Goal: Task Accomplishment & Management: Manage account settings

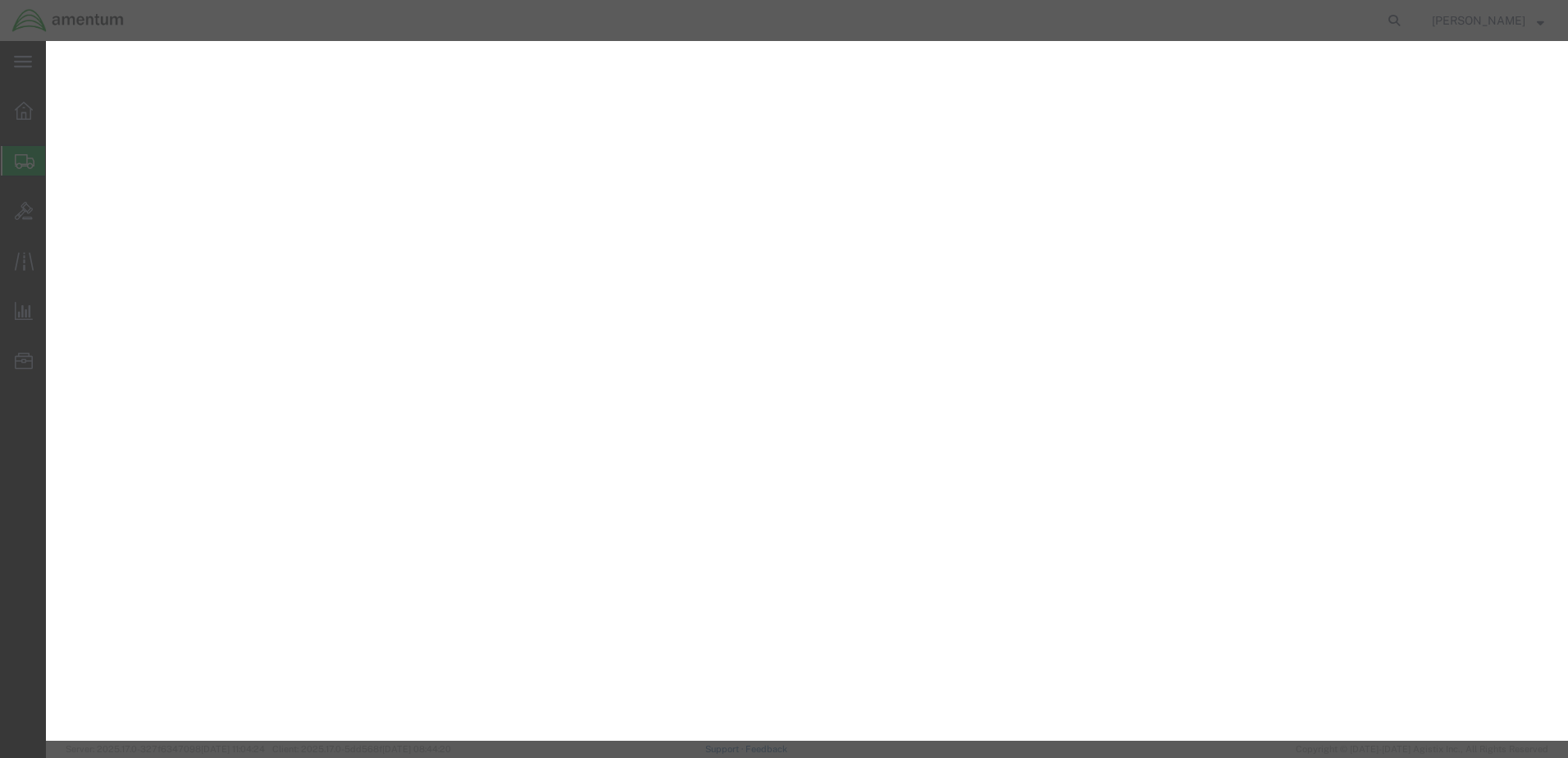
select select "CBOX"
select select "100"
select select "9 Miscellaneous"
select select "KGS"
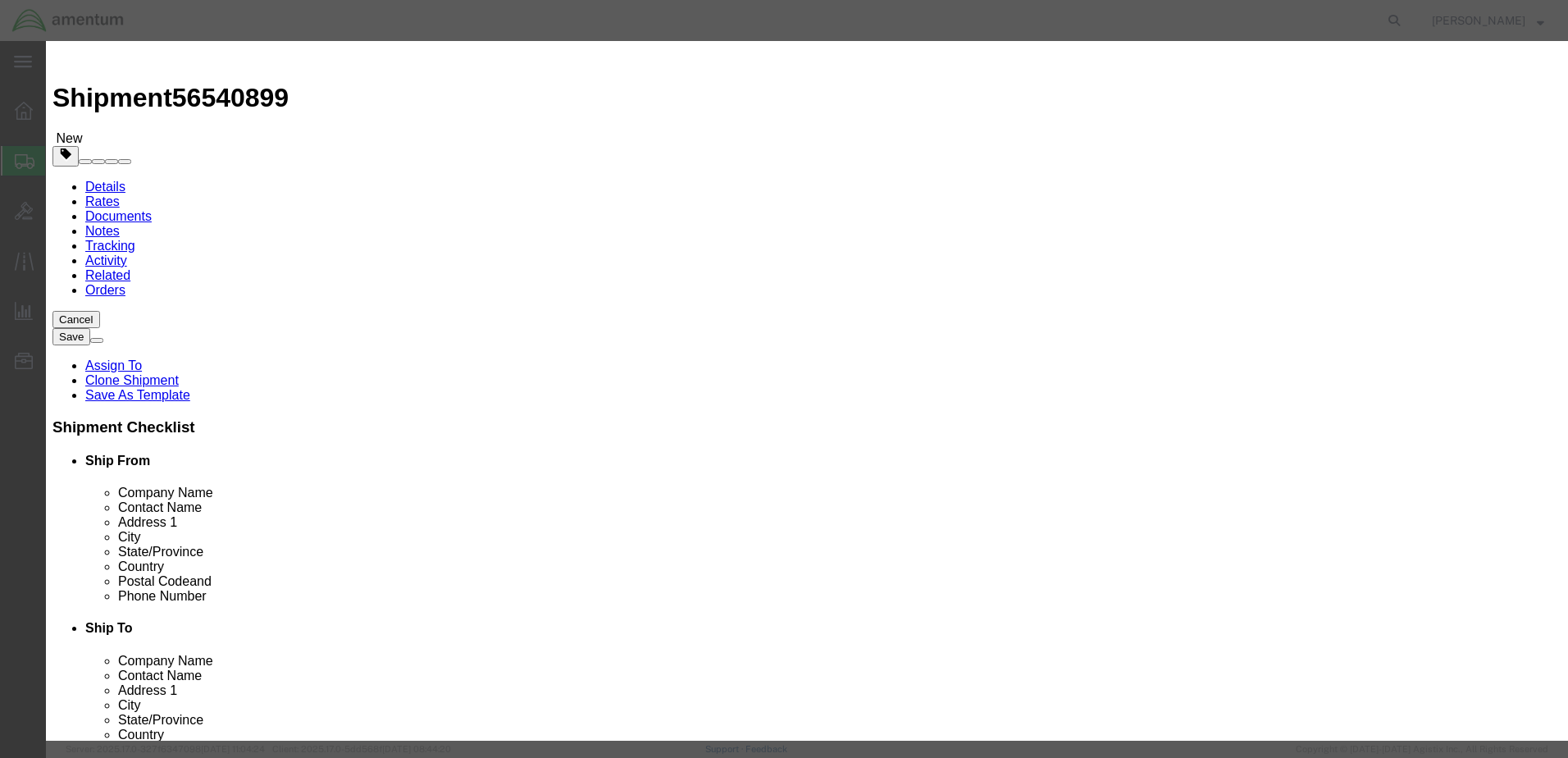
scroll to position [387, 0]
click button "Close"
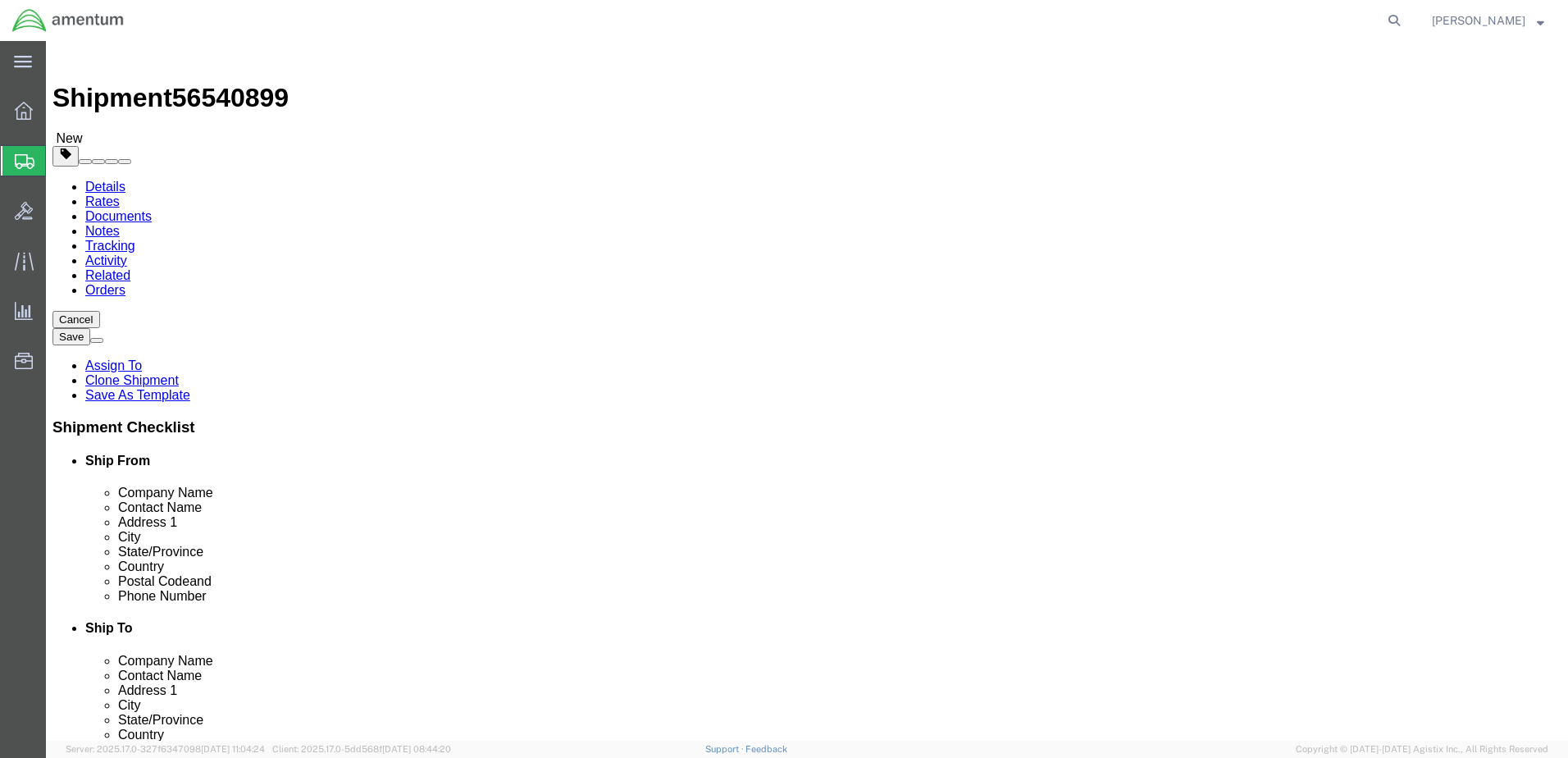
click div "Package Content # 1 1 x Cardboard Box(es) Package Type Select BCK Boxes Bale(s)…"
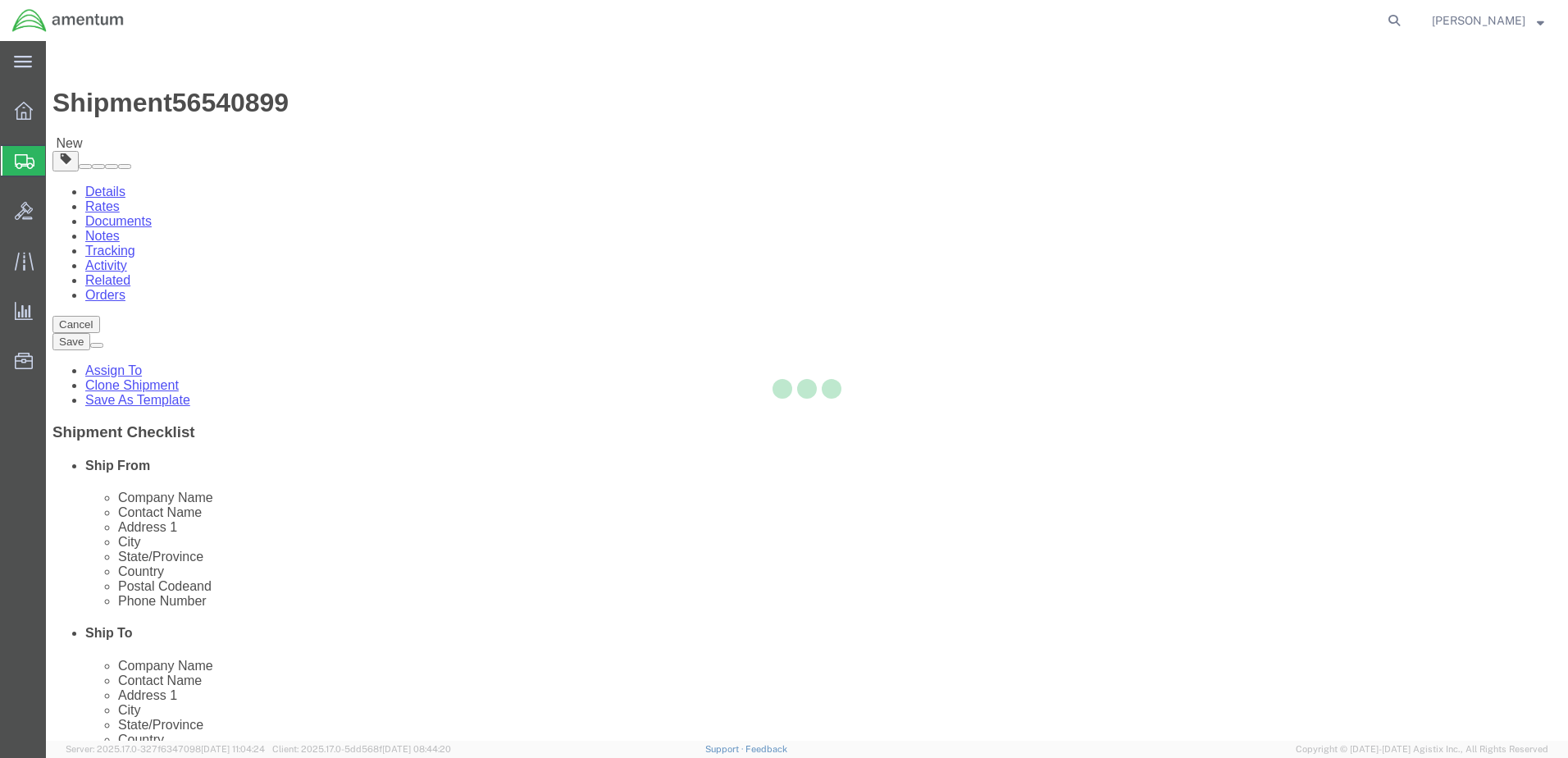
select select "49949"
select select "49921"
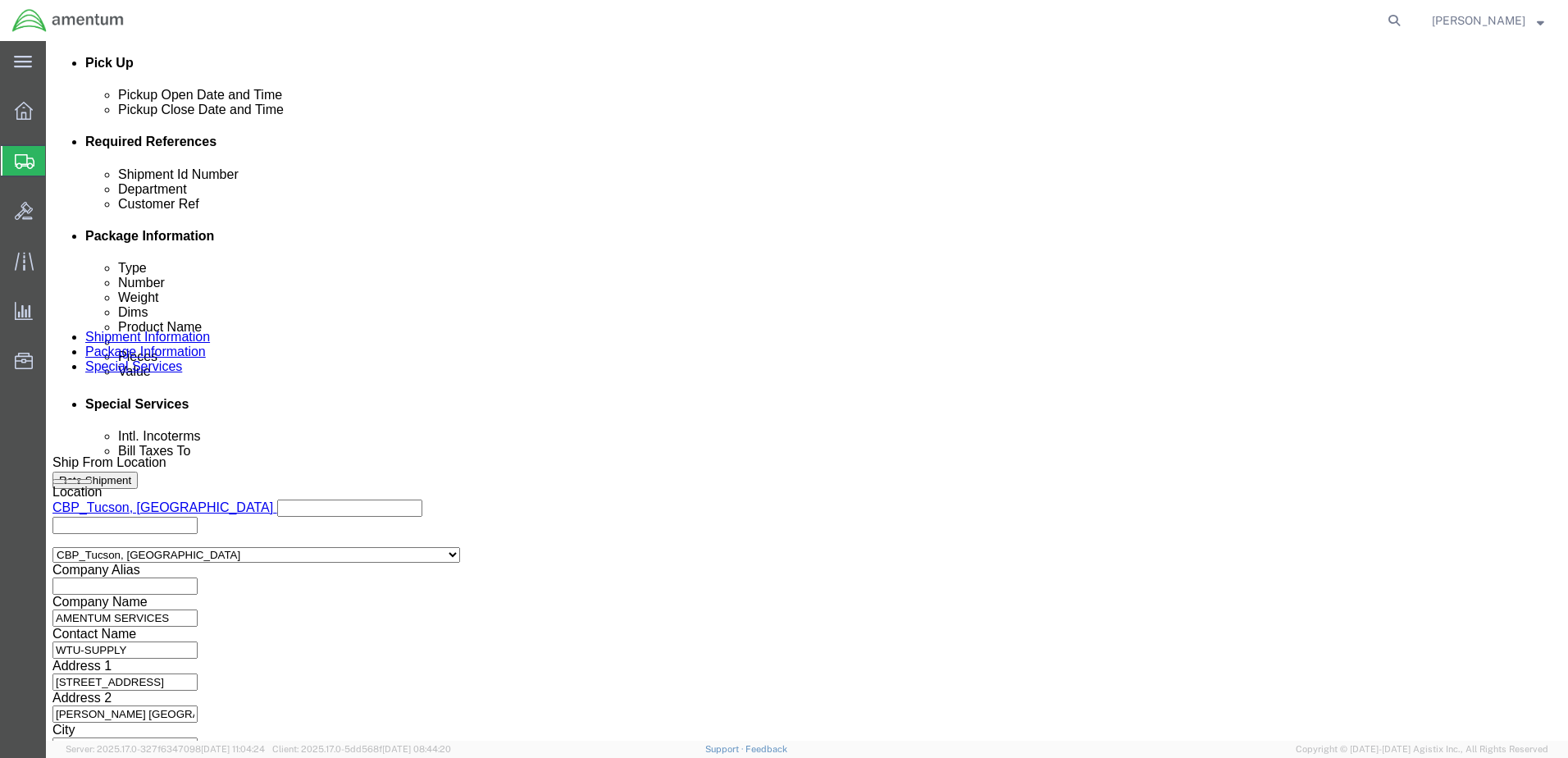
scroll to position [739, 0]
click button "Continue"
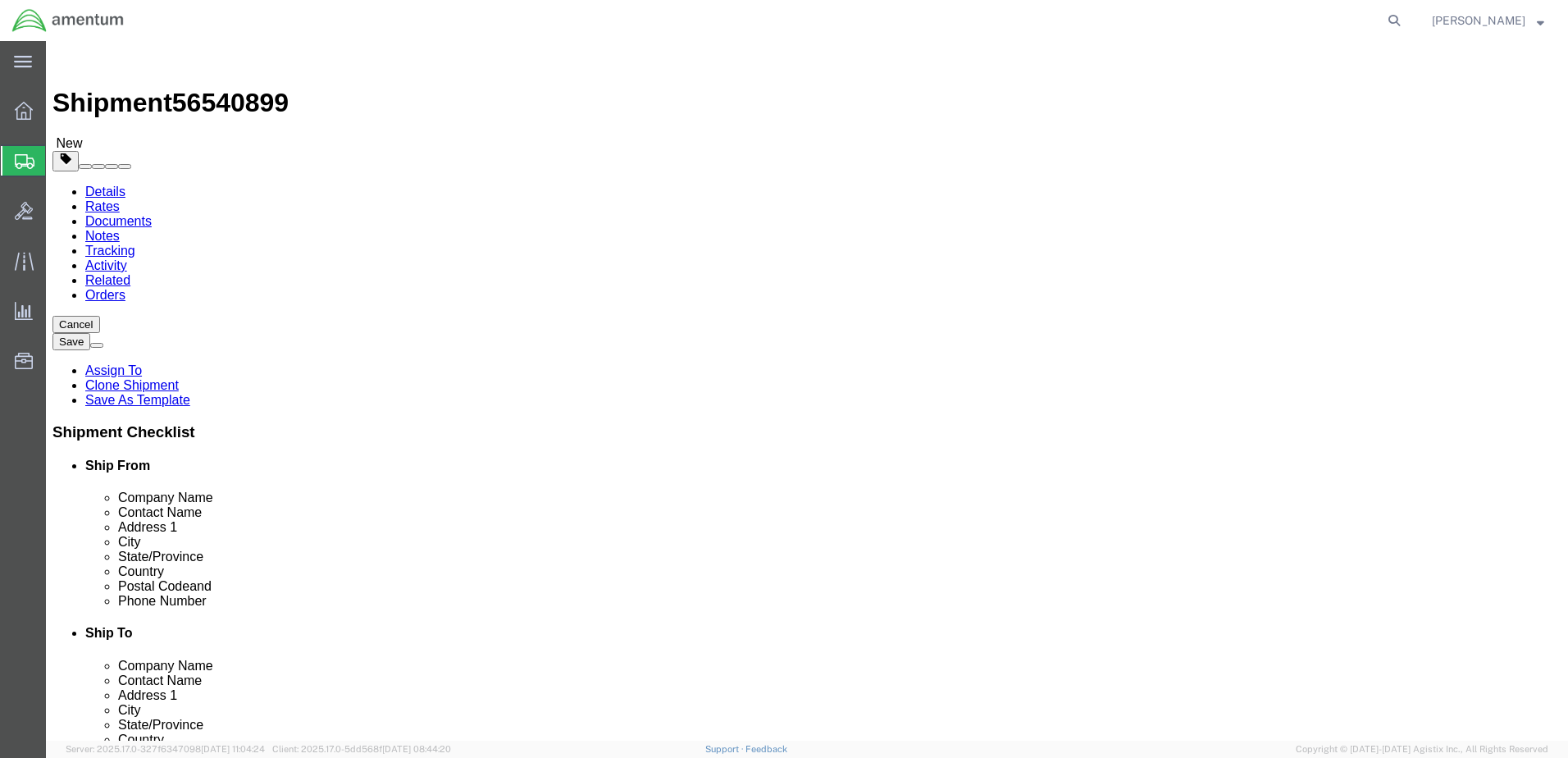
click dd "1.00 Each"
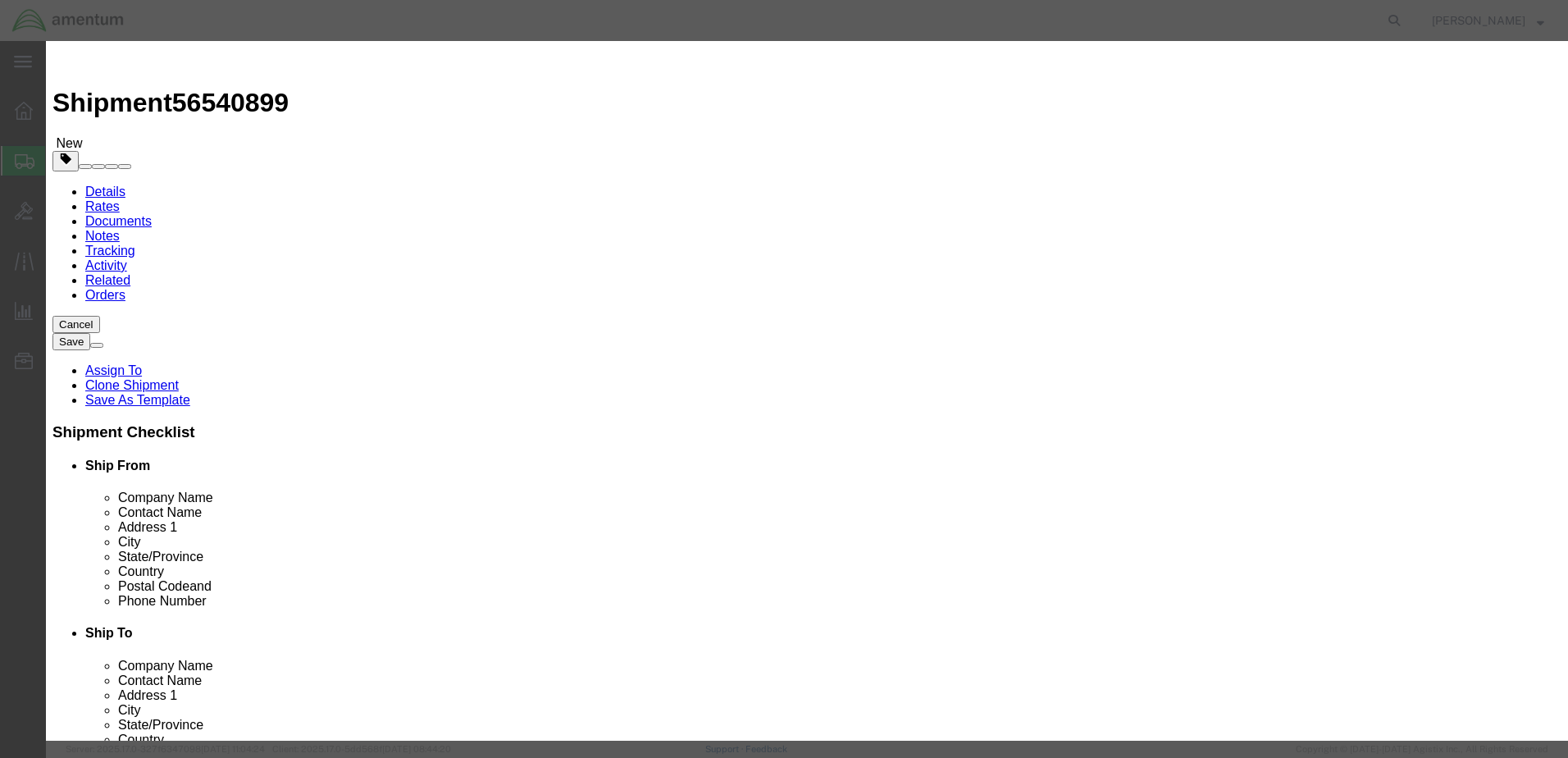
click input "checkbox"
checkbox input "true"
drag, startPoint x: 1193, startPoint y: 608, endPoint x: 1141, endPoint y: 567, distance: 66.2
click button "Close"
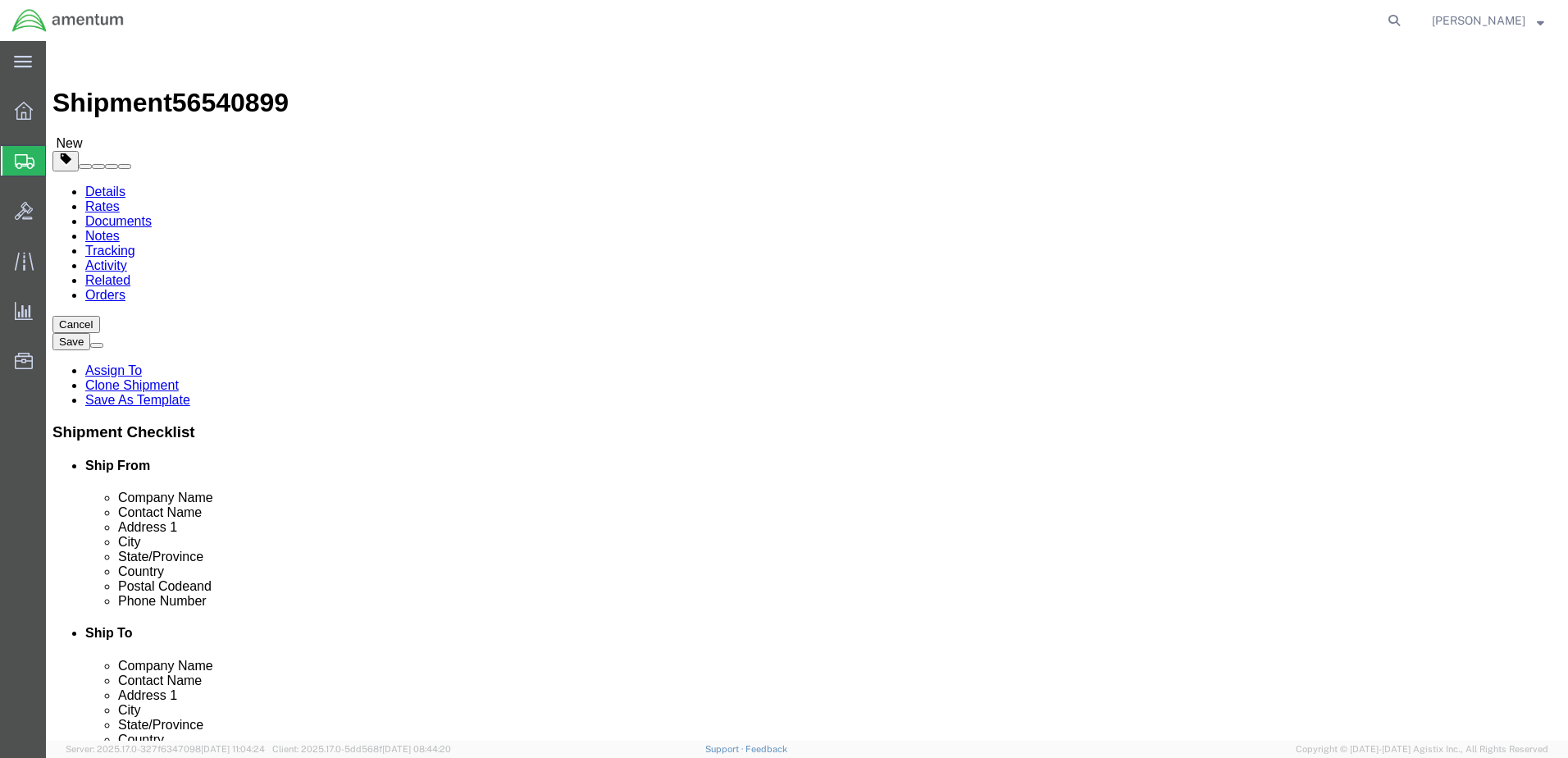
click icon
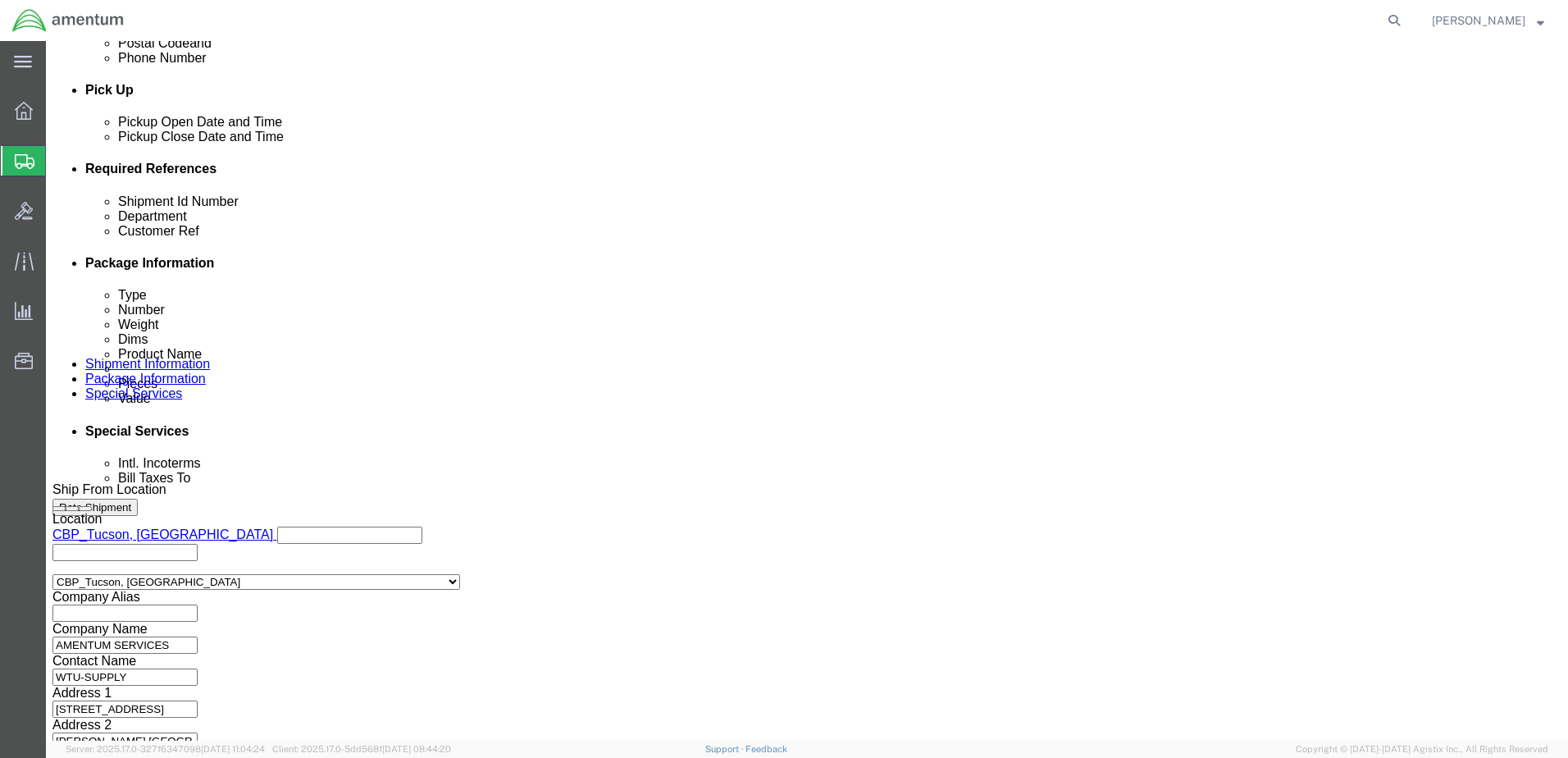
scroll to position [738, 0]
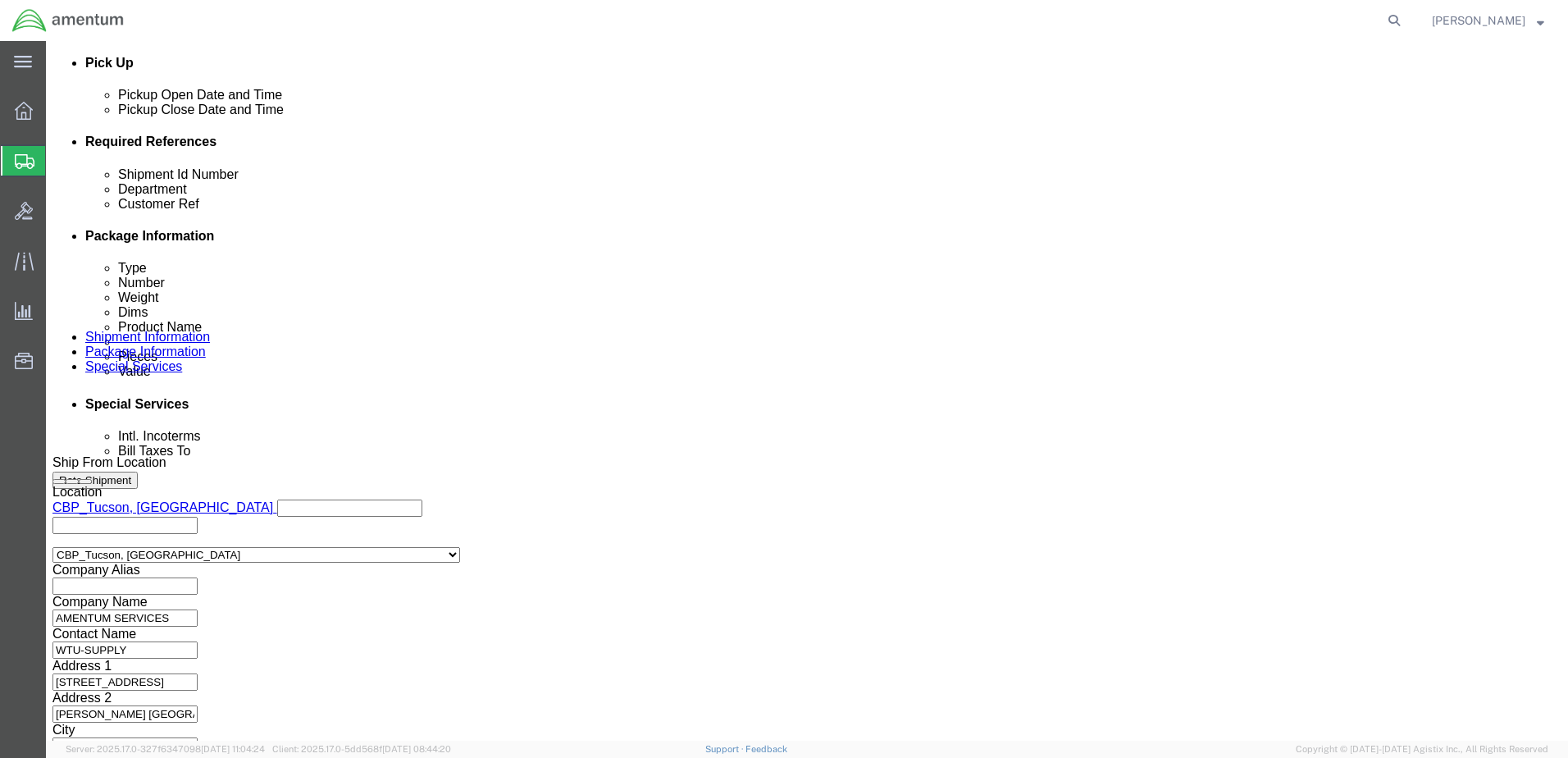
click input "TOOL LOAN/FUEL INTEG TAG 2290"
drag, startPoint x: 1152, startPoint y: 625, endPoint x: 1151, endPoint y: 616, distance: 9.1
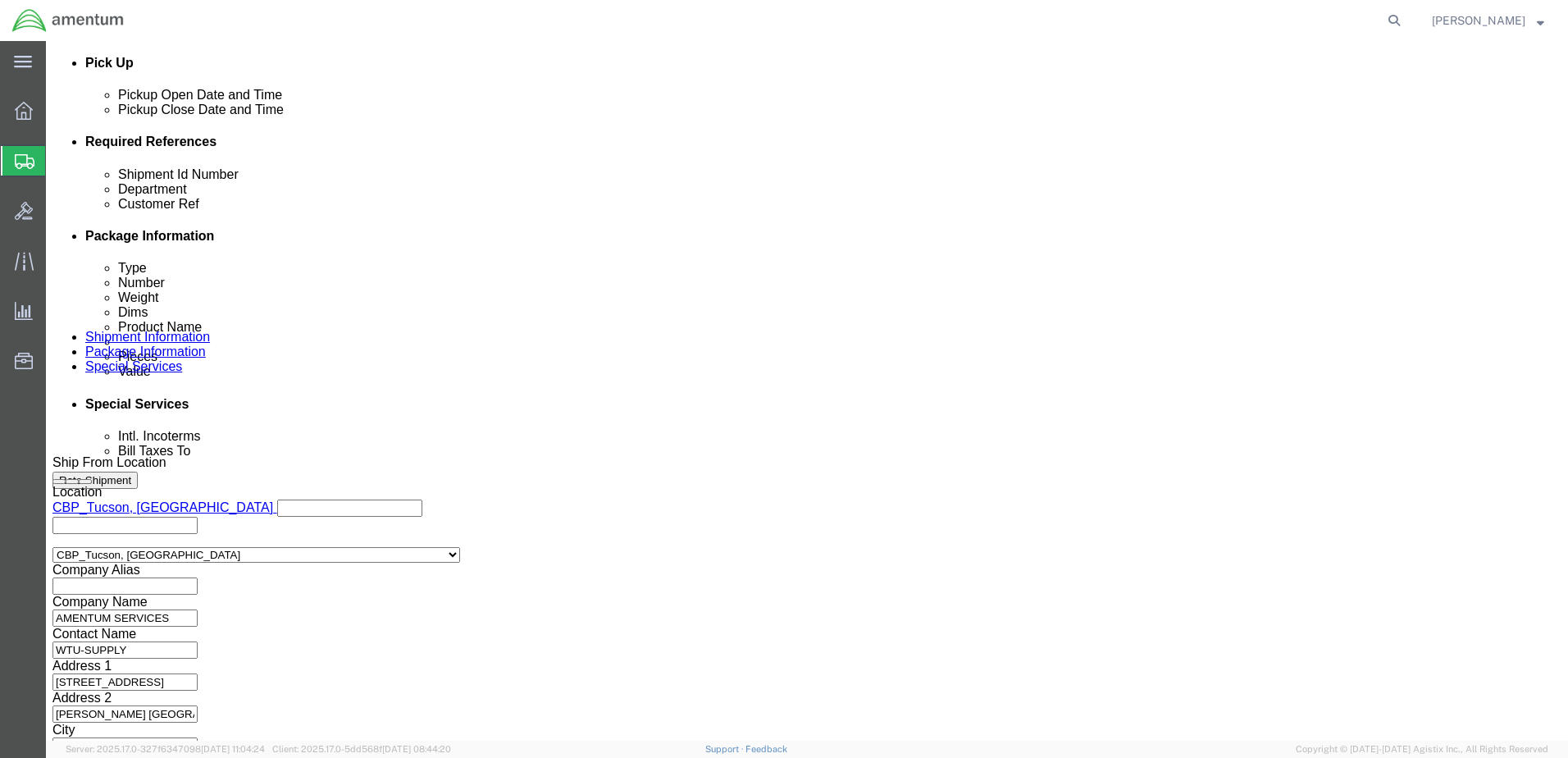
click button "Continue"
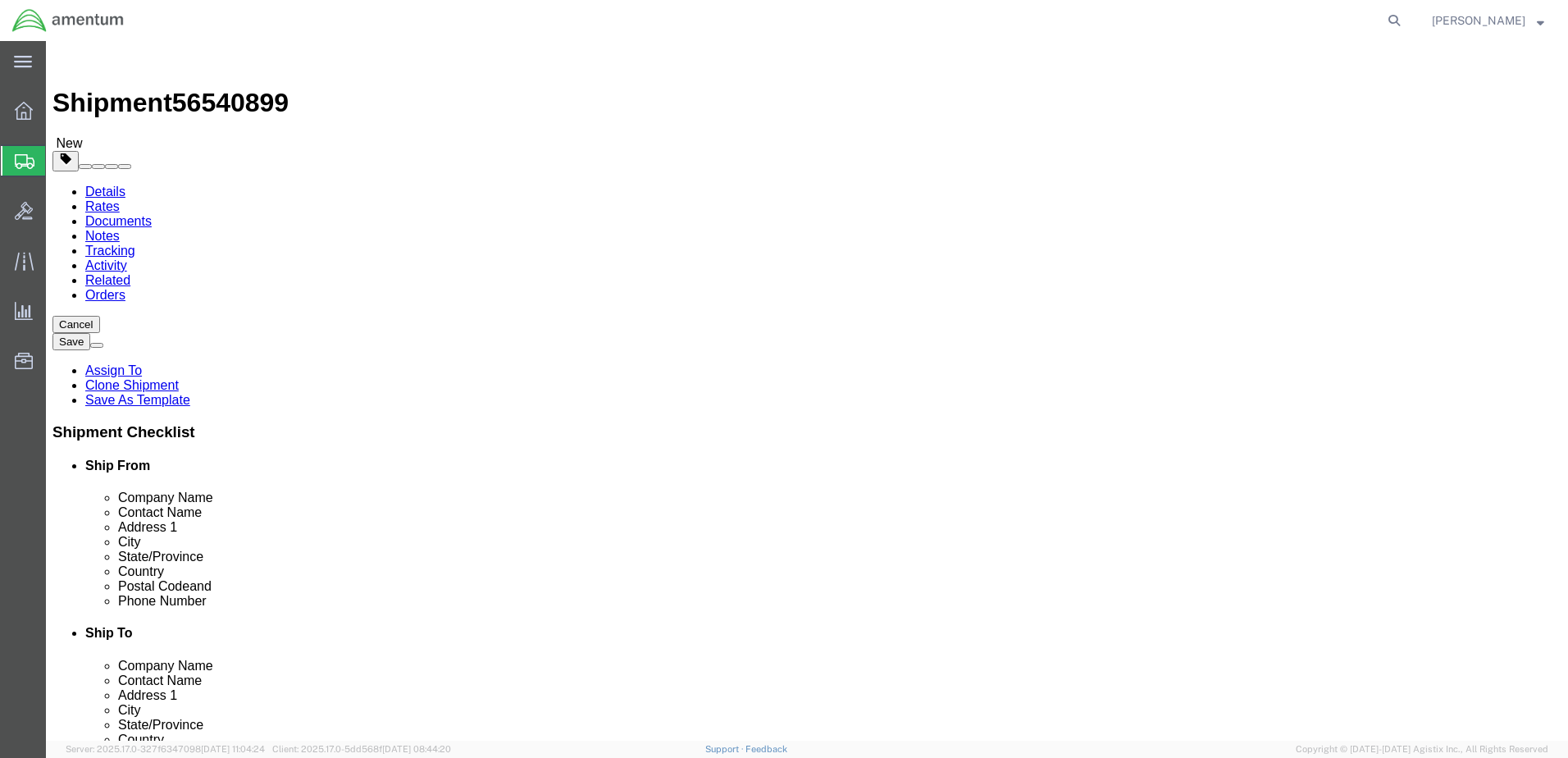
click select "Select BCK Boxes Bale(s) Basket(s) Bolt(s) Bottle(s) Buckets Bulk Bundle(s) Can…"
select select "CBOX"
click select "Select BCK Boxes Bale(s) Basket(s) Bolt(s) Bottle(s) Buckets Bulk Bundle(s) Can…"
drag, startPoint x: 273, startPoint y: 351, endPoint x: 153, endPoint y: 350, distance: 120.0
click div "Dimensions Length 12.00 x Width 12.00 x Height 12.00 Select cm ft in"
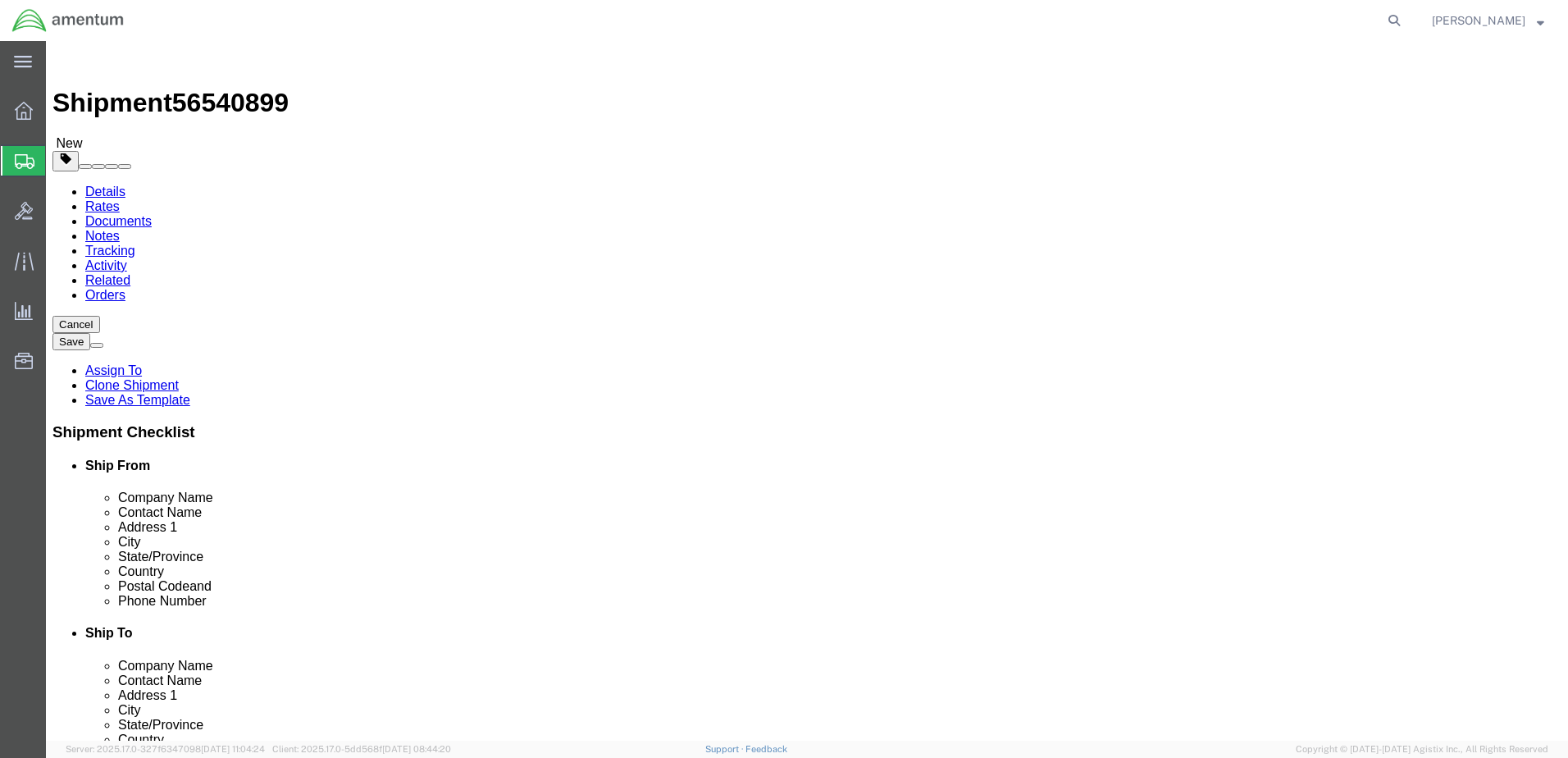
type input "20"
type input "23"
type input "47.0"
click dd "200.00 USD"
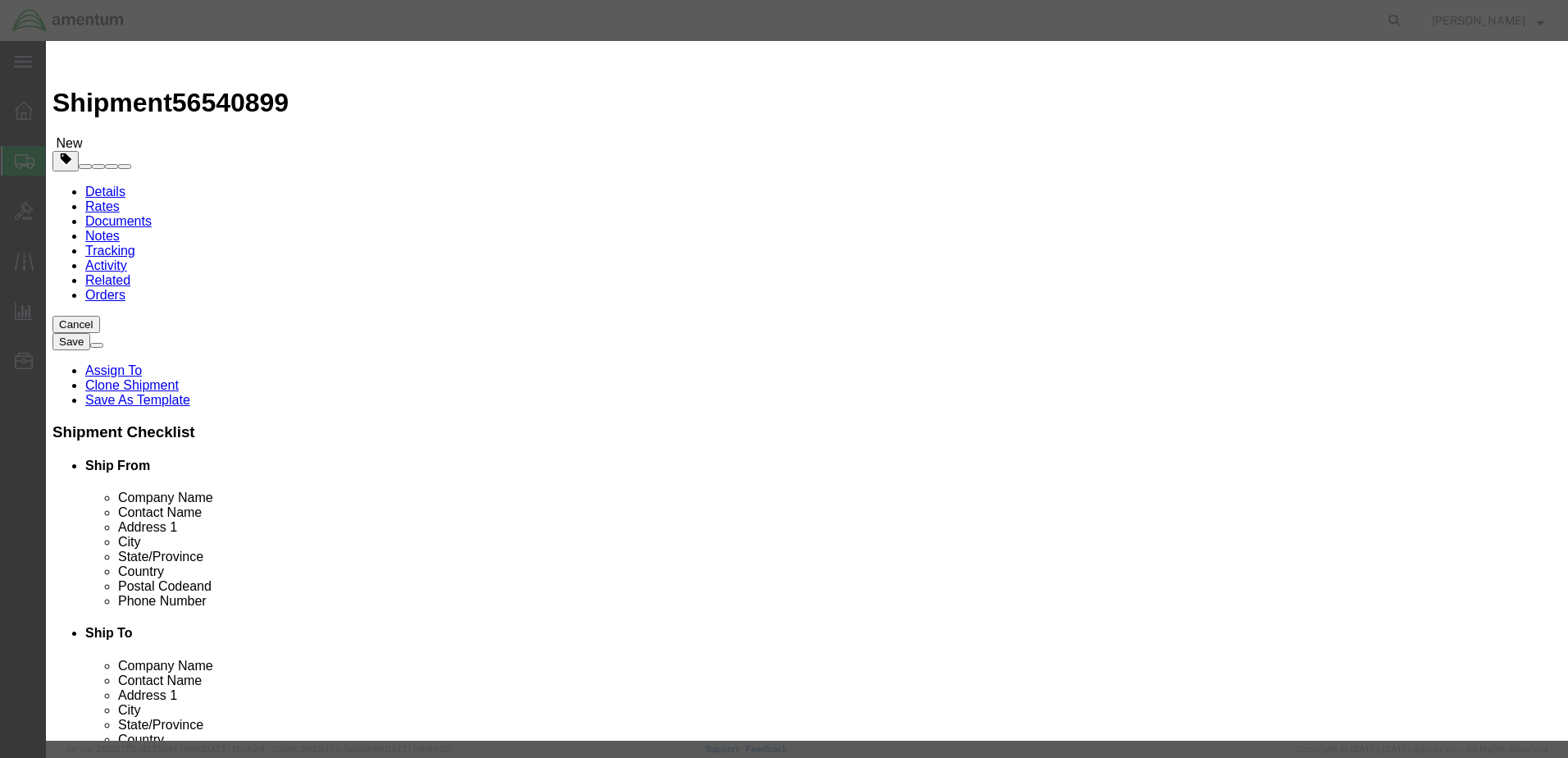
drag, startPoint x: 498, startPoint y: 141, endPoint x: 402, endPoint y: 142, distance: 96.0
click div "Product Name aircraft part - widget Pieces 1.00 Select Bag Barrels 100Board Fee…"
paste input "TOOL LOAN/FUEL INTEG TAG 2290"
type input "TOOL LOAN/FUEL INTEG TAG 2290"
click select "Select 50 55 60 65 70 85 92.5 100 125 175 250 300 400"
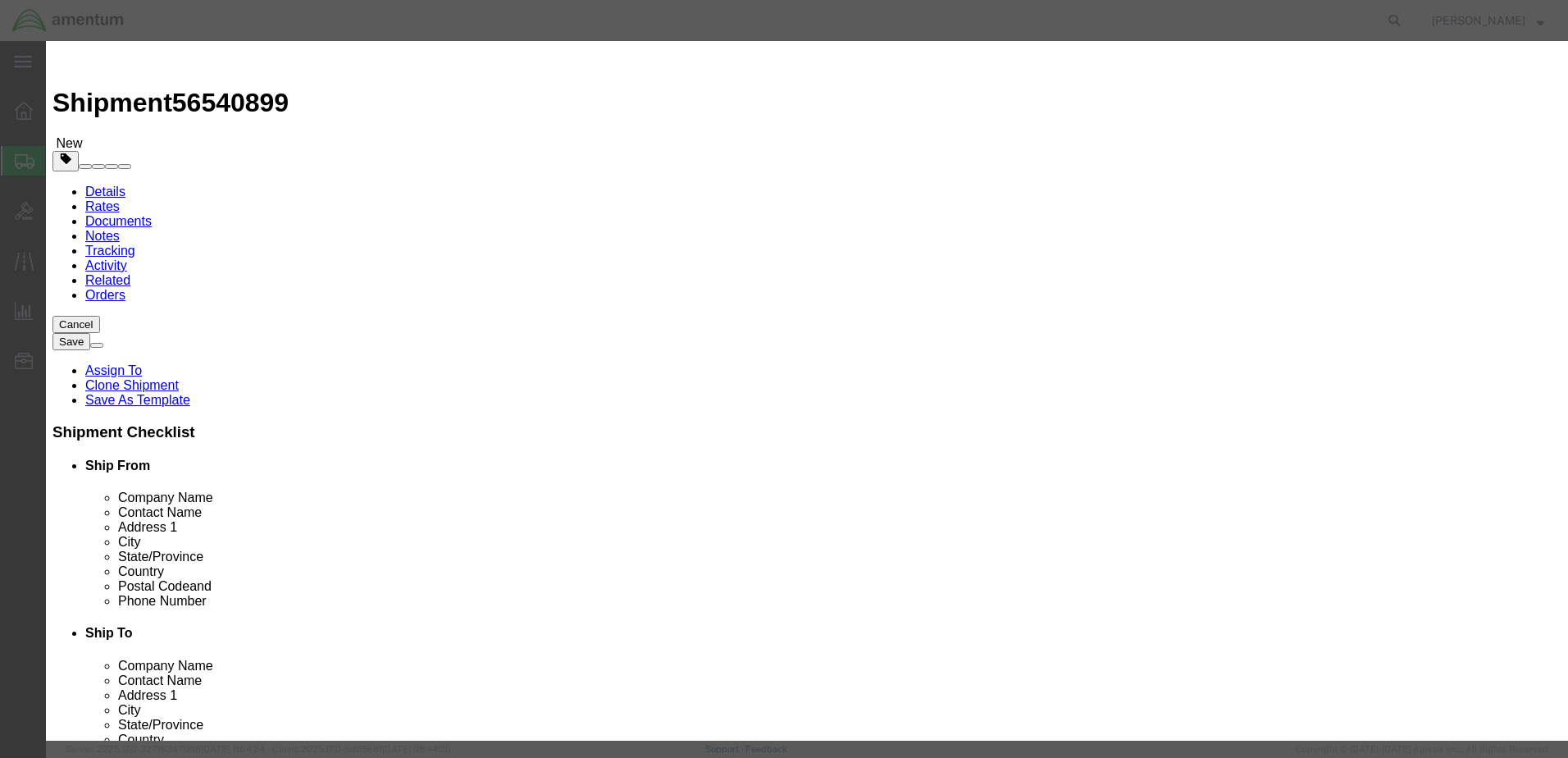
select select "100"
click select "Select 50 55 60 65 70 85 92.5 100 125 175 250 300 400"
click input "checkbox"
checkbox input "true"
paste textarea "TOOL LOAN/FUEL INTEG TAG 2290"
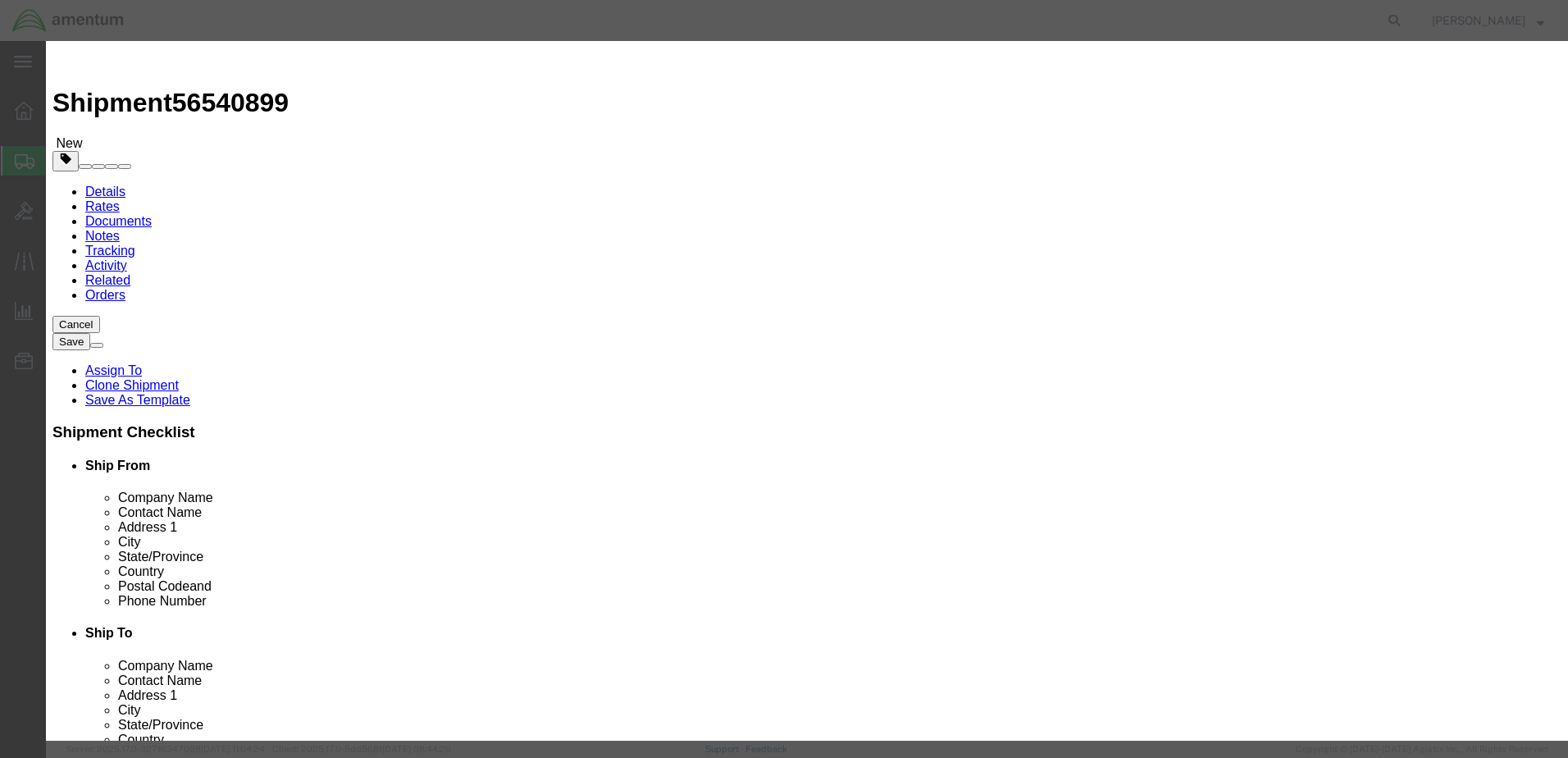
scroll to position [328, 0]
type textarea "TOOL LOAN/FUEL INTEG TAG 2290"
click input "text"
type input "DANGEROUS GOODS IN APPARATUS"
type input "1"
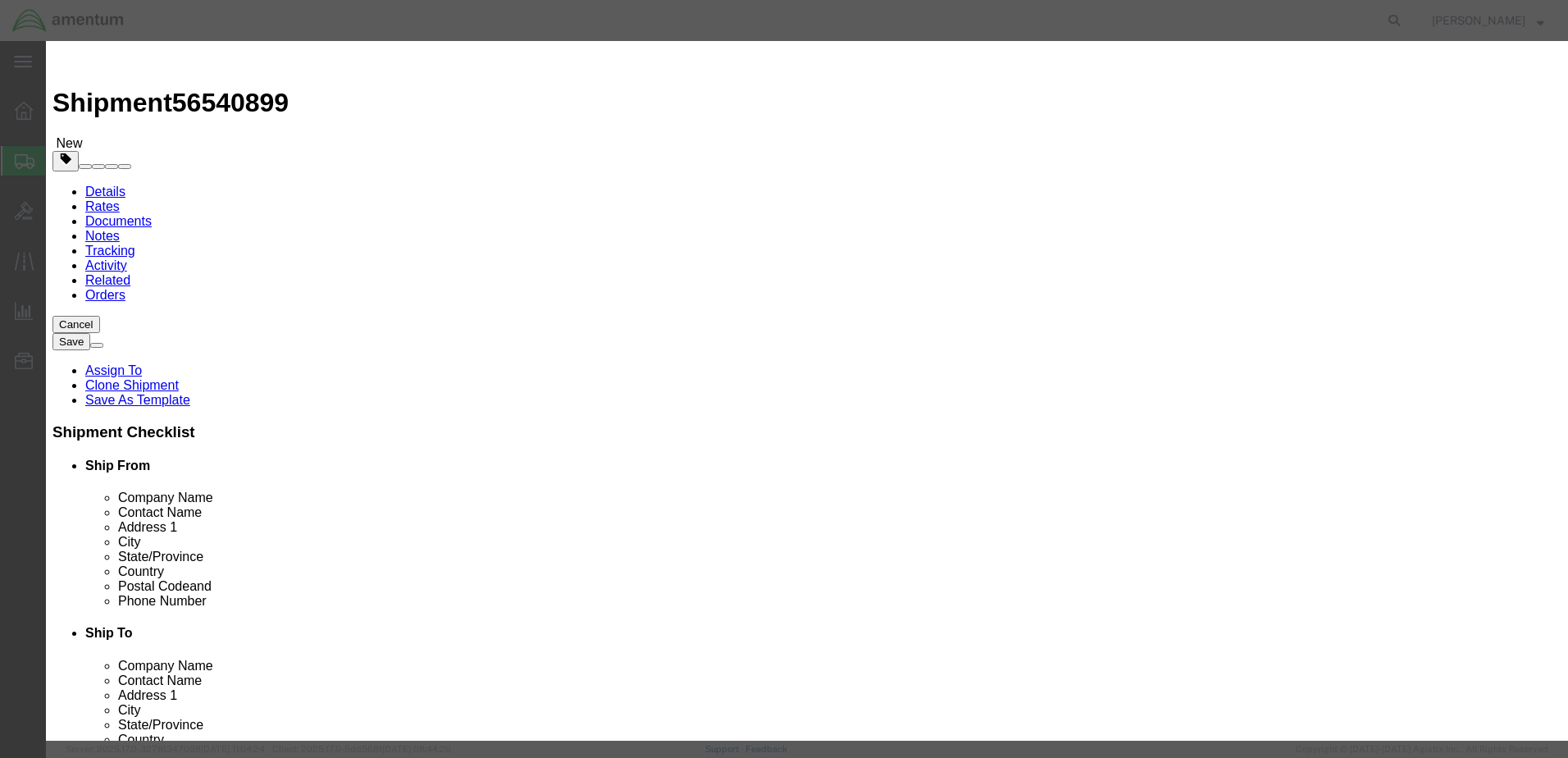
type input "962"
type input ".1"
type input "CHEMTREC"
type input "CCN216832"
type input "8004249300"
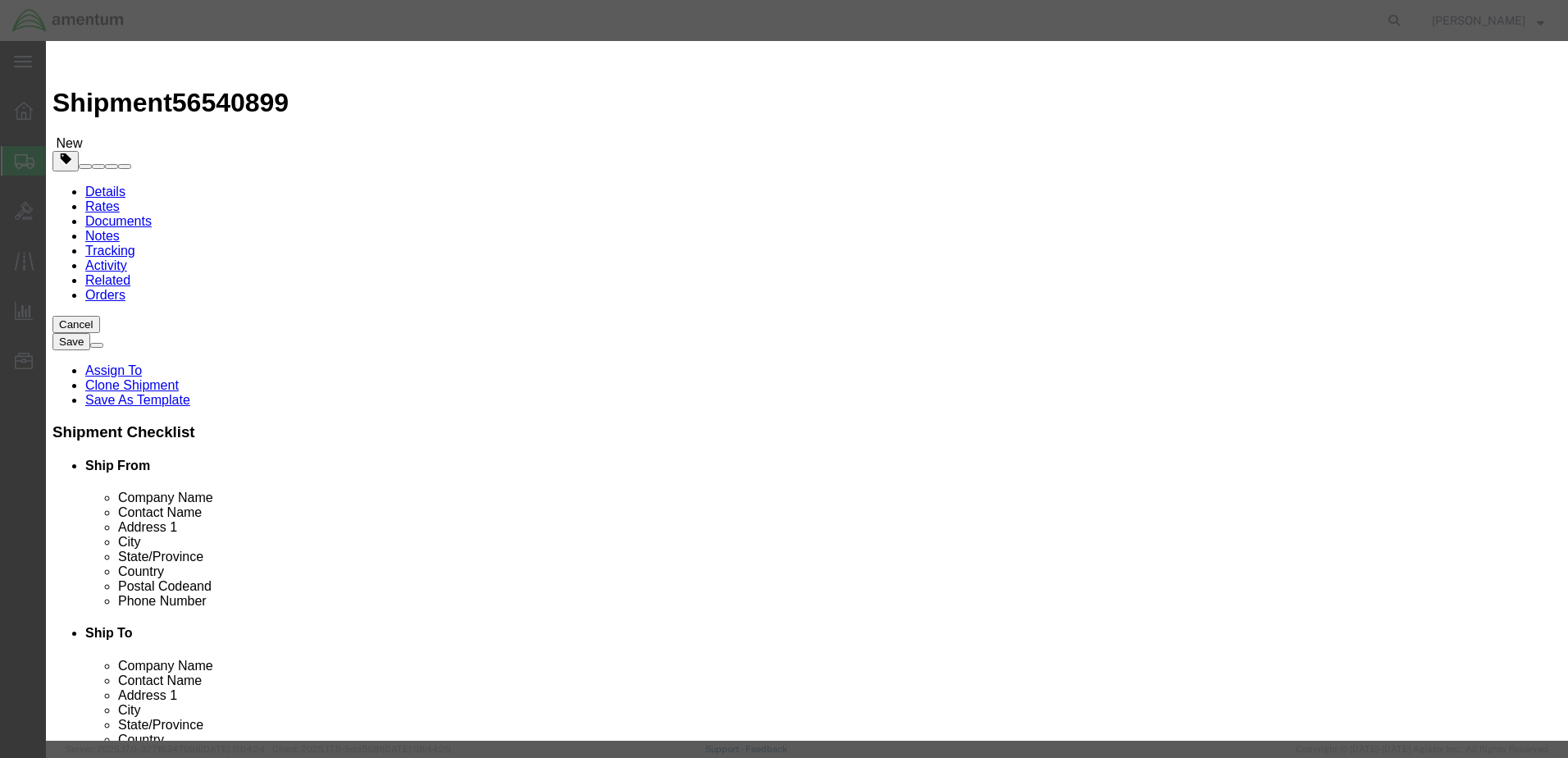
click input "text"
type input "3363"
click select "Select 1 Explosive 1.1 Explosive 1.2 Explosive 1.3 Explosive 1.4 Explosive 1.5 …"
select select "9 Miscellaneous"
click select "Select 1 Explosive 1.1 Explosive 1.2 Explosive 1.3 Explosive 1.4 Explosive 1.5 …"
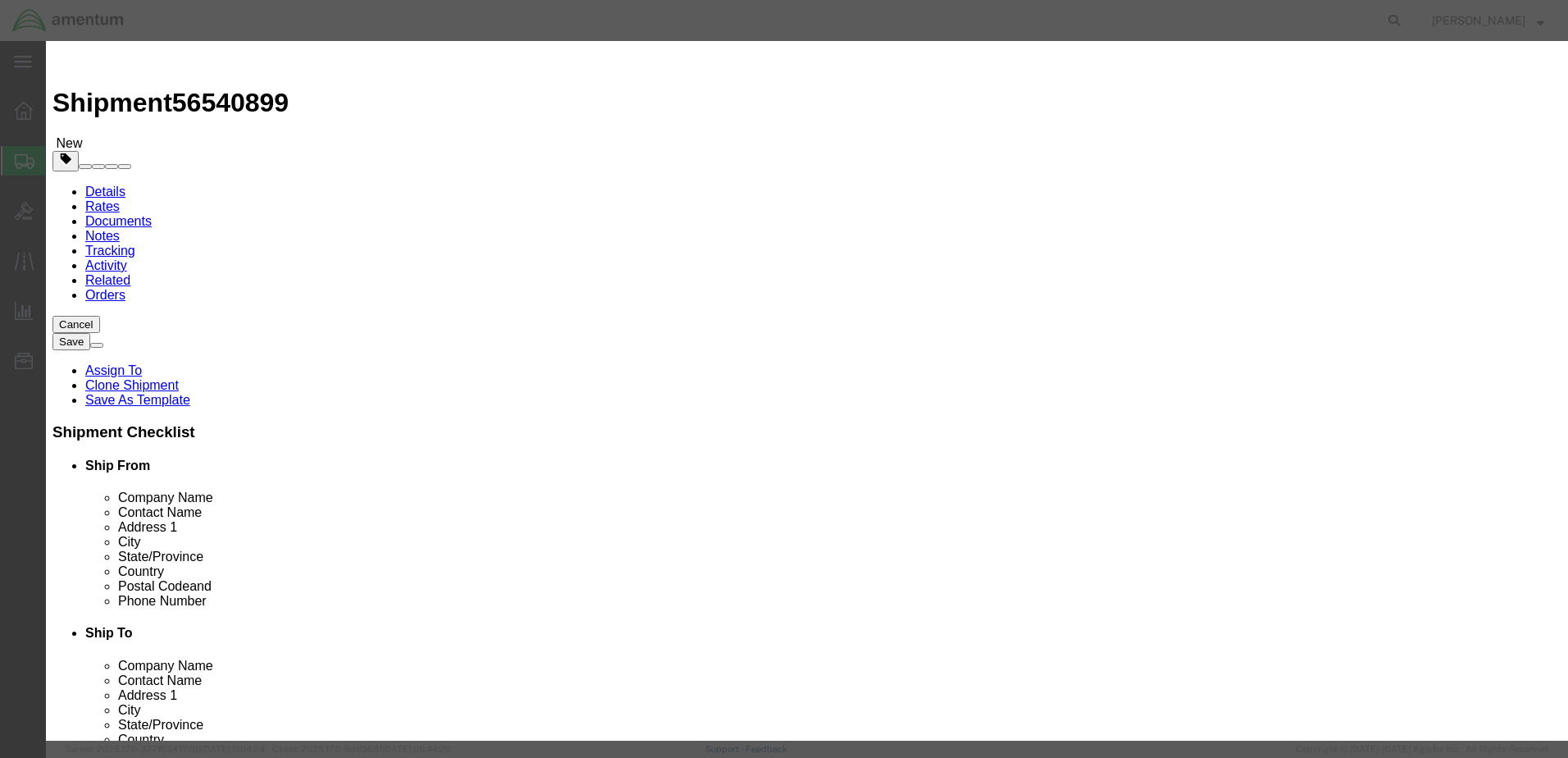
scroll to position [387, 0]
click select "Select 1 - Drums 2 - Reserved 3 - Jerricans 4 - Boxes 5 - Bags 6 - Composite Pa…"
select select "BOXES"
click select "Select 1 - Drums 2 - Reserved 3 - Jerricans 4 - Boxes 5 - Bags 6 - Composite Pa…"
click select "Container Material A - Steel (all types and surface treatments) B - Aluminum C …"
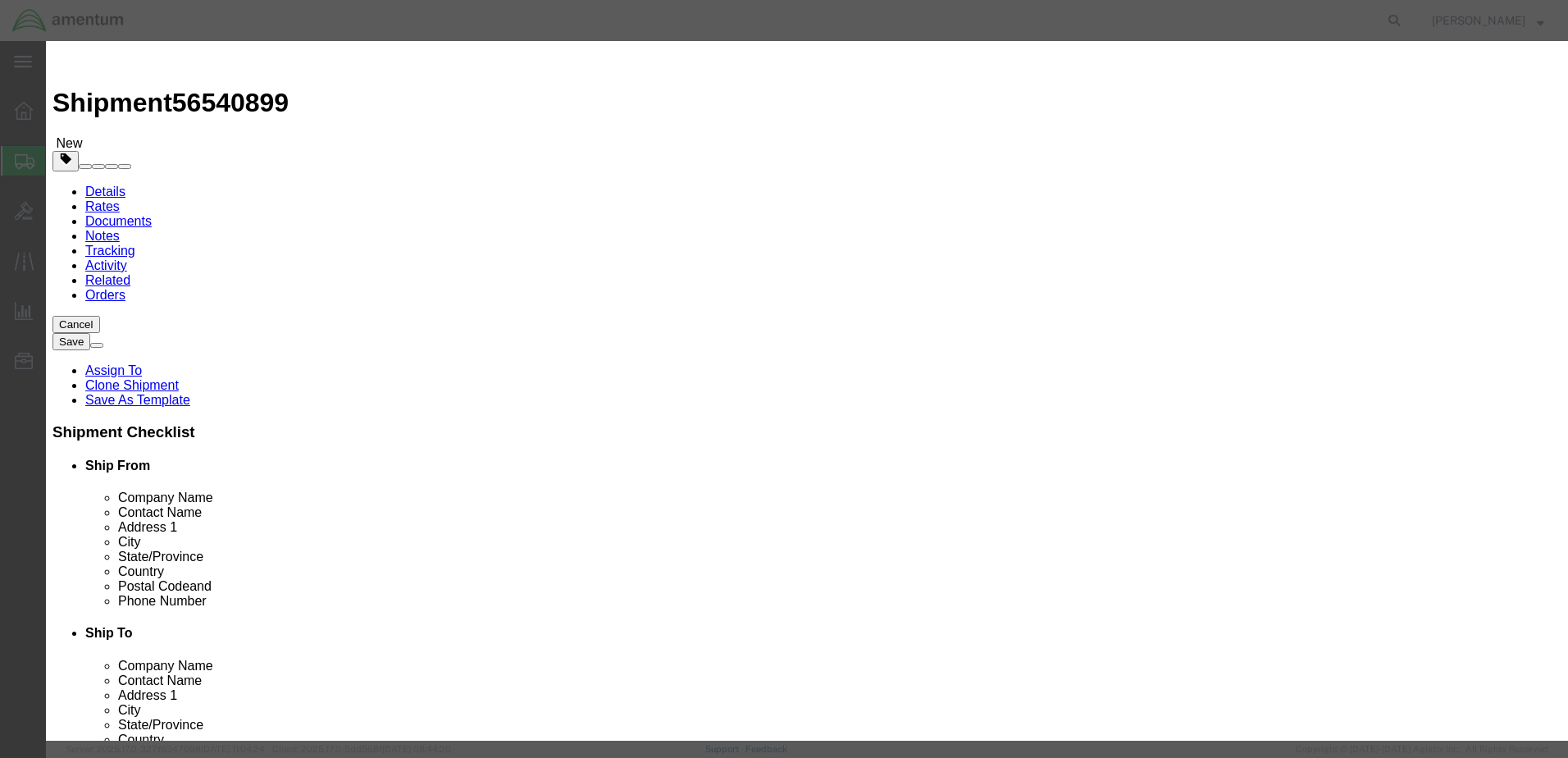
select select "FIBERBOARD"
click select "Container Material A - Steel (all types and surface treatments) B - Aluminum C …"
click select "Select curies gallons kgs lbs liters milliliters"
select select "KGS"
click select "Select curies gallons kgs lbs liters milliliters"
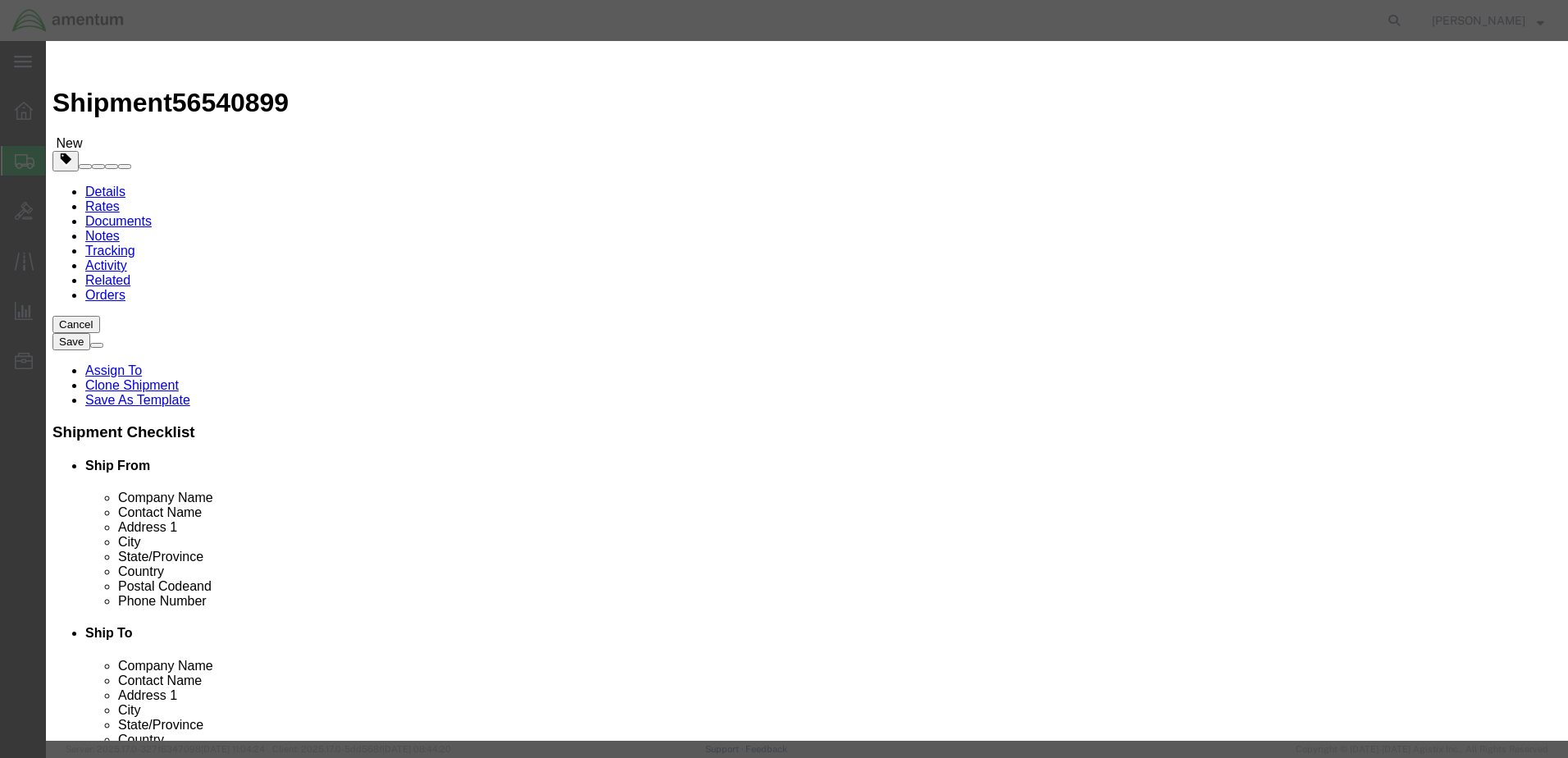
click button "Save & Close"
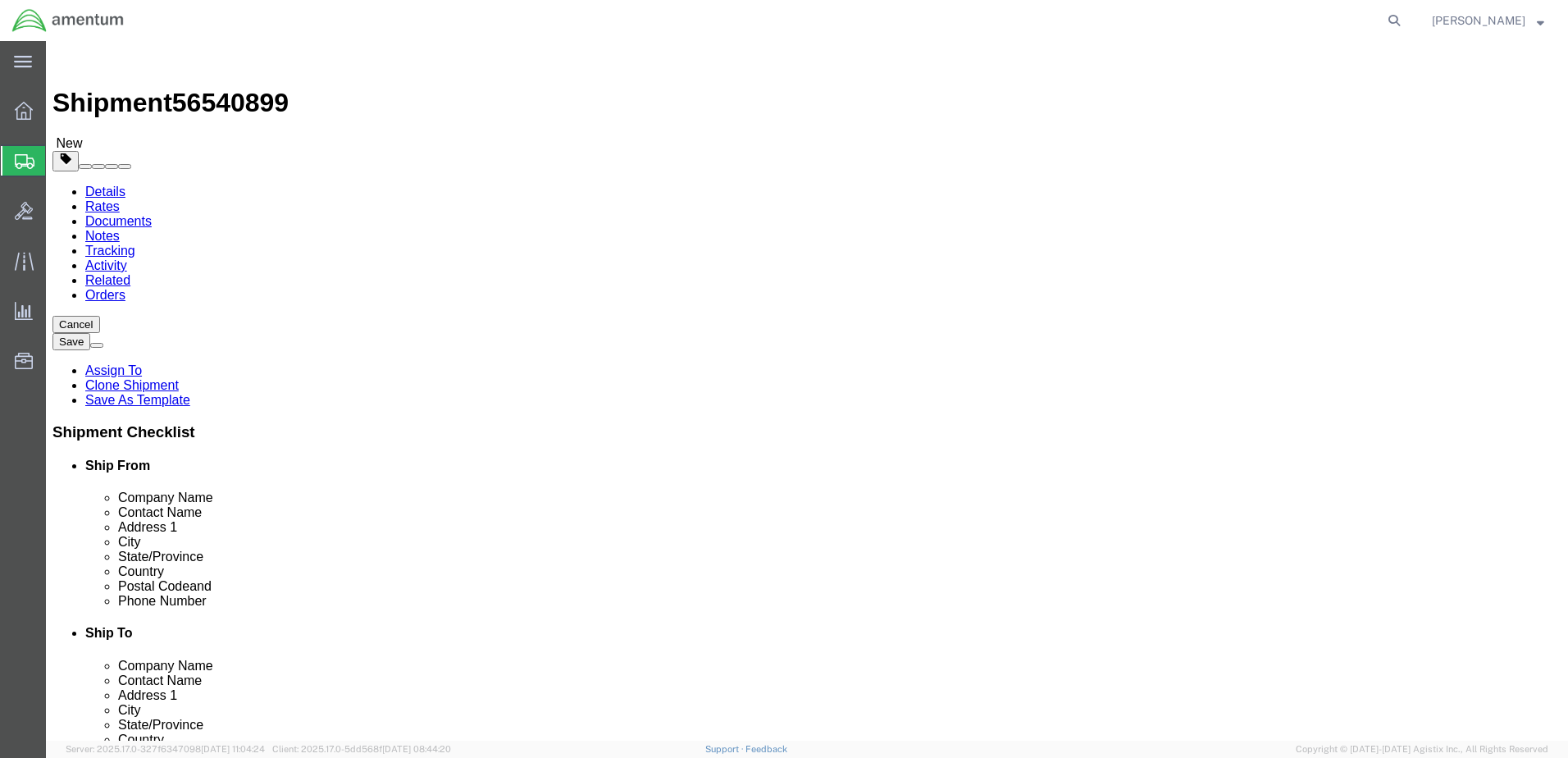
click dd "1.00 Each"
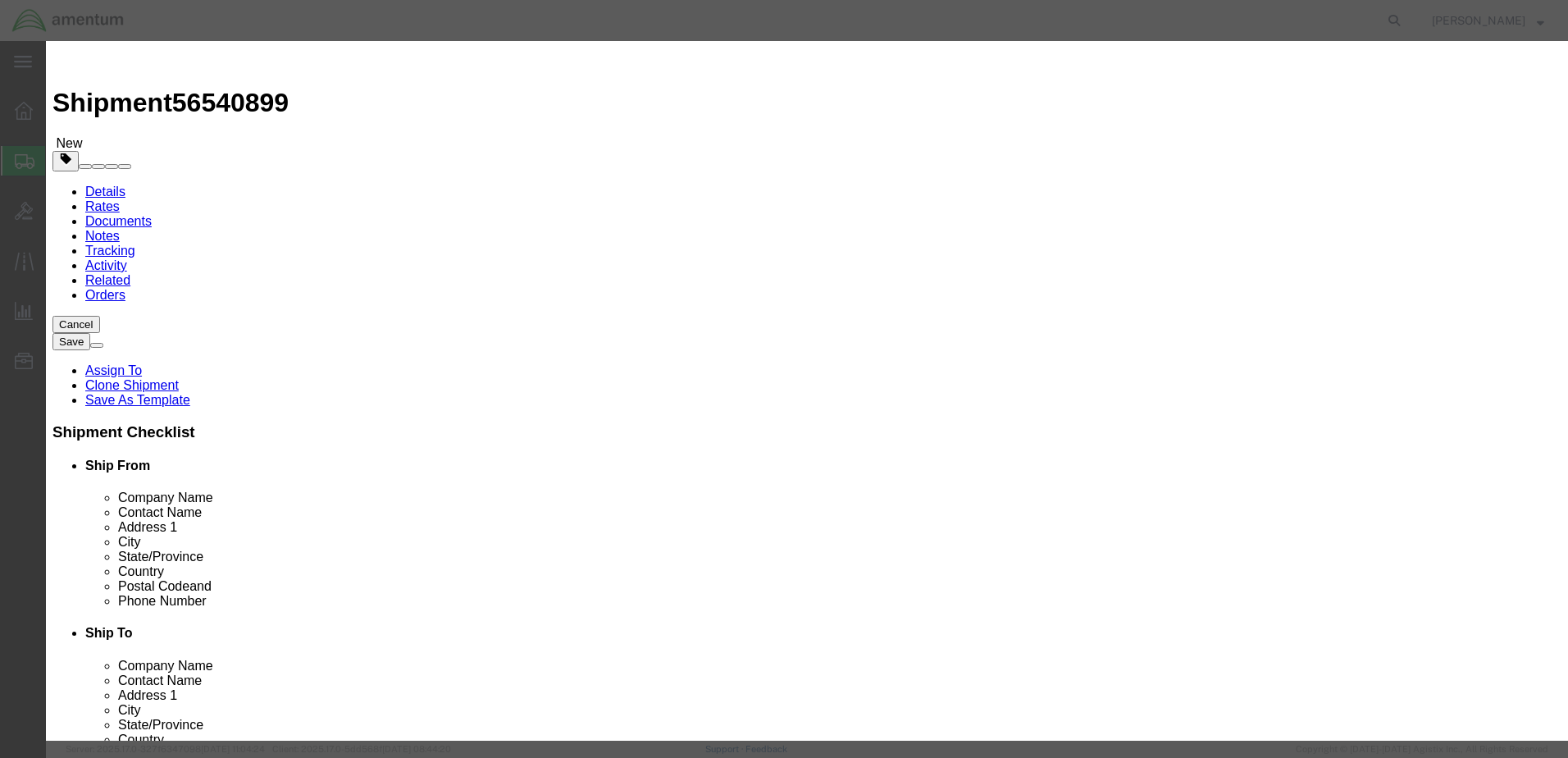
drag, startPoint x: 538, startPoint y: 181, endPoint x: 335, endPoint y: 184, distance: 203.0
click div "Total Value 200.00 Select ADP AED AFN ALL AMD AOA ARS ATS AUD AWG AZN BAM BBD B…"
click input "3000.00"
type input "5000.00"
click button "Save & Close"
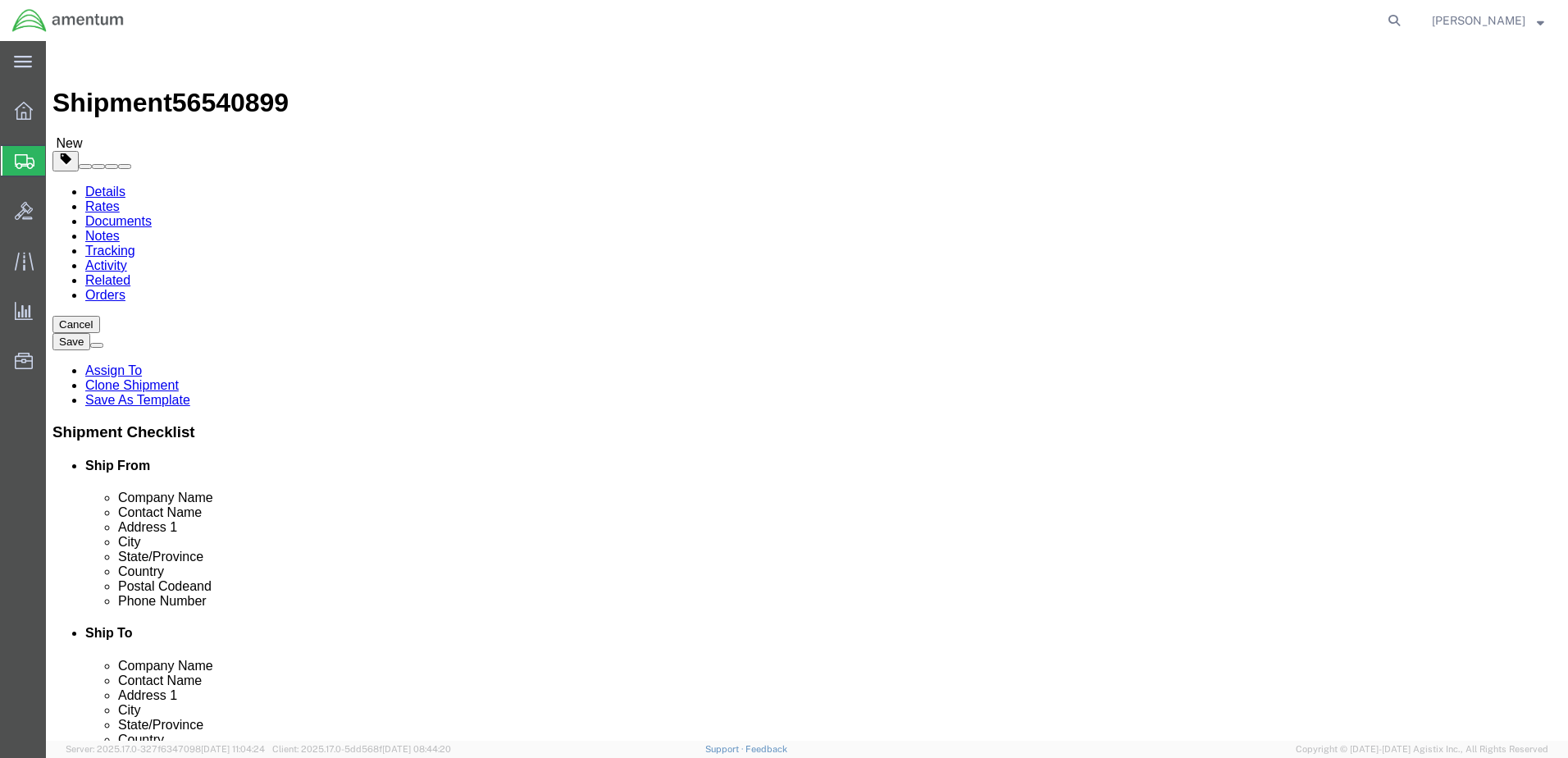
click button "Rate Shipment"
click at [108, 184] on link "Details" at bounding box center [105, 191] width 41 height 14
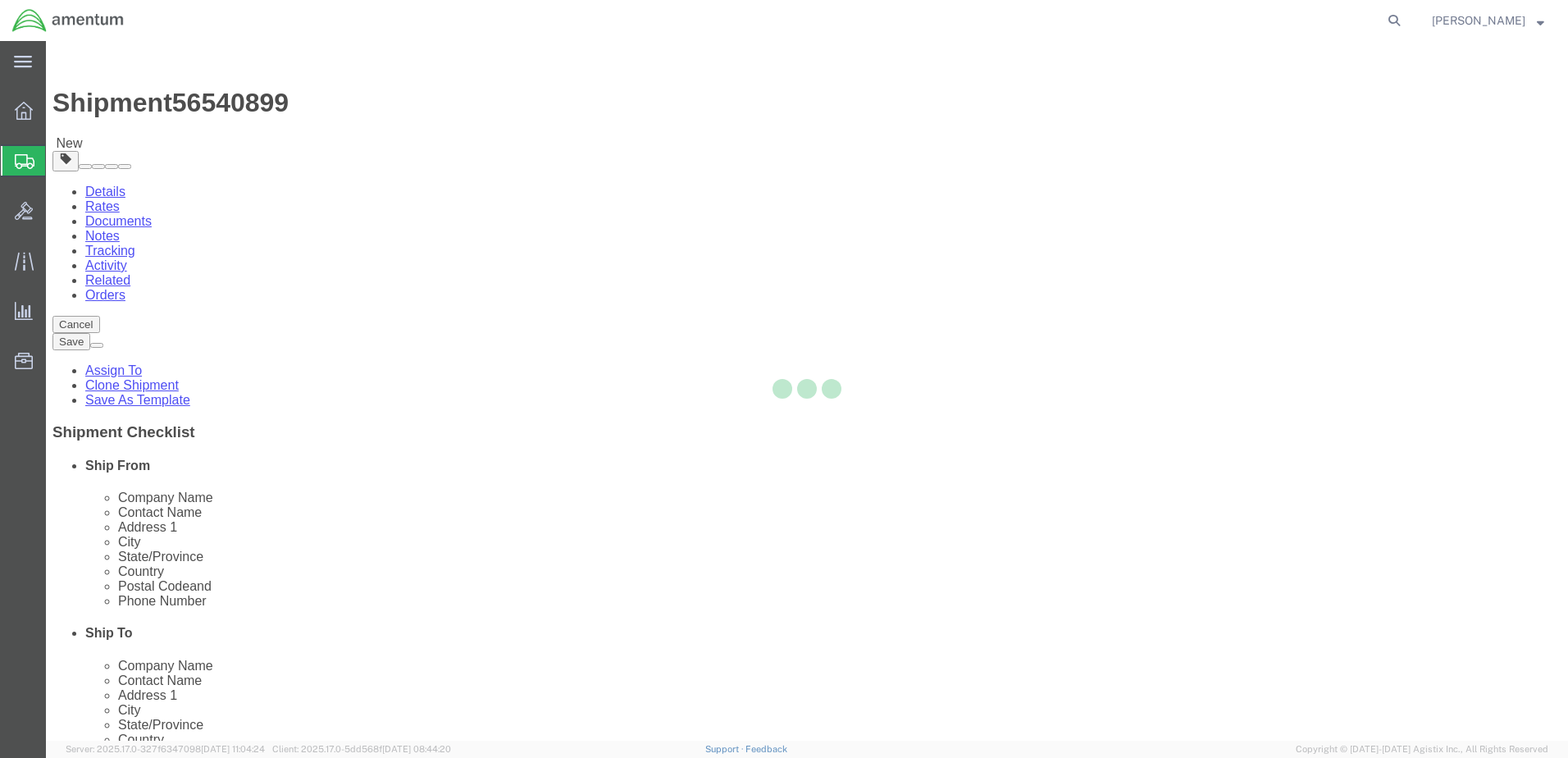
select select "49949"
select select "49921"
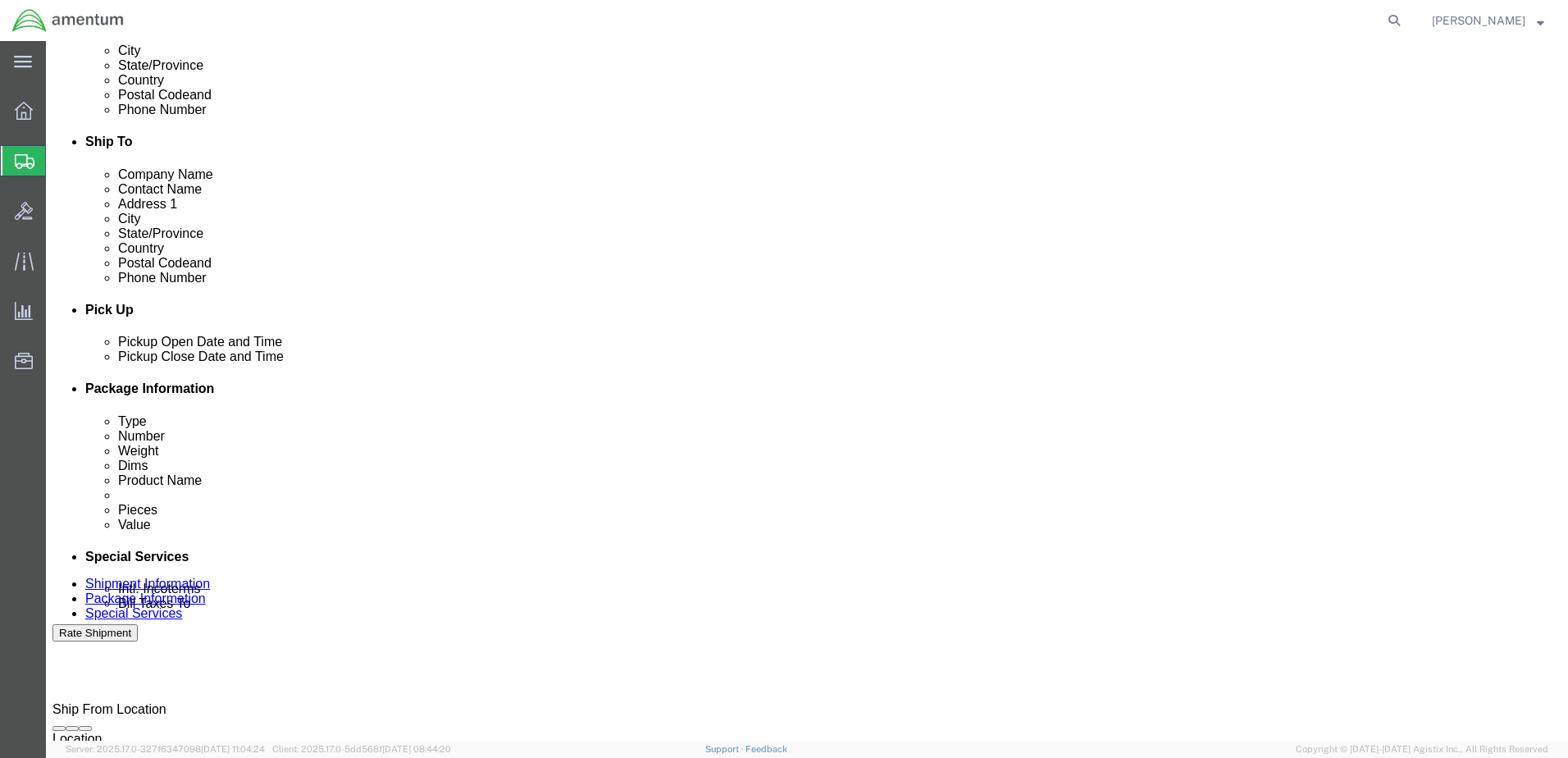
scroll to position [492, 0]
click div "[DATE] 1:29 PM"
type input "2:29 PM"
drag, startPoint x: 234, startPoint y: 662, endPoint x: 241, endPoint y: 653, distance: 11.4
click button "Apply"
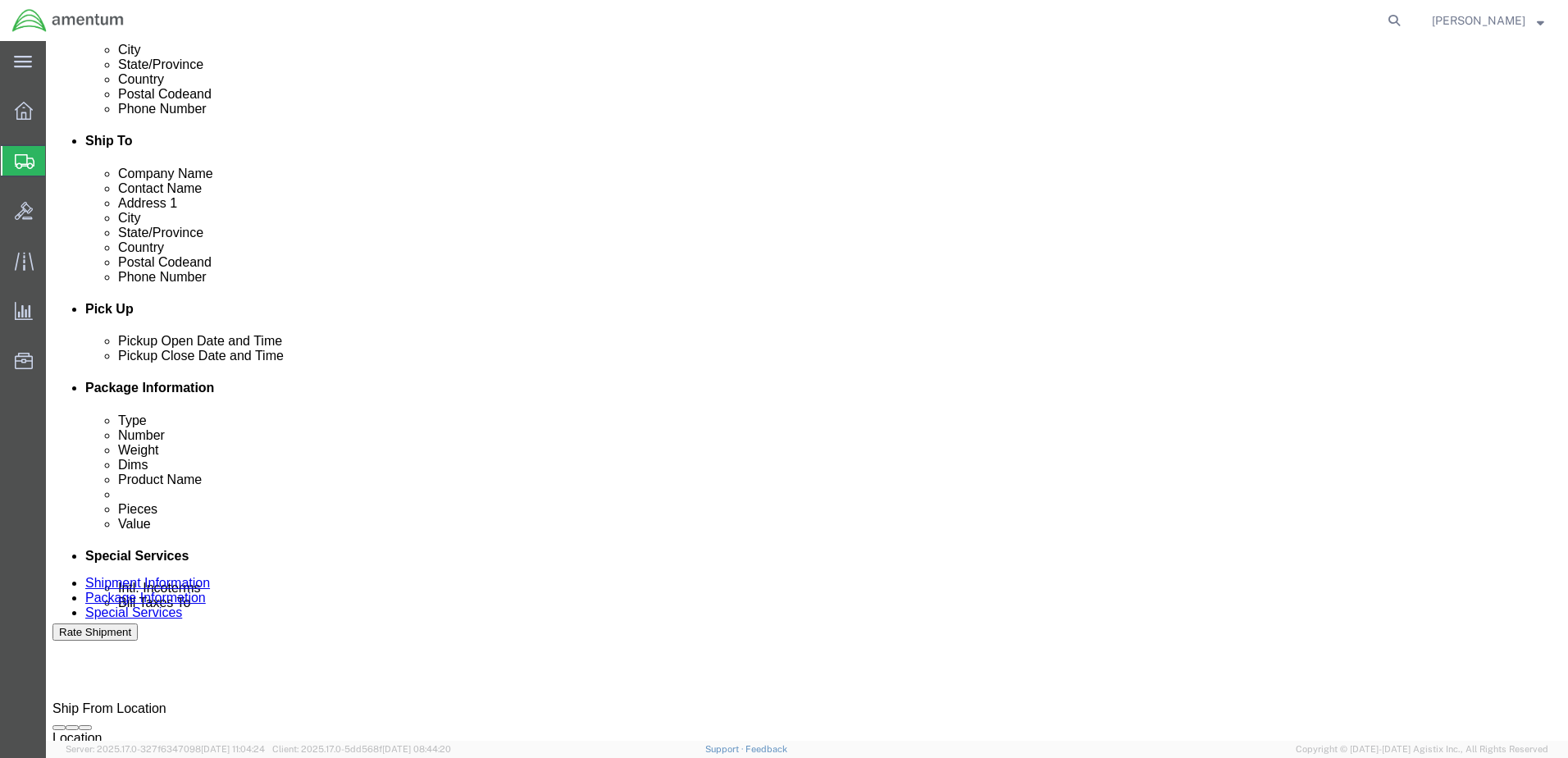
click button "Rate Shipment"
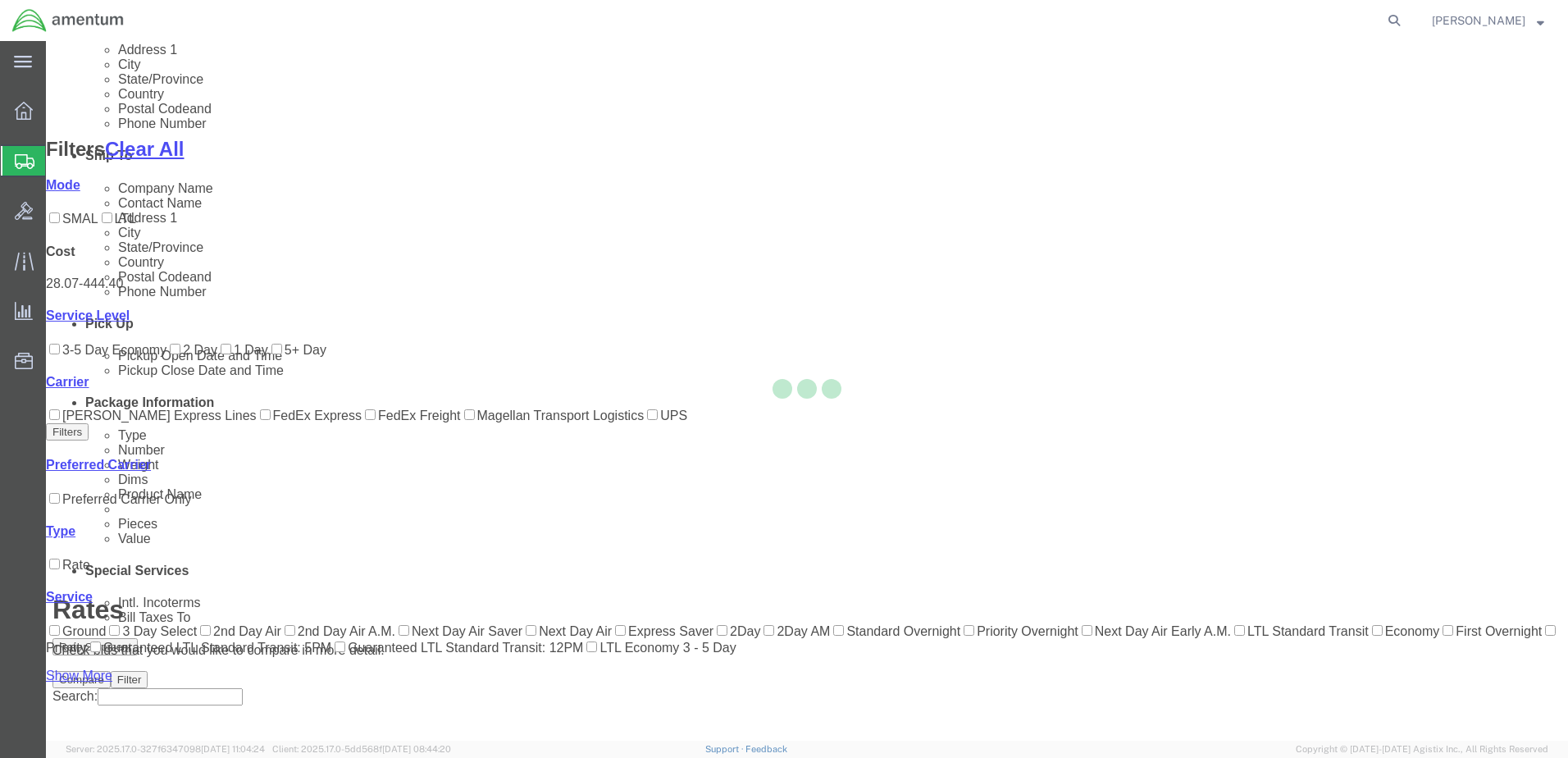
scroll to position [126, 0]
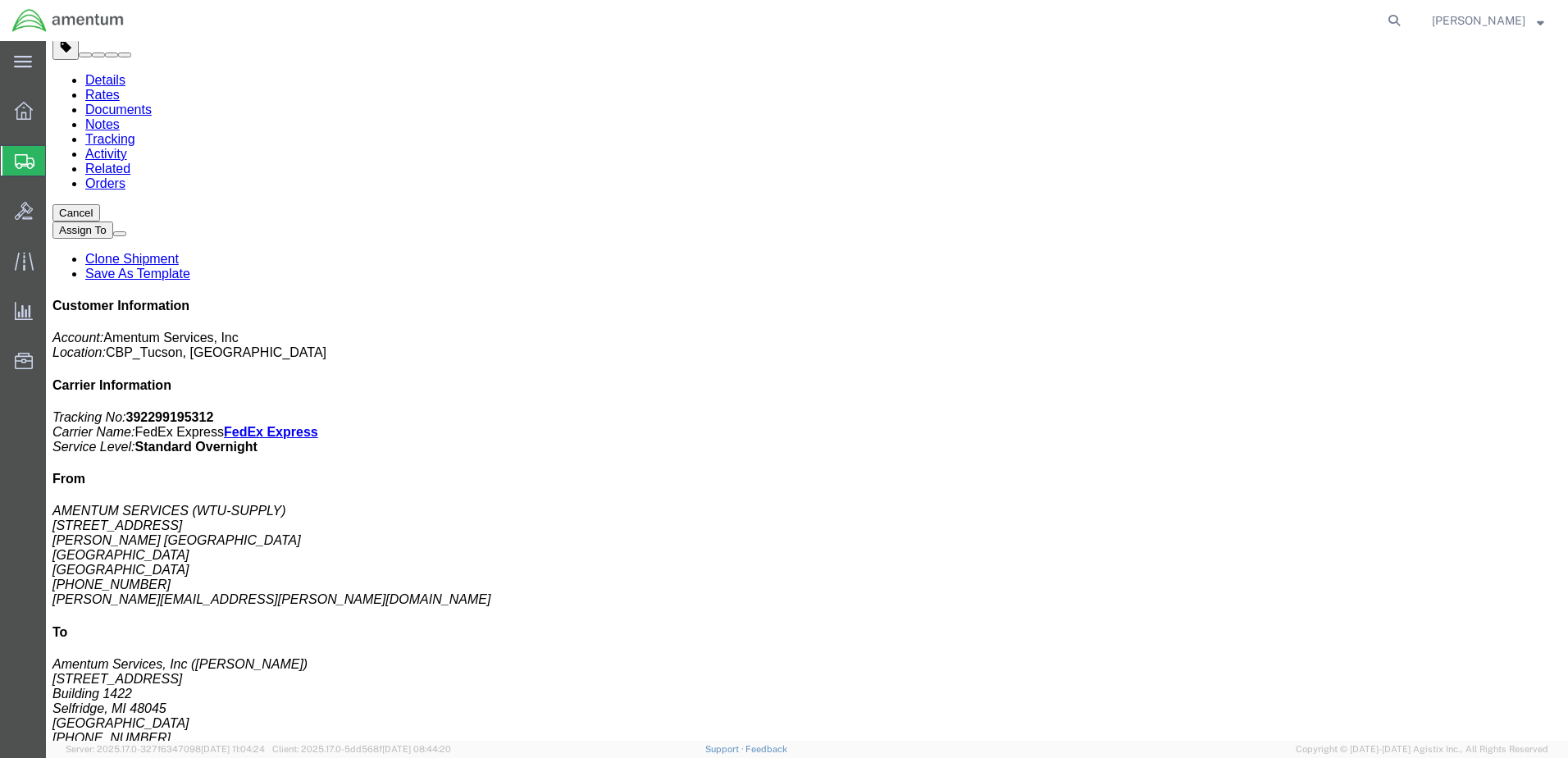
scroll to position [0, 0]
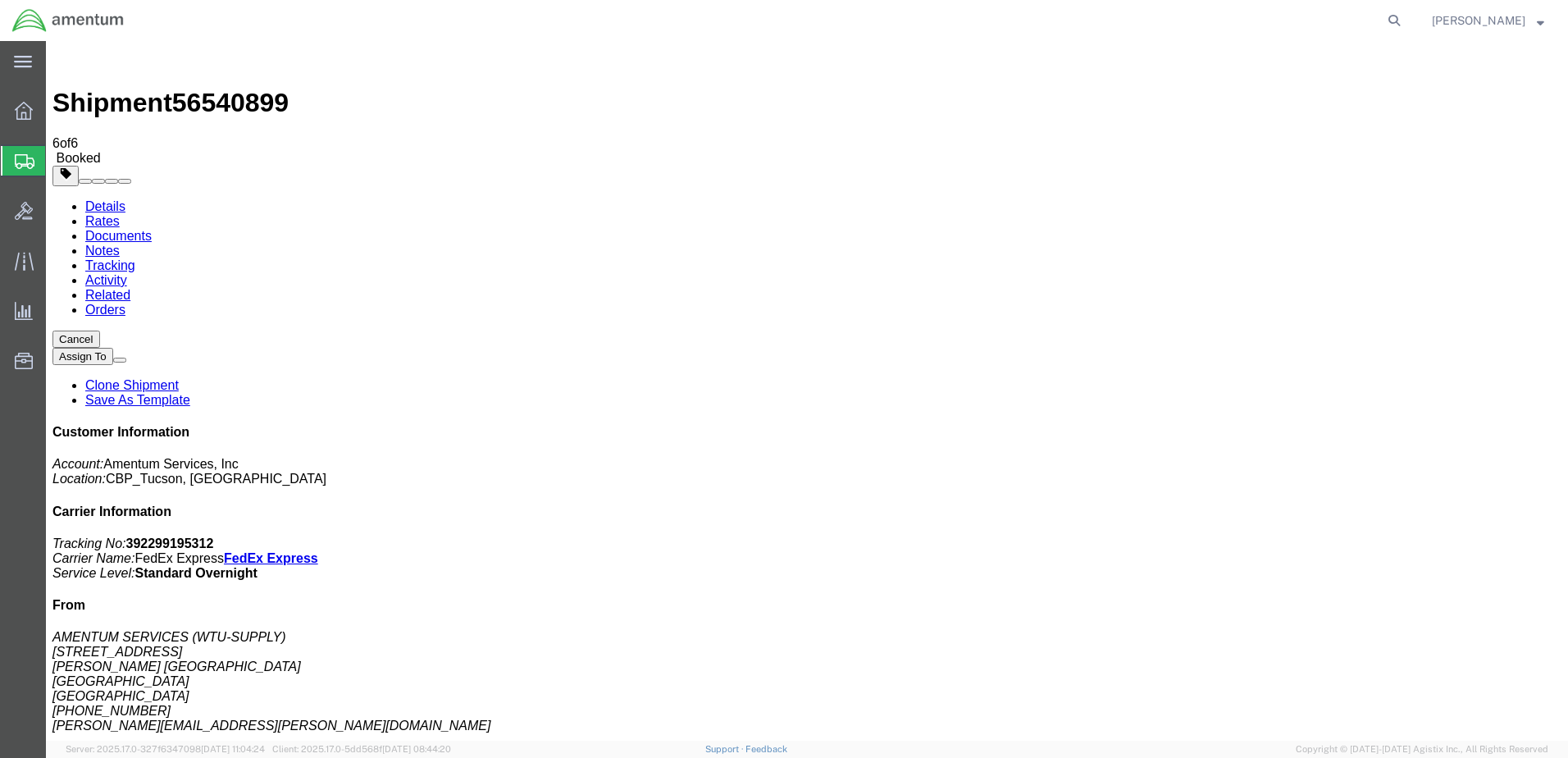
click at [0, 0] on span "Shipment Manager" at bounding box center [0, 0] width 0 height 0
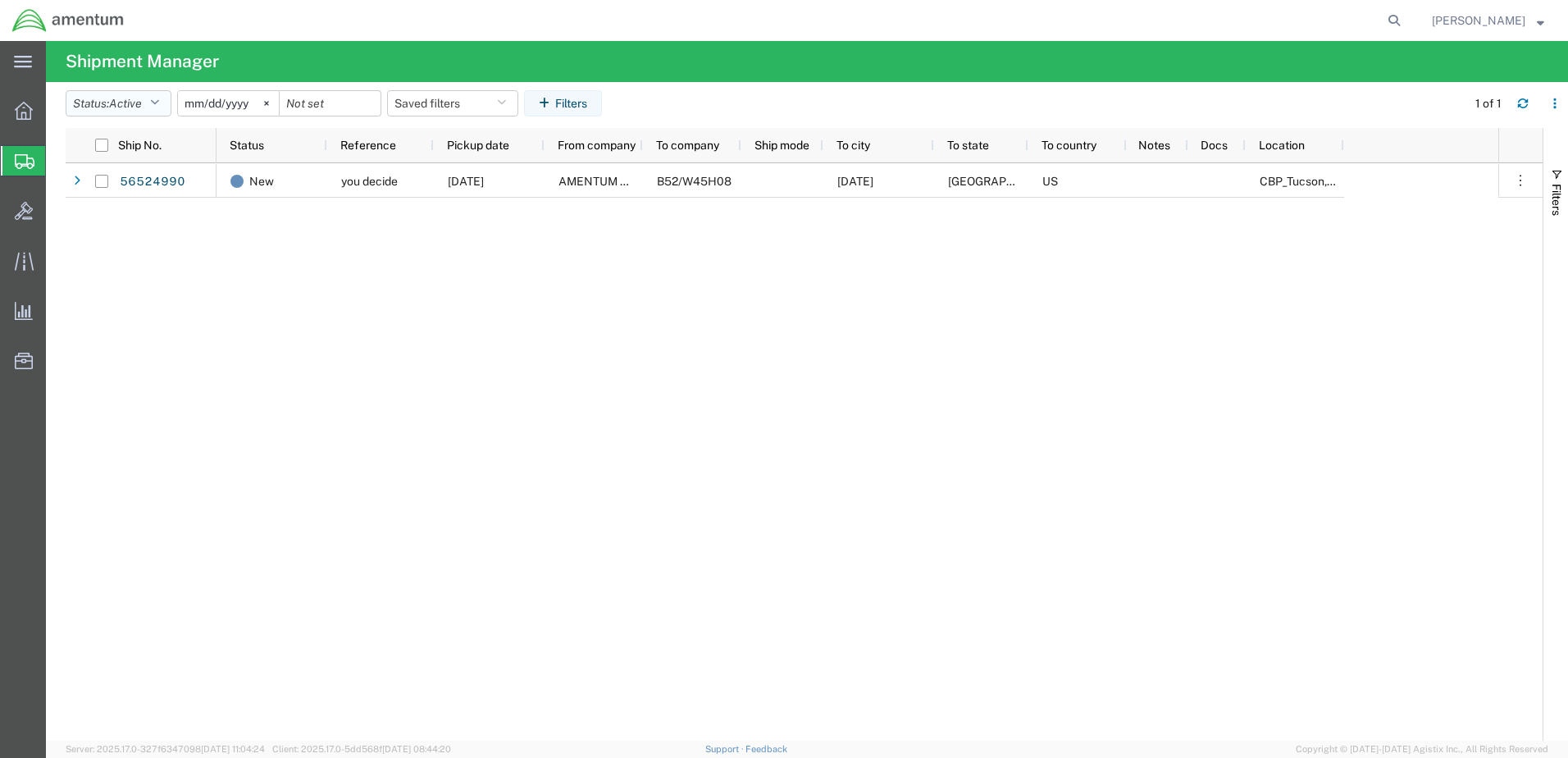
click at [160, 103] on icon "button" at bounding box center [154, 103] width 9 height 12
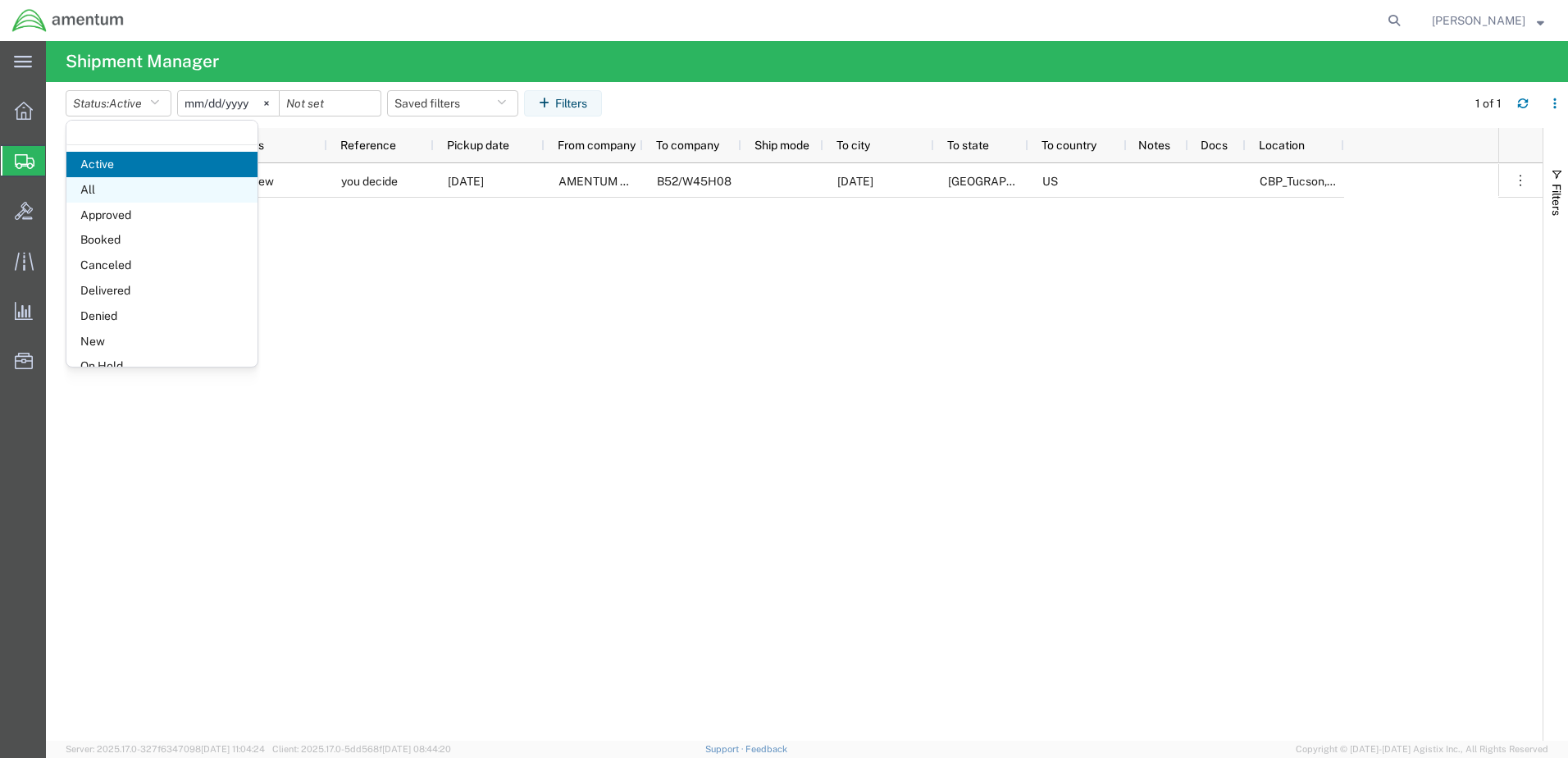
click at [97, 190] on span "All" at bounding box center [162, 190] width 191 height 26
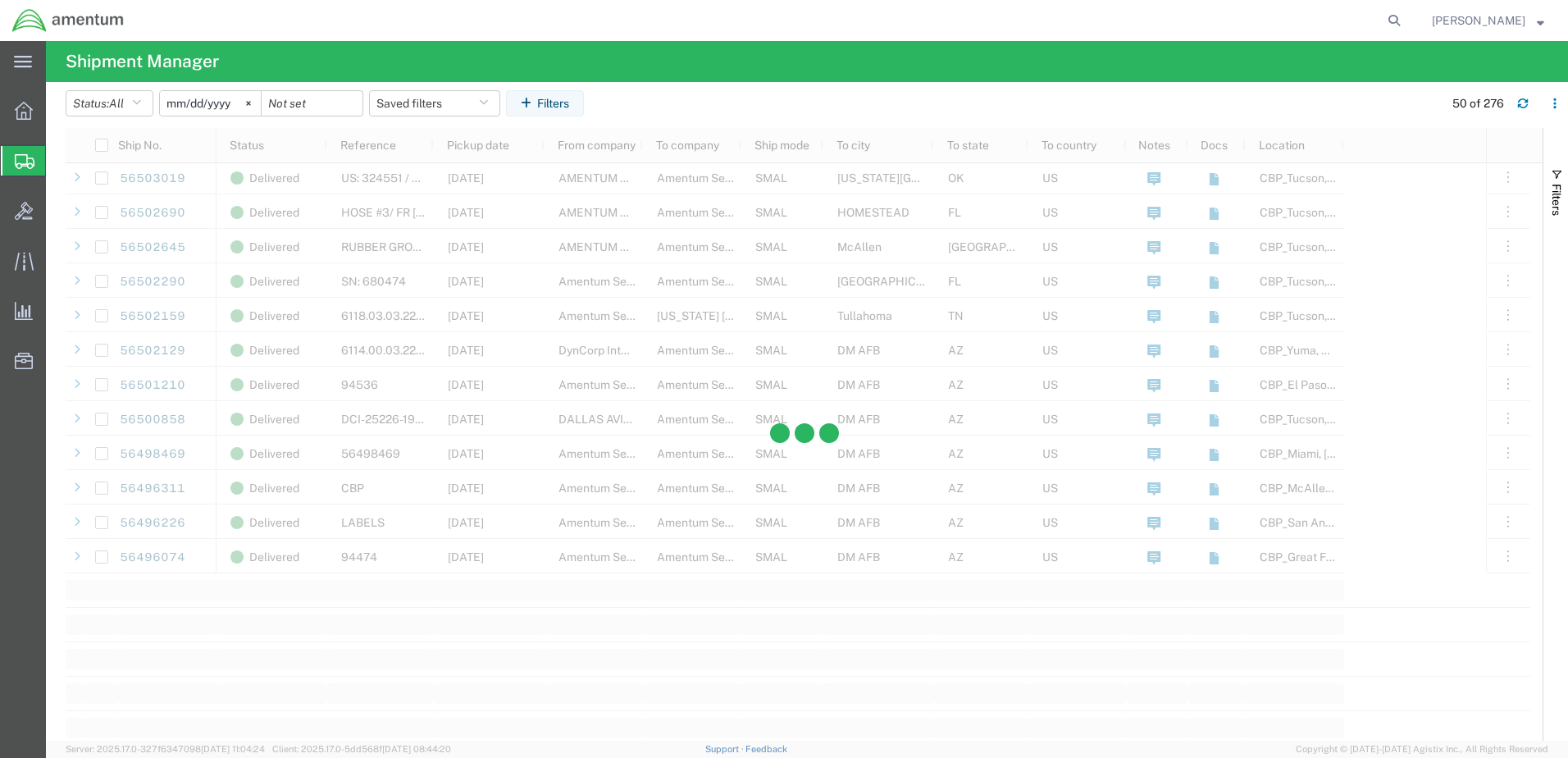
scroll to position [1722, 0]
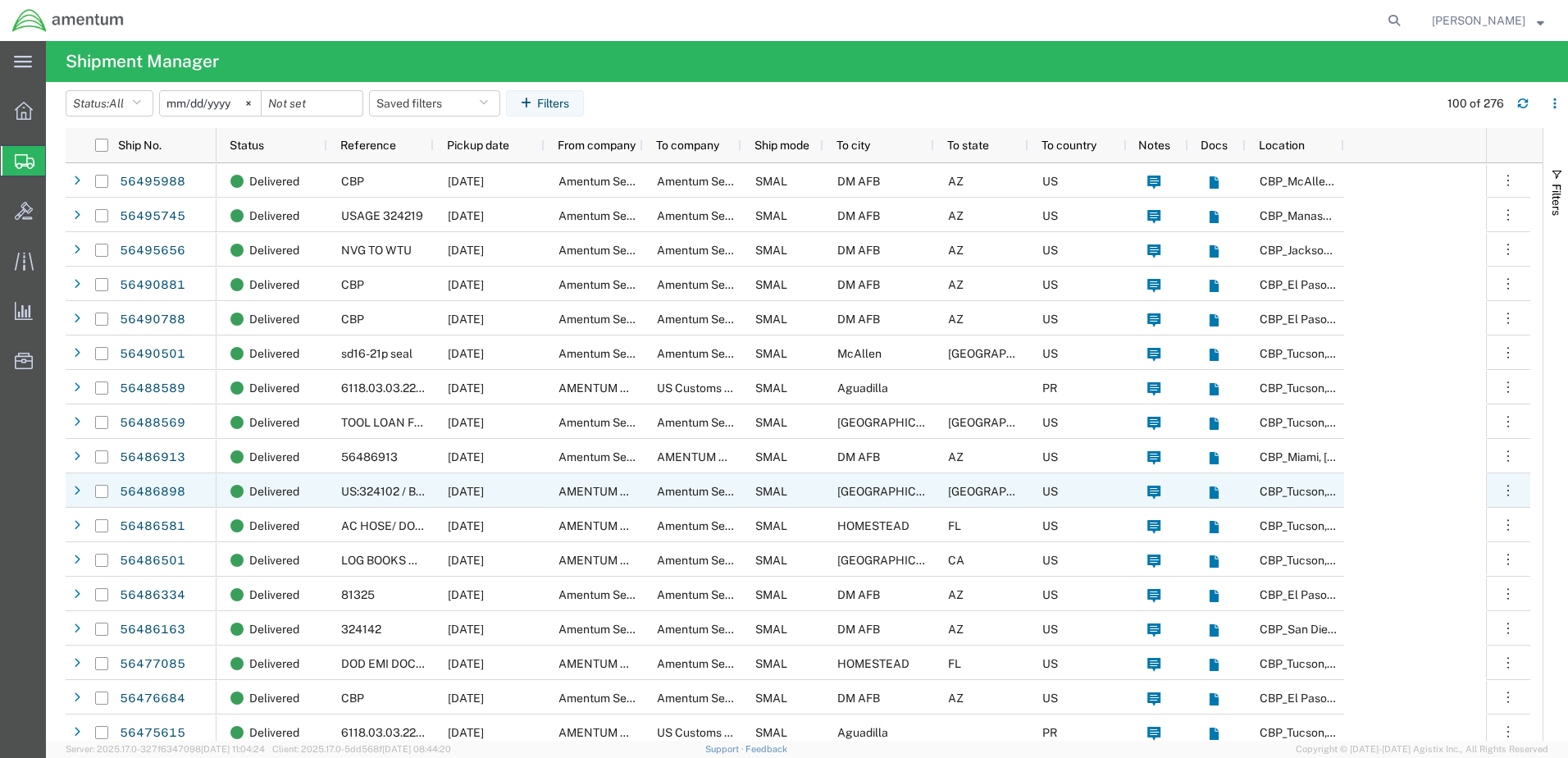
scroll to position [2132, 0]
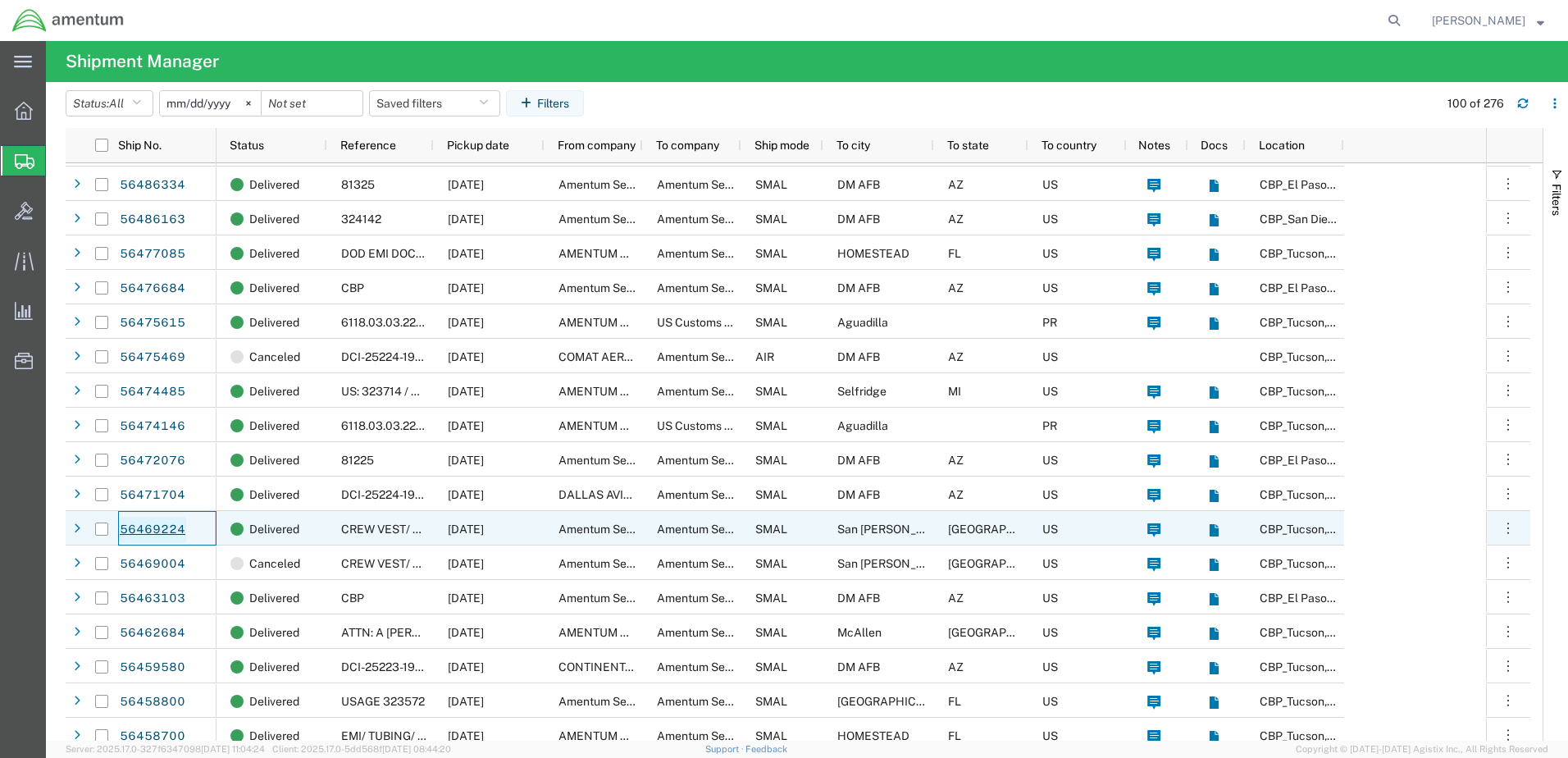
click at [147, 527] on link "56469224" at bounding box center [153, 529] width 67 height 26
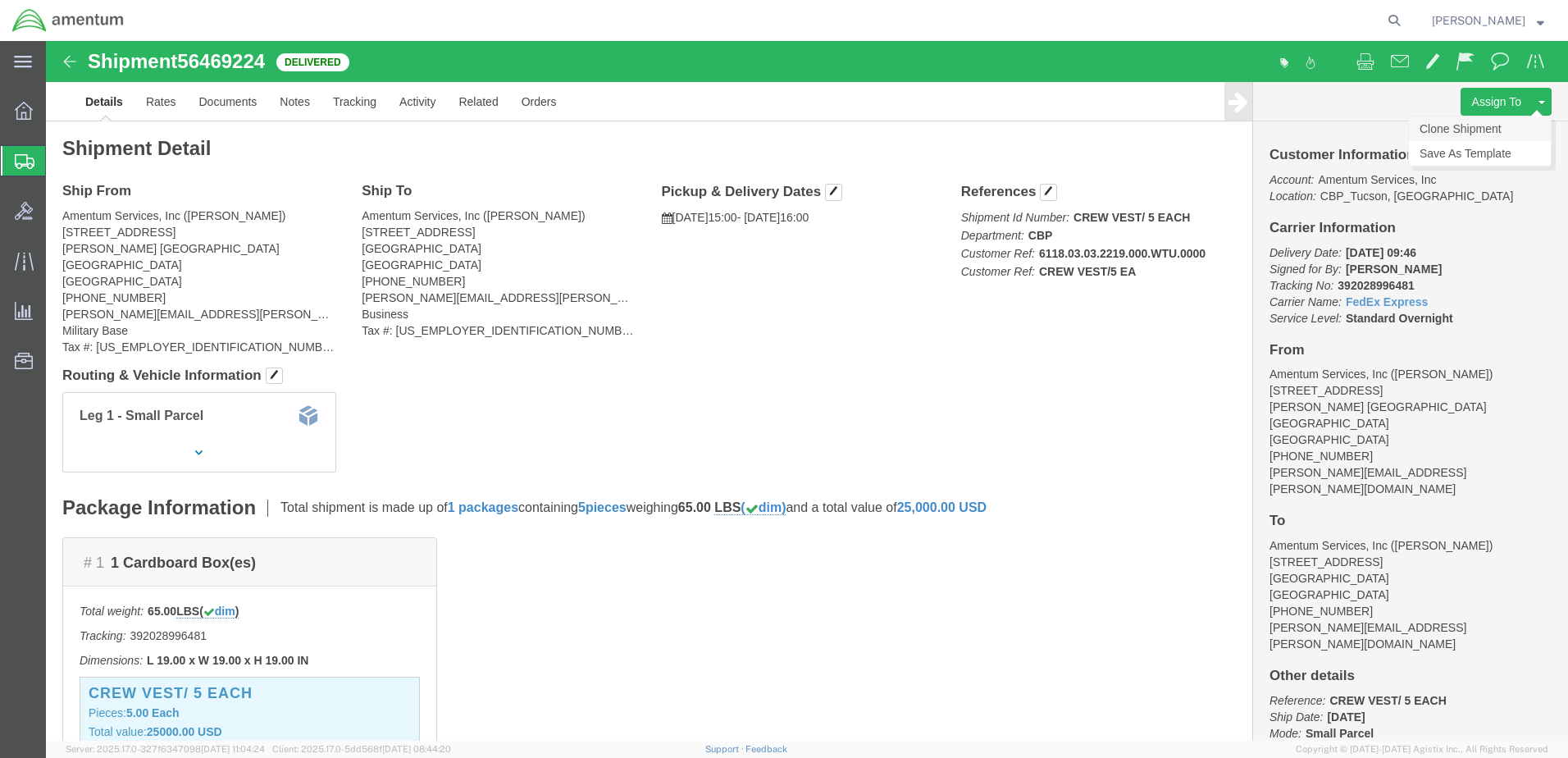
click link "Clone Shipment"
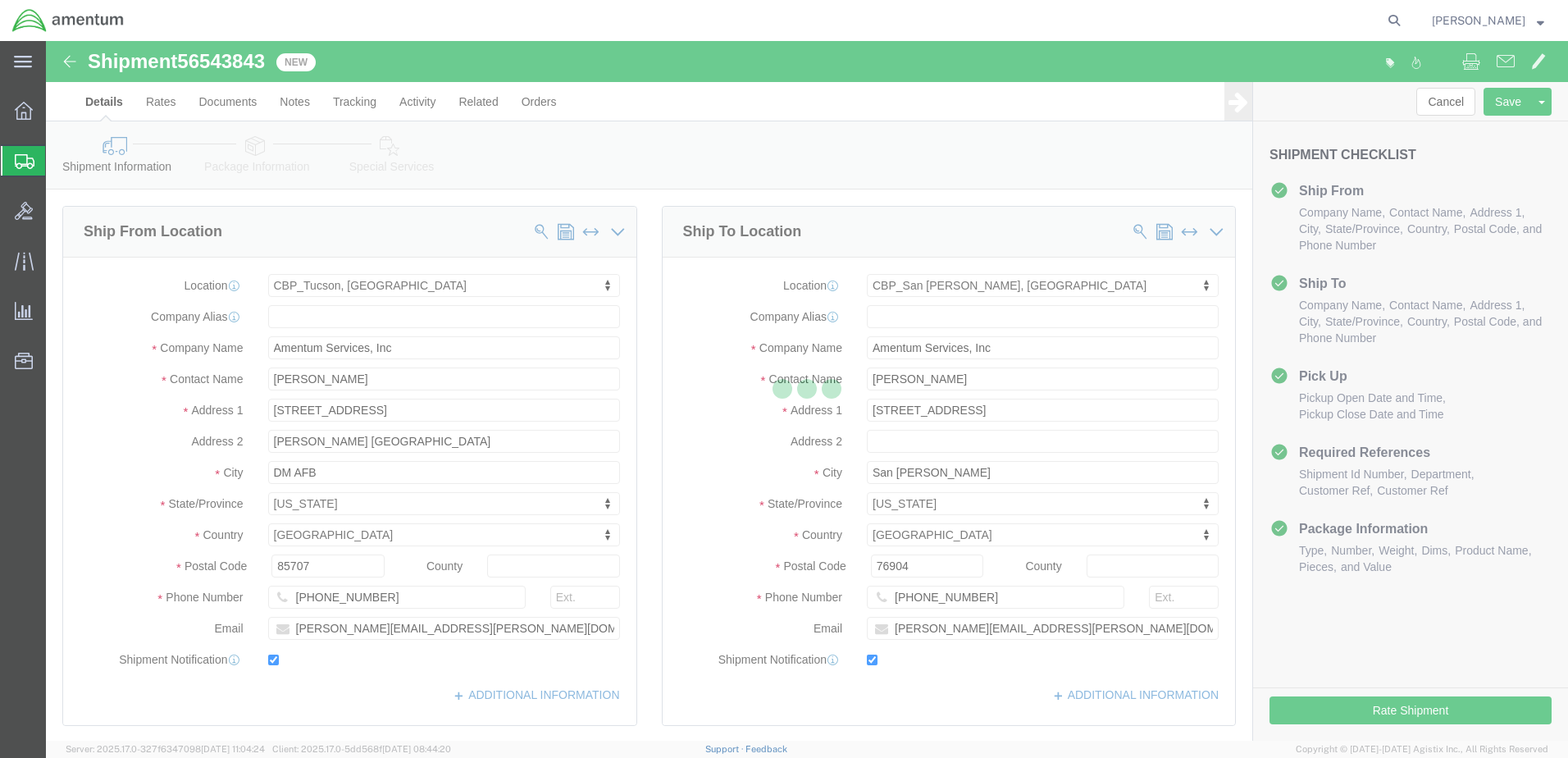
select select "49949"
select select "49914"
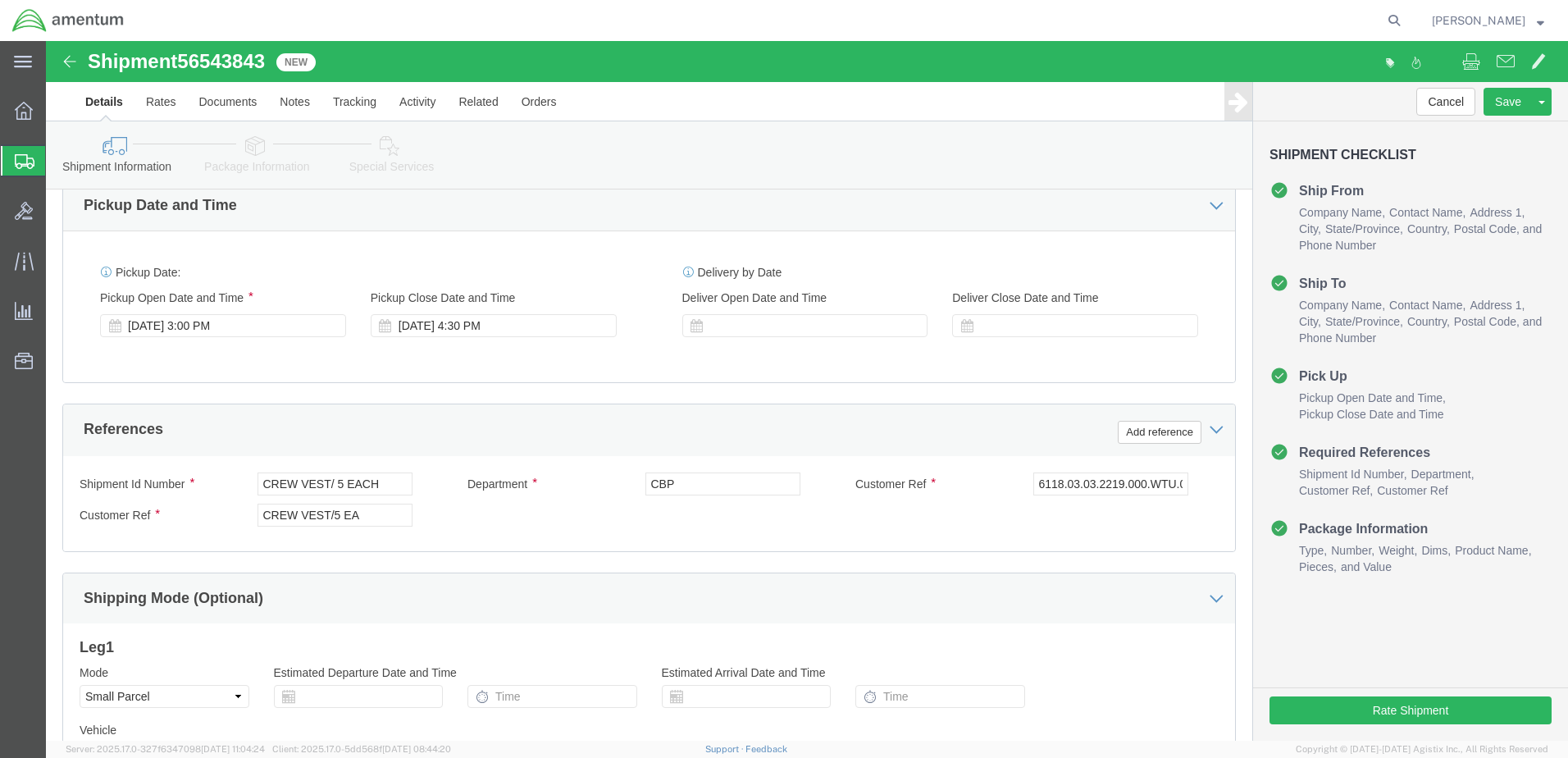
scroll to position [656, 0]
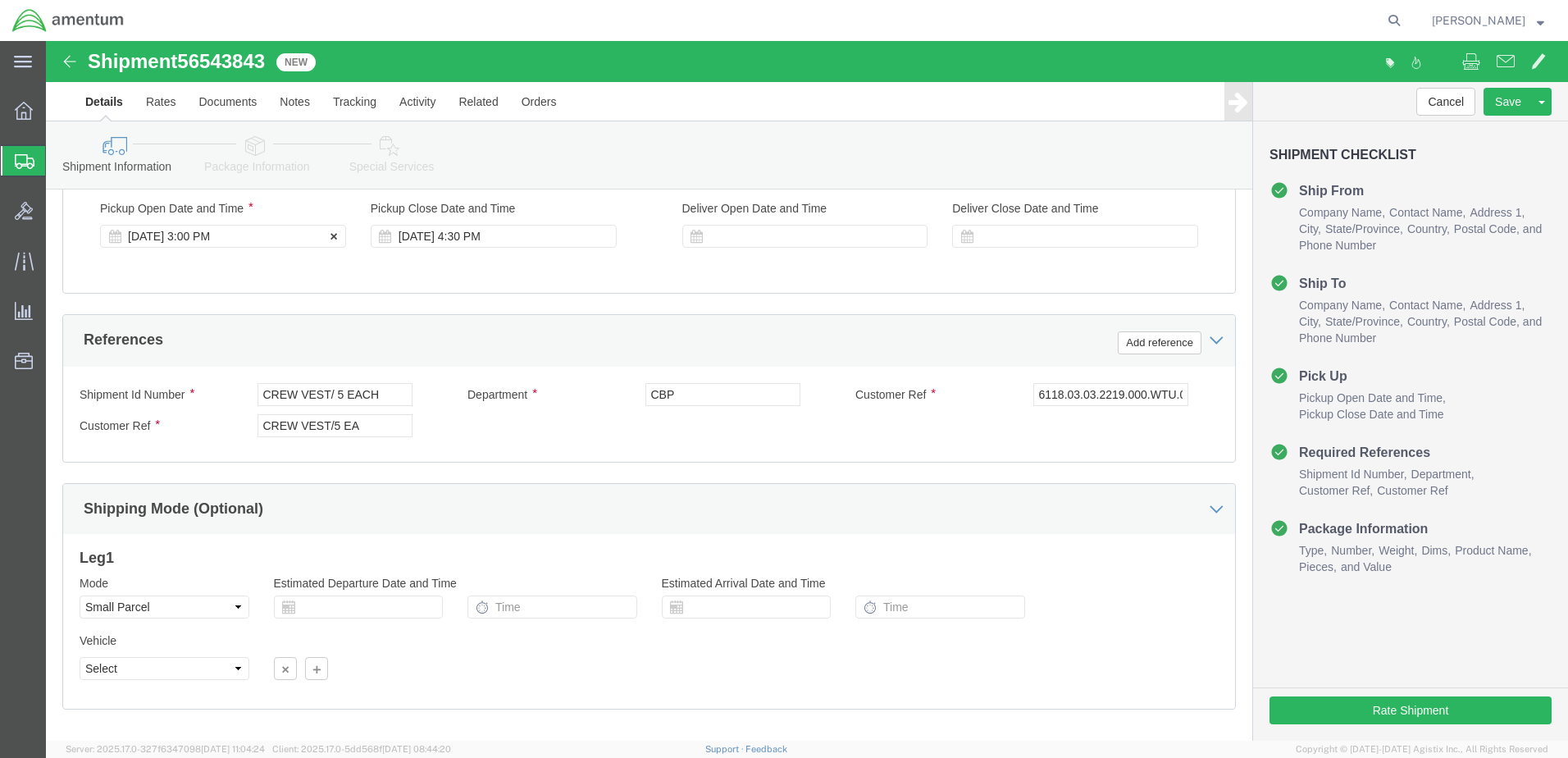
click div "[DATE] 3:00 PM"
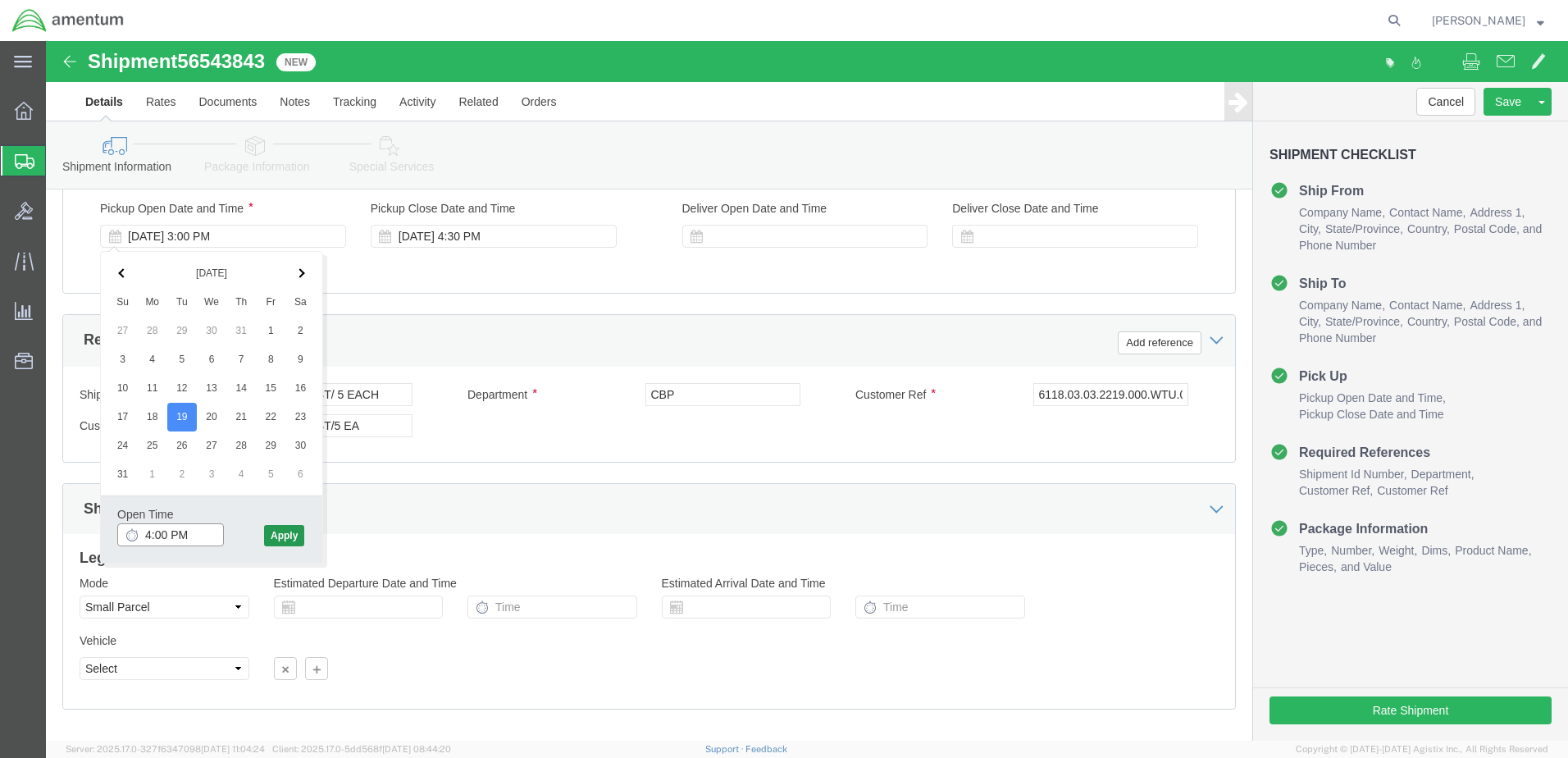
type input "4:00 PM"
click button "Apply"
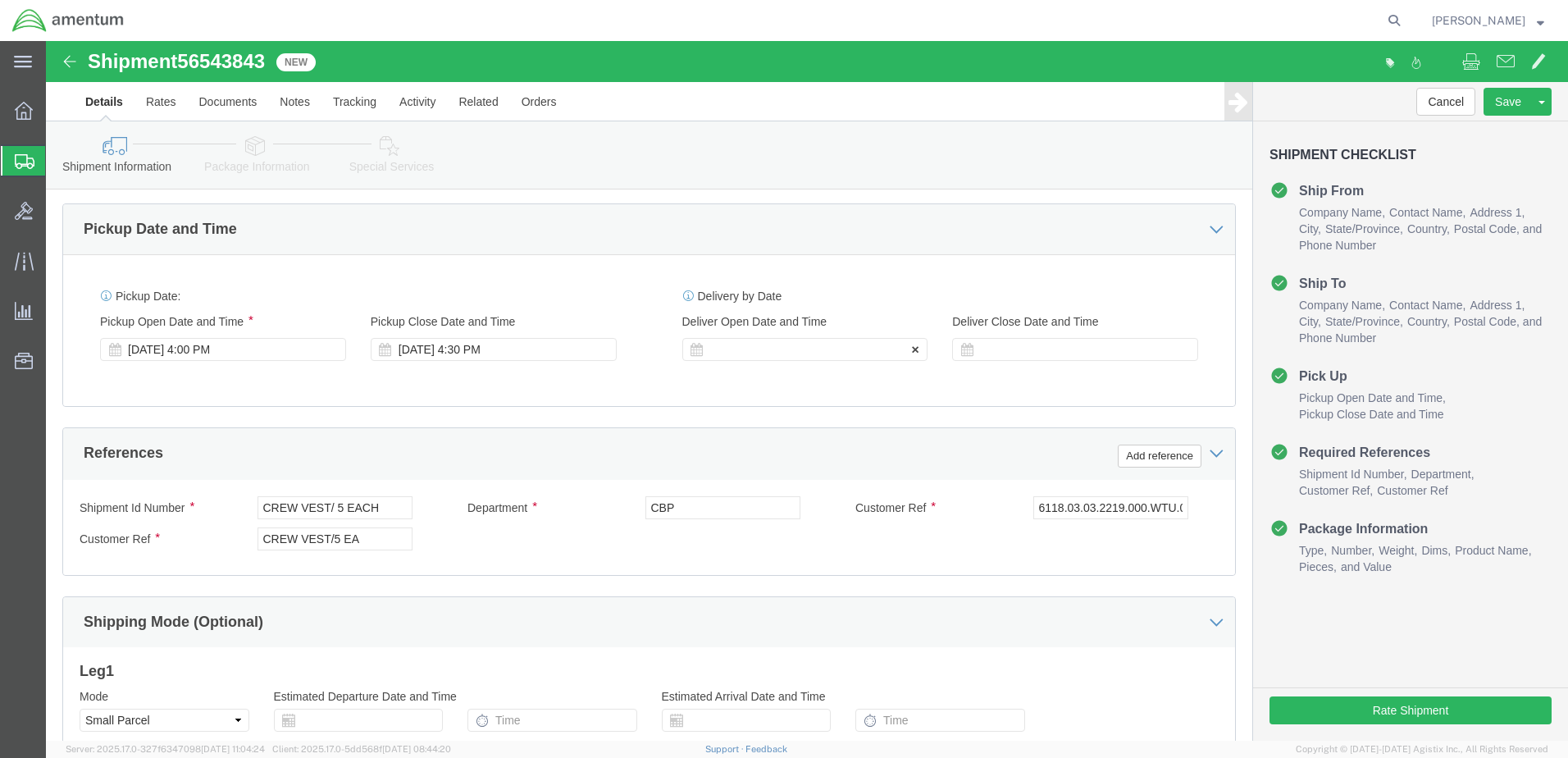
scroll to position [410, 0]
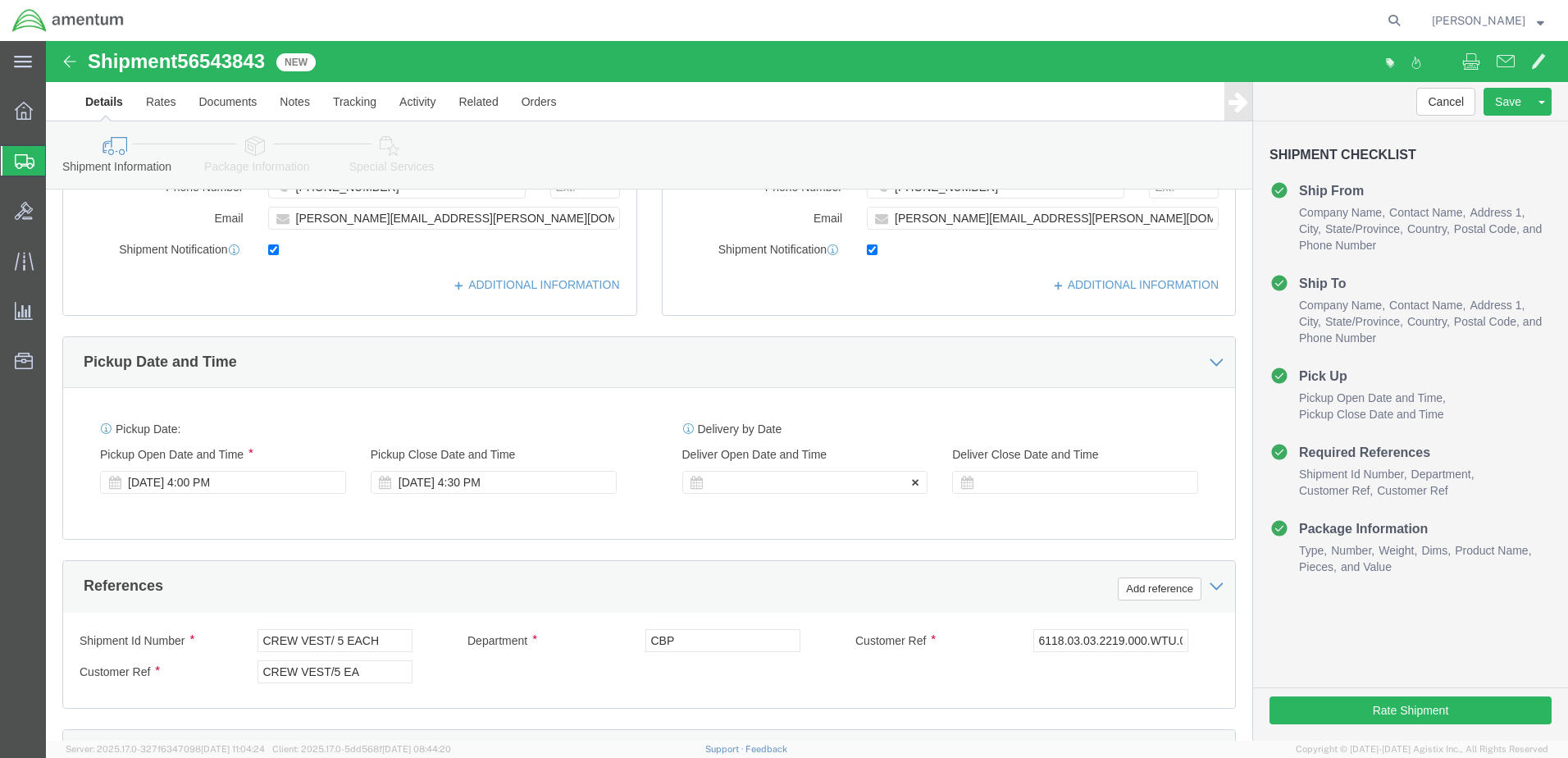
click div
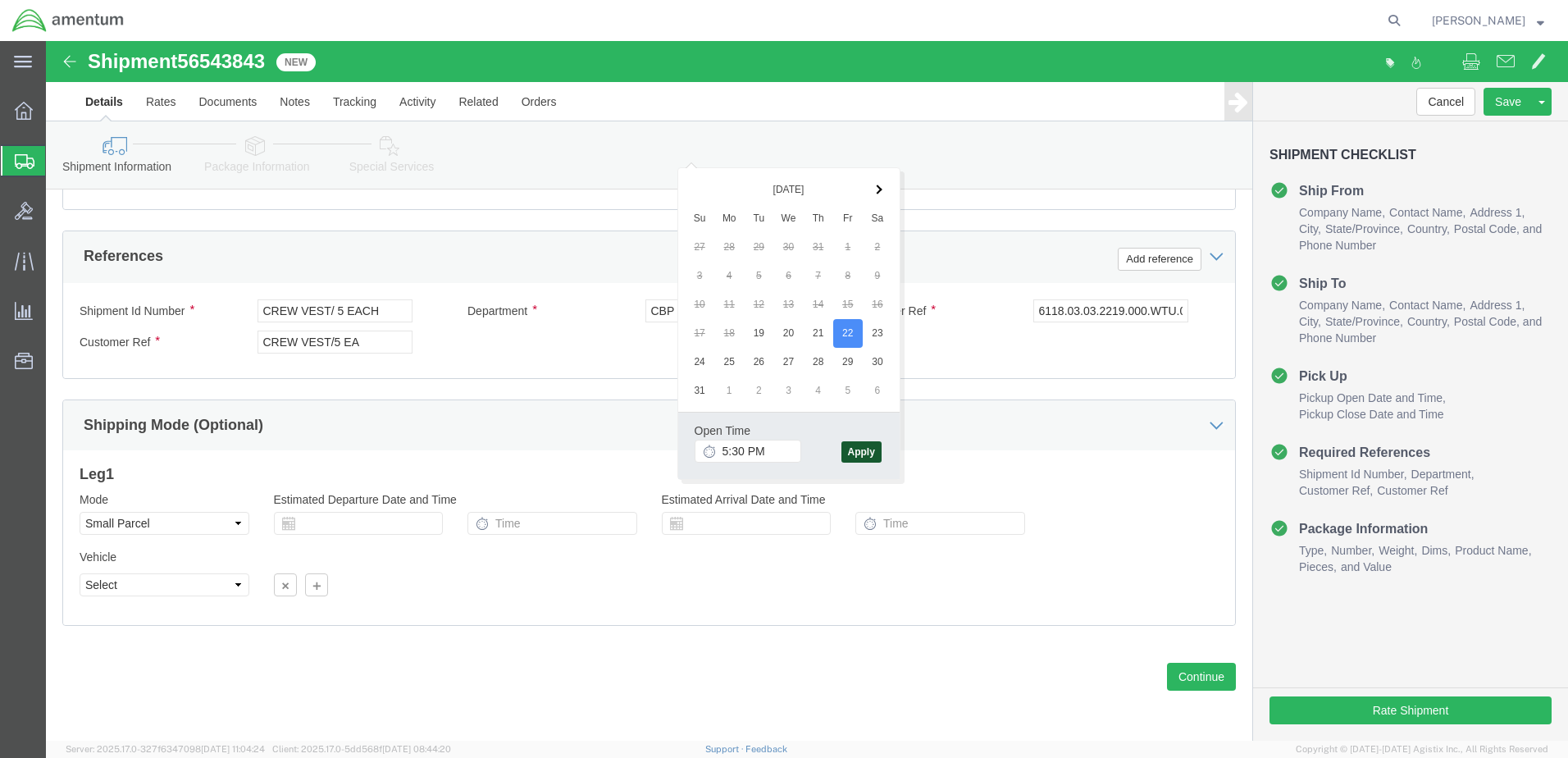
click button "Apply"
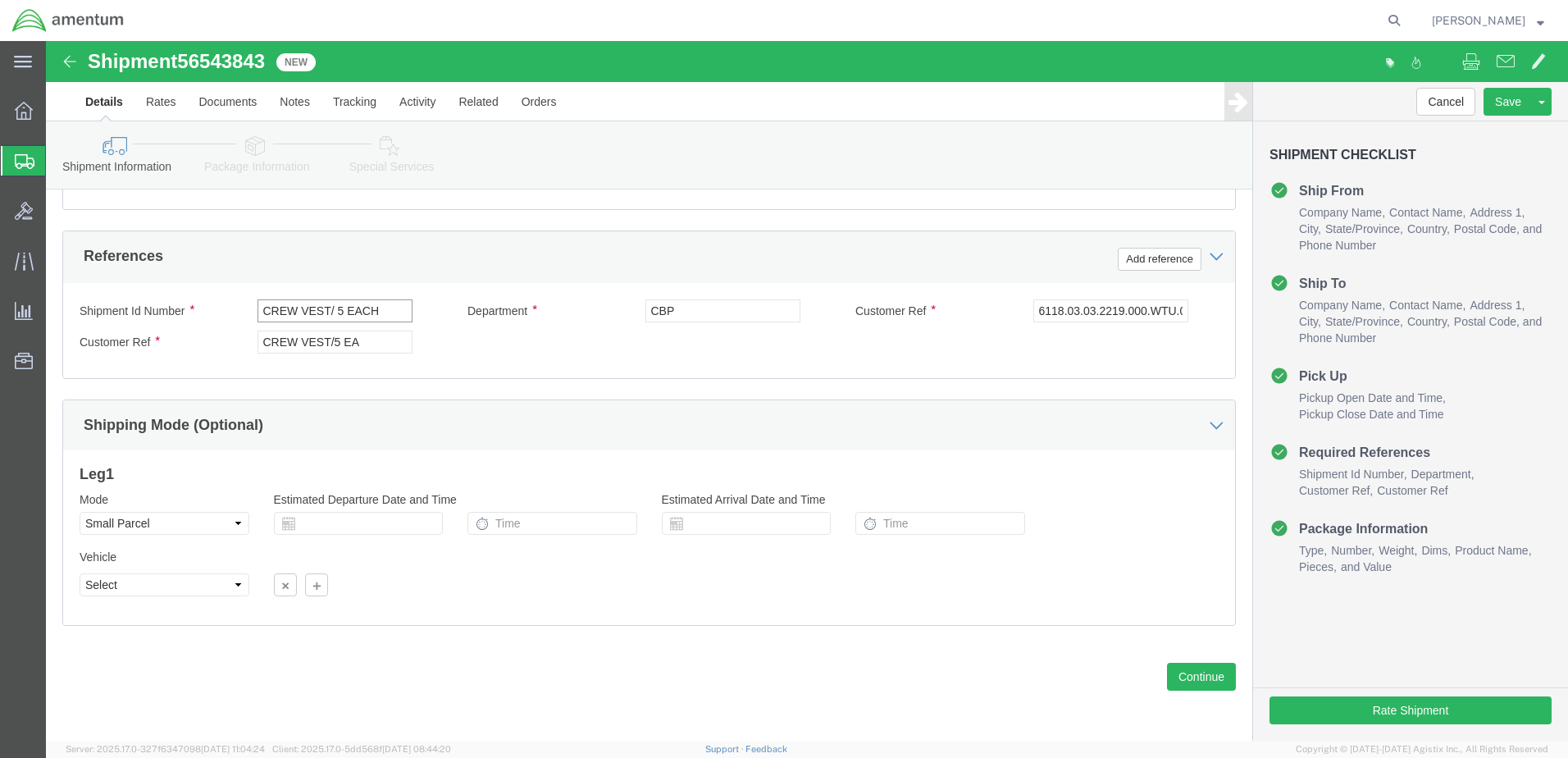
click input "CREW VEST/ 5 EACH"
type input "CREW VEST/ 6 EACH"
click input "CREW VEST/5 EA"
click input "CREW VEST/6 EA"
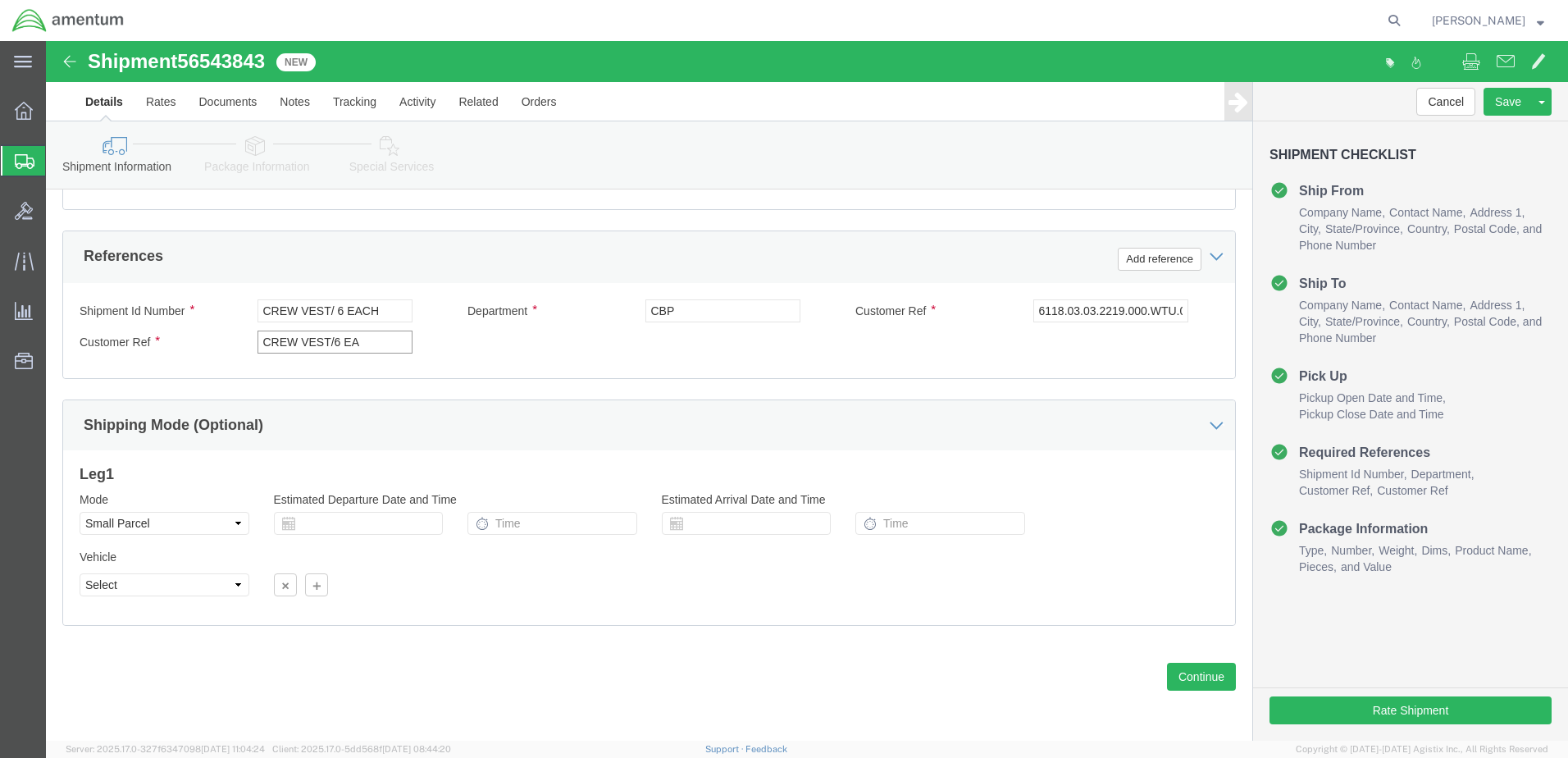
click input "CREW VEST/6 EA"
type input "CREW VEST/6 EA"
click button "Continue"
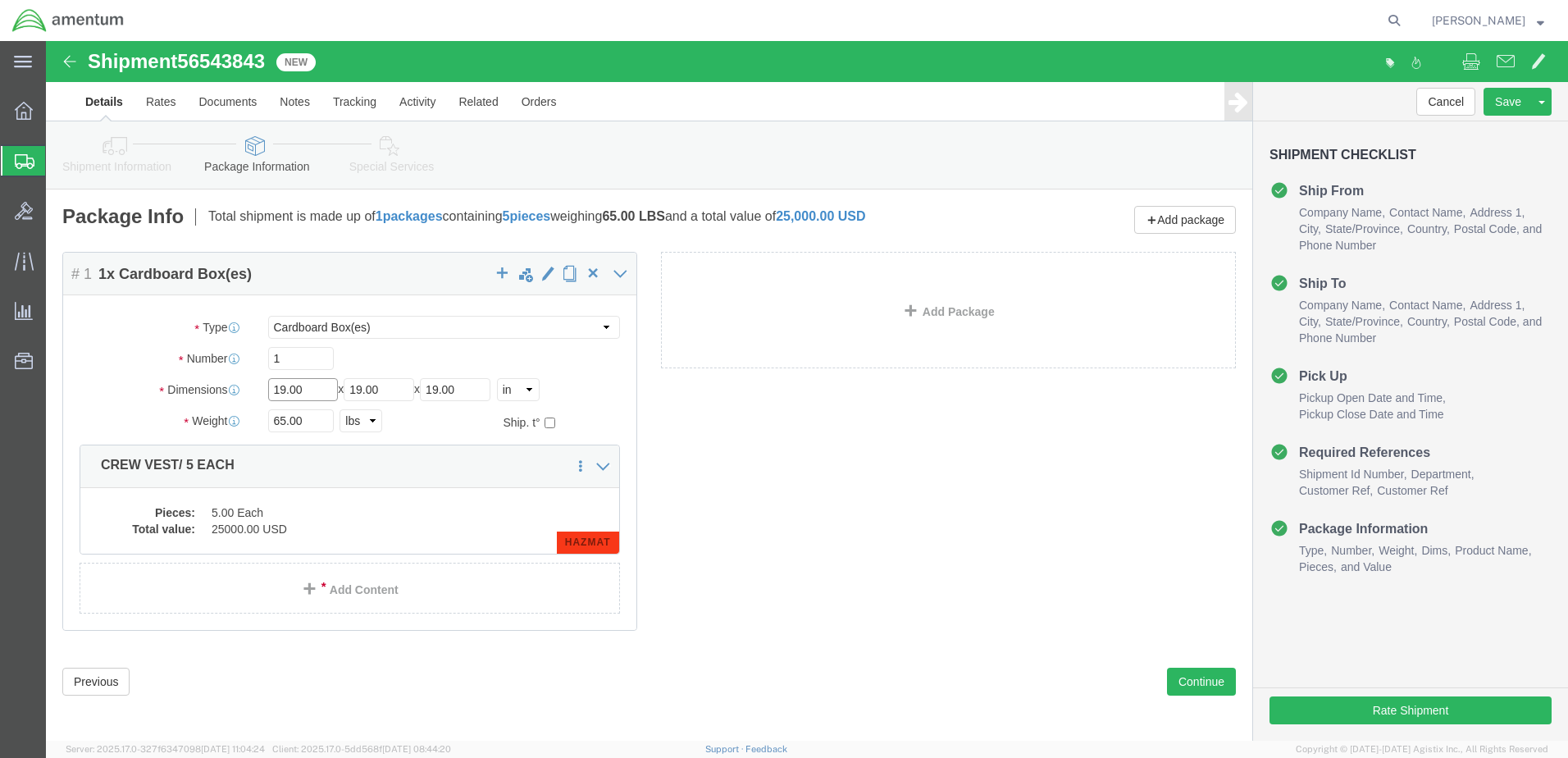
drag, startPoint x: 275, startPoint y: 353, endPoint x: 23, endPoint y: 325, distance: 253.6
click div "Package Type Select Bale(s) Basket(s) Bolt(s) Bottle(s) Buckets Bulk Bundle(s) …"
type input "18"
type input "28"
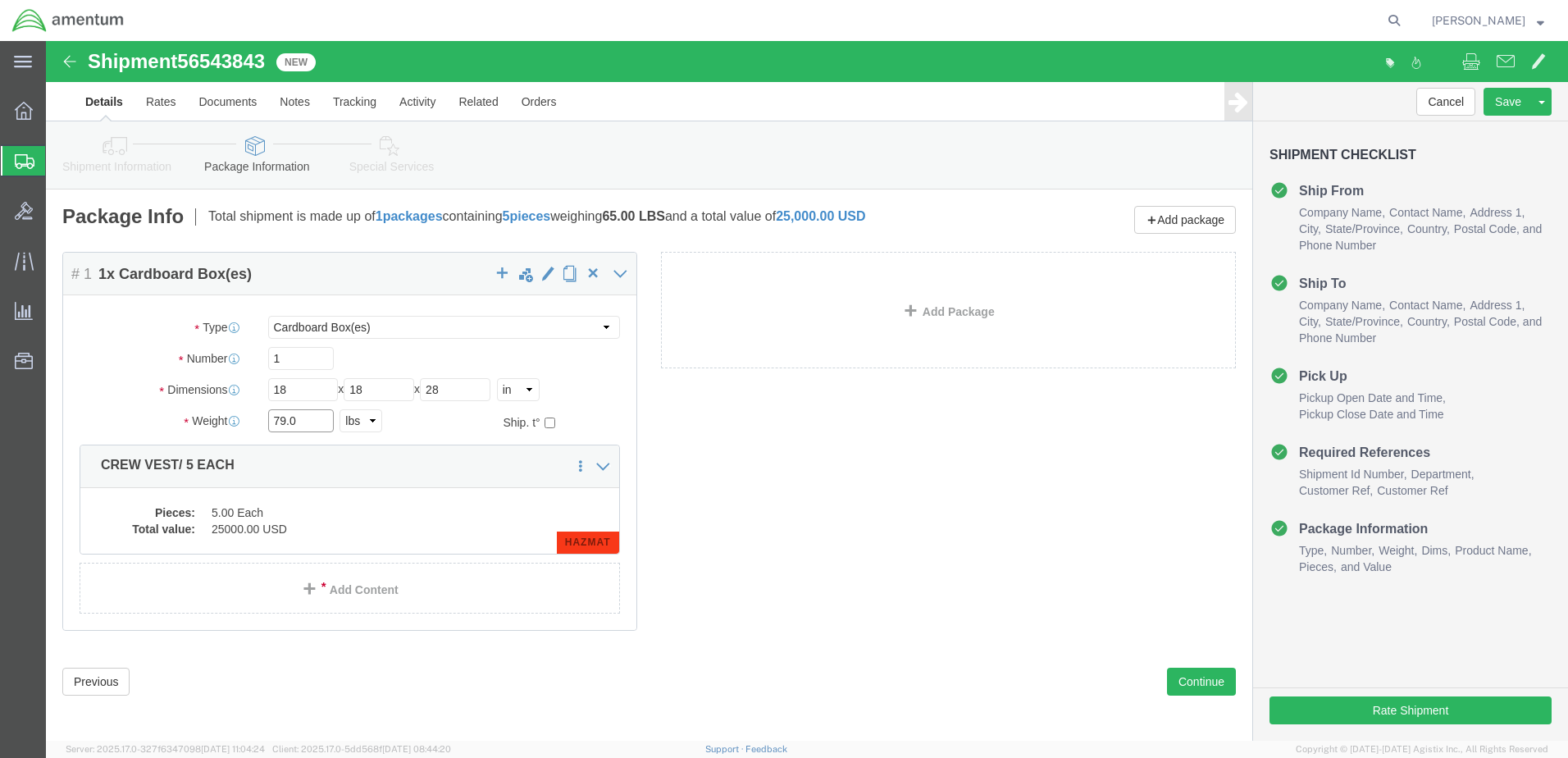
type input "79.0"
click dd "5.00 Each"
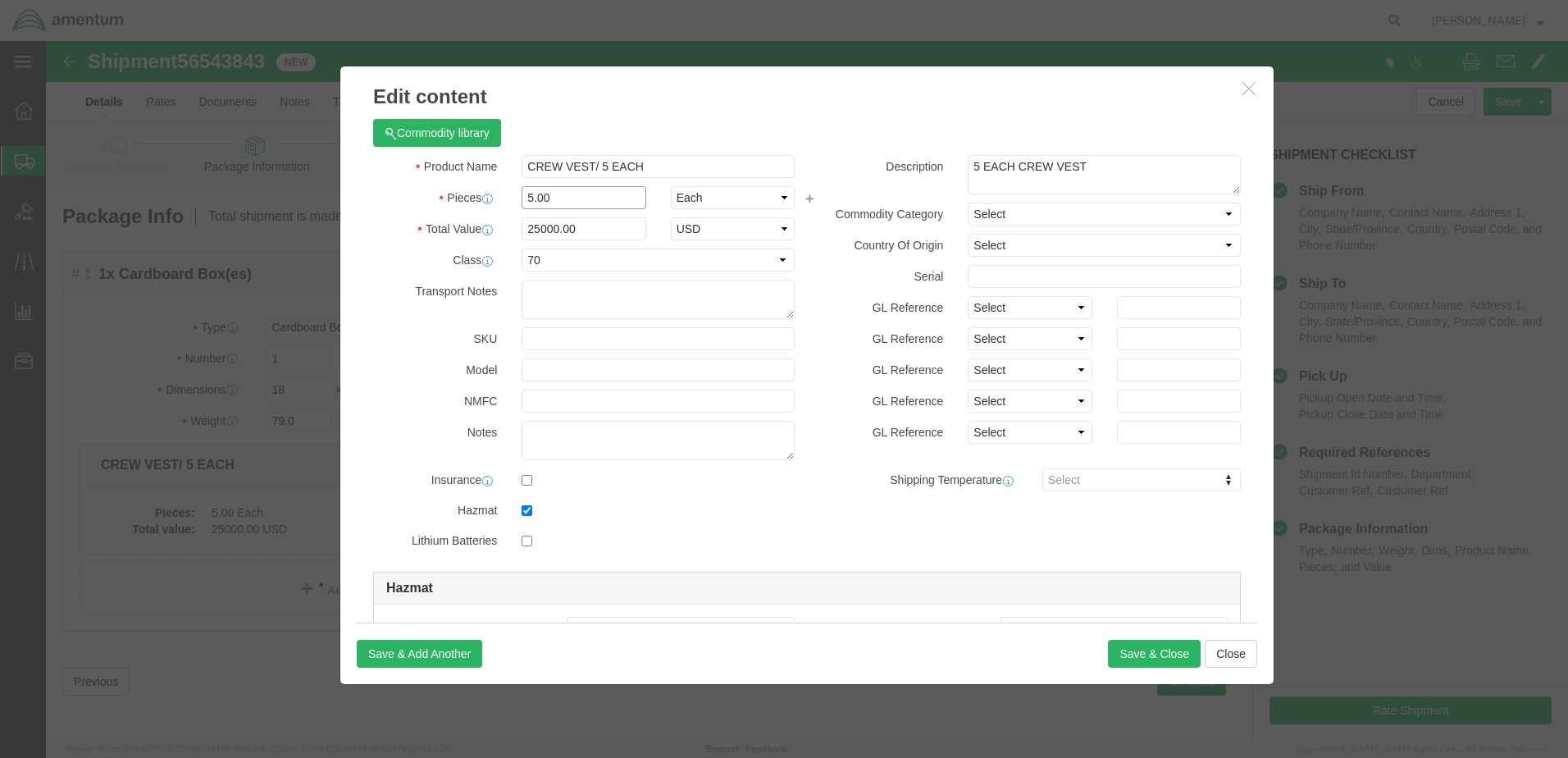
click input "5.00"
type input "6.00"
type input "30000"
click input "CREW VEST/ 5 EACH"
type input "CREW VEST/ 6 EACH"
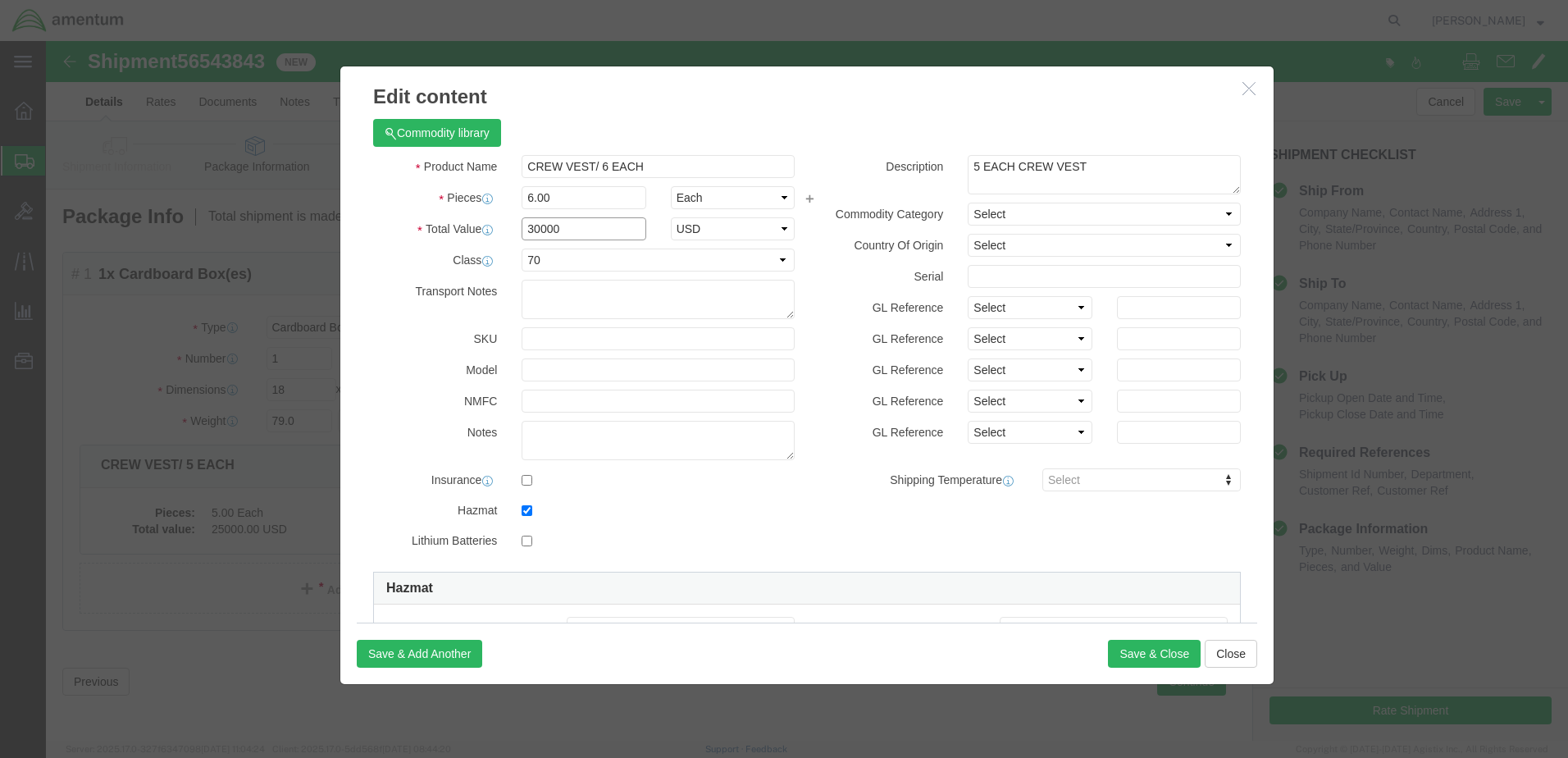
drag, startPoint x: 536, startPoint y: 189, endPoint x: 445, endPoint y: 189, distance: 91.0
click div "Total Value 30000 Select ADP AED AFN ALL AMD AOA ARS ATS AUD AWG AZN BAM BBD BD…"
click input "30000"
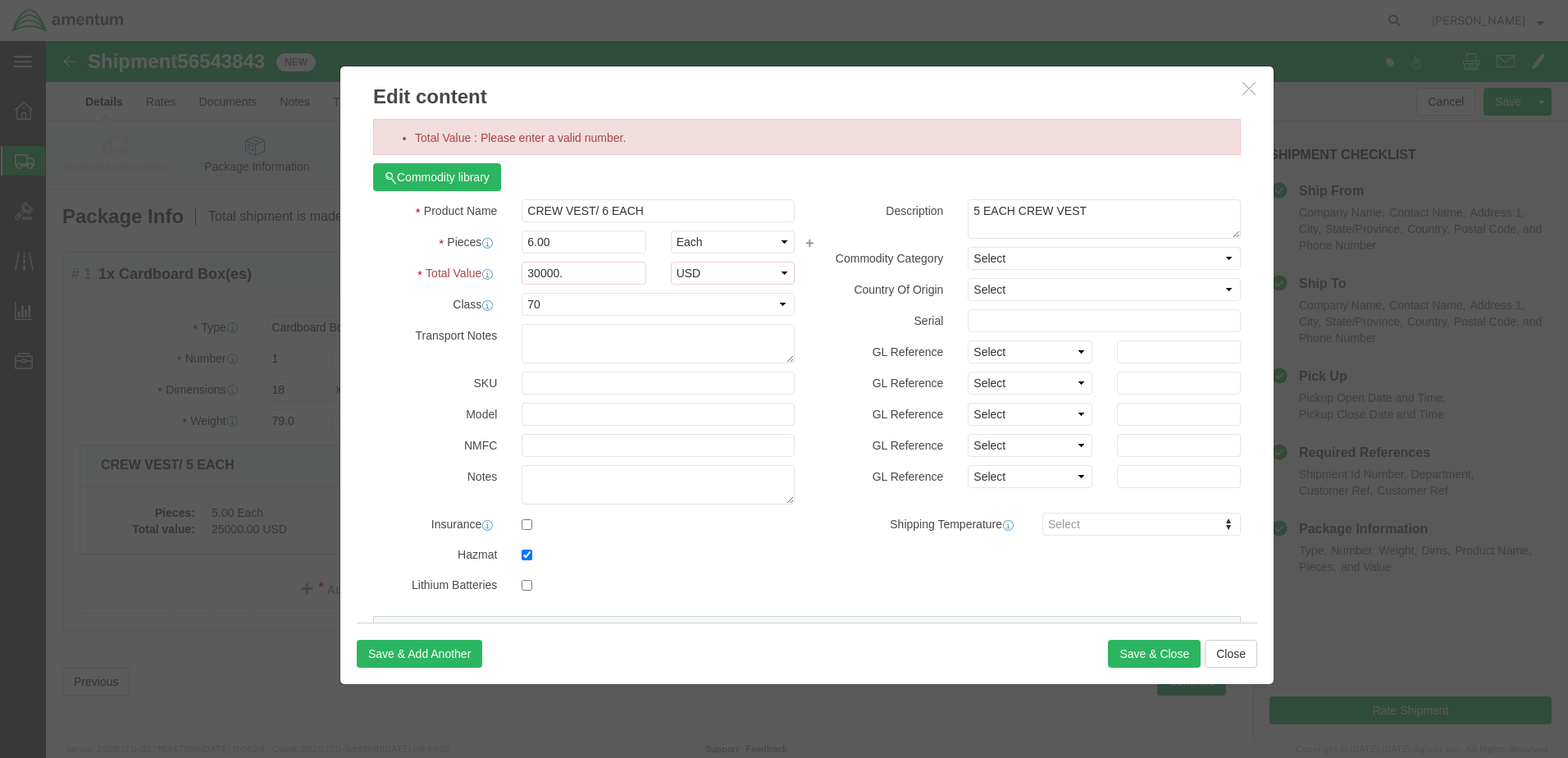
click div "Product Name CREW VEST/ 6 EACH Pieces 6.00 Select Bag Barrels 100Board Feet Bot…"
click input "30000."
type input "30000.00"
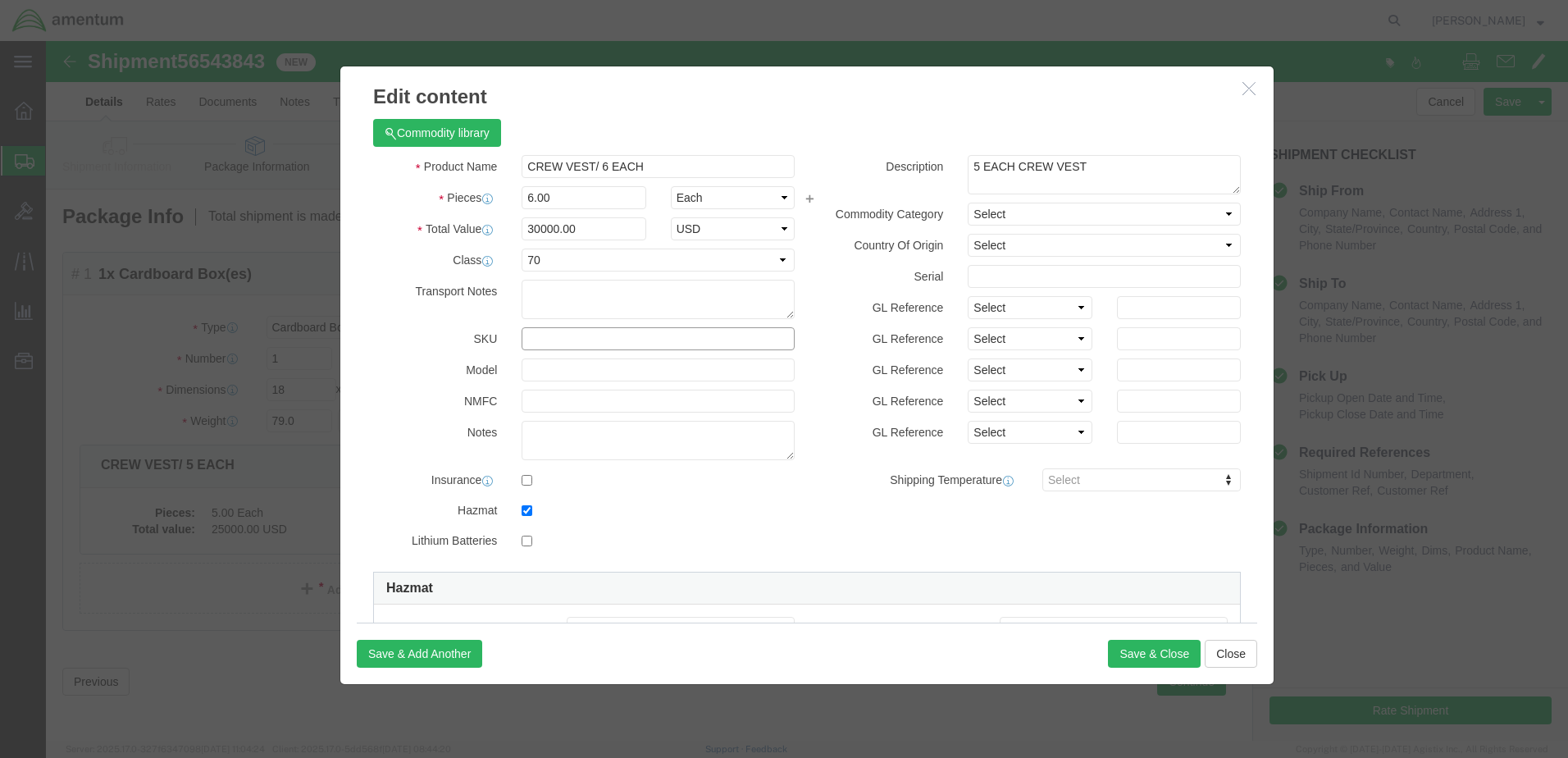
click input "text"
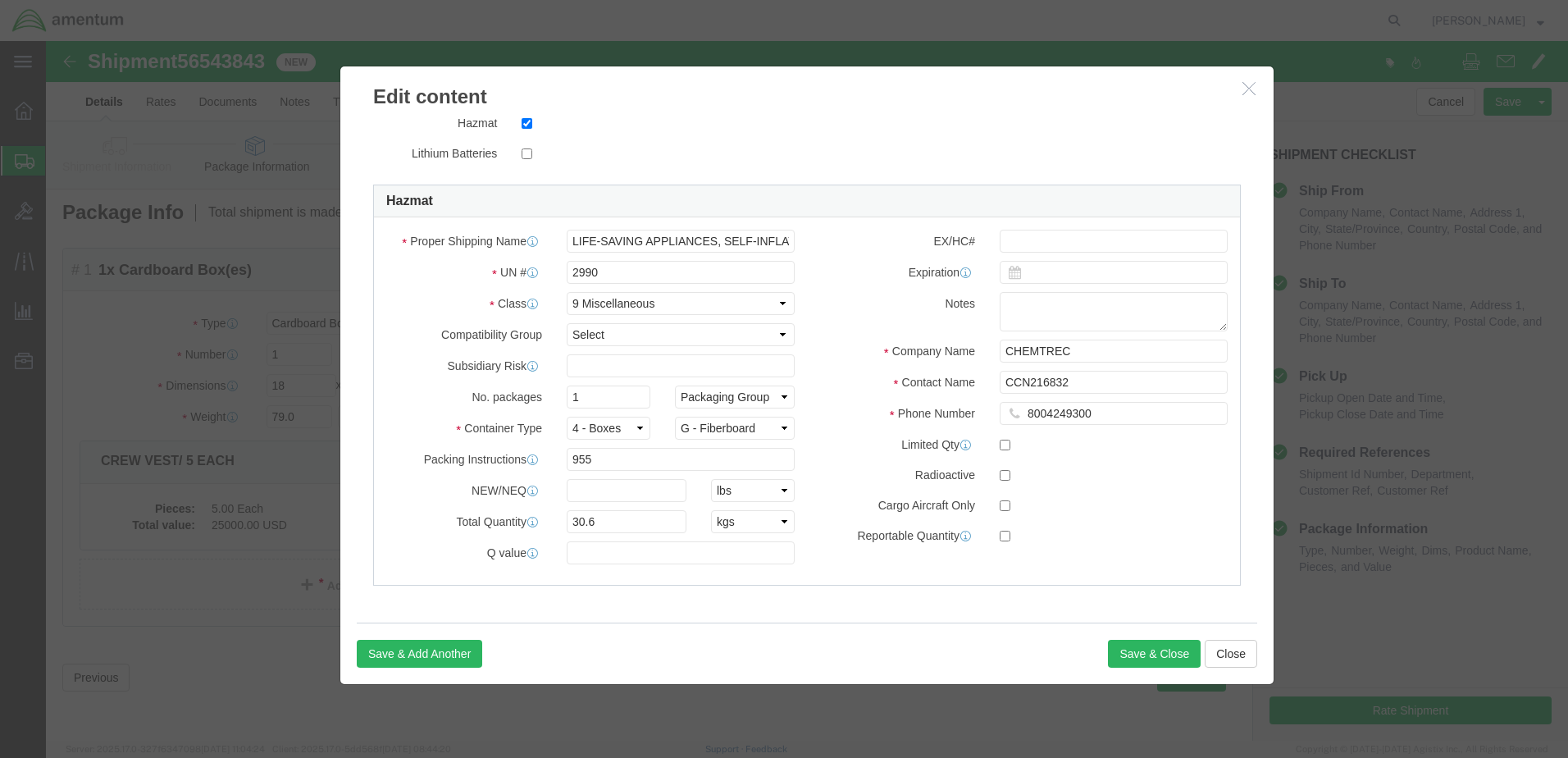
scroll to position [5, 0]
click input "30.6"
type input "3"
type input "36.72"
click div "Total Value : Please enter a valid number. Commodity library Product Name CREW …"
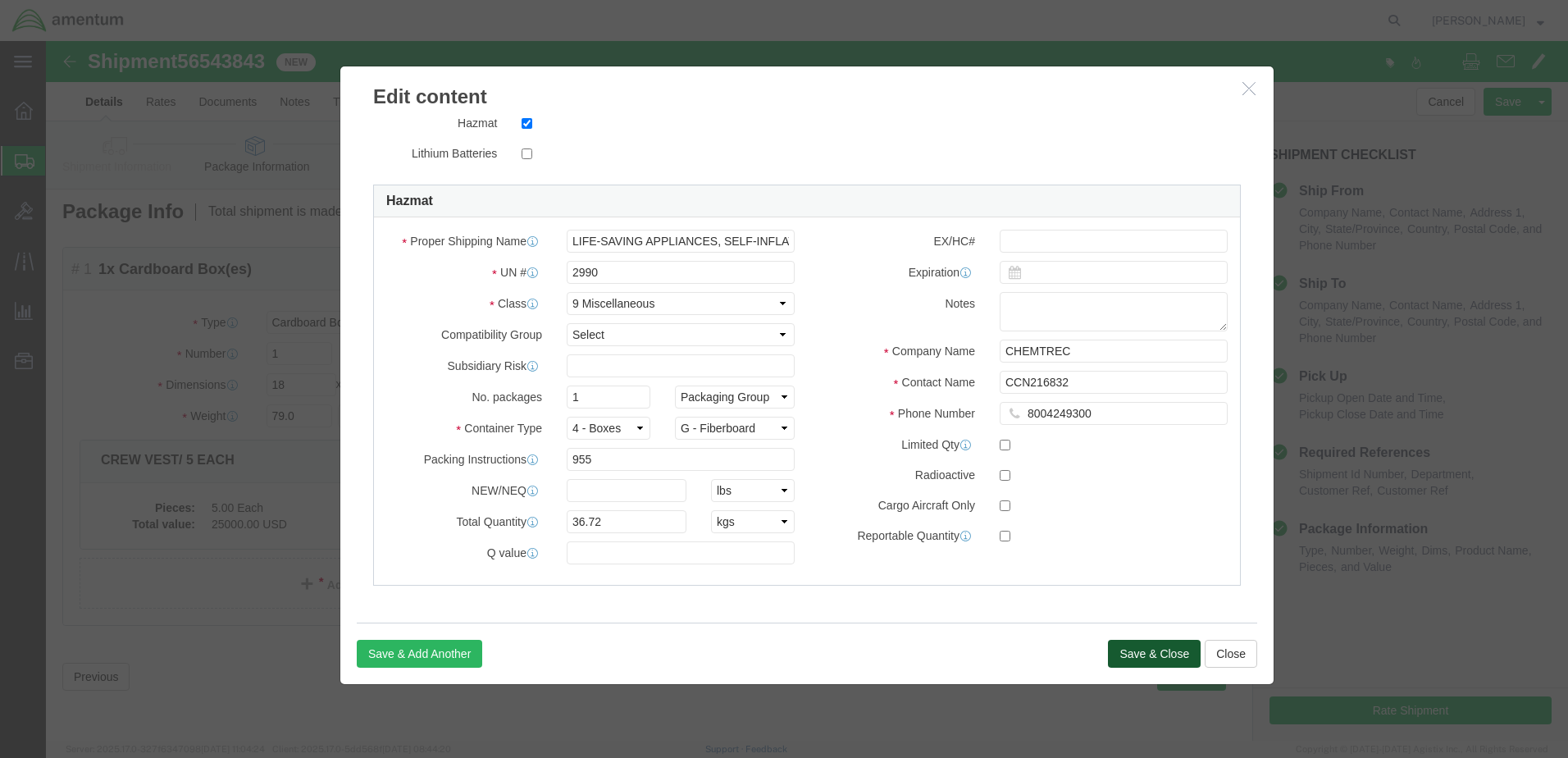
click button "Save & Close"
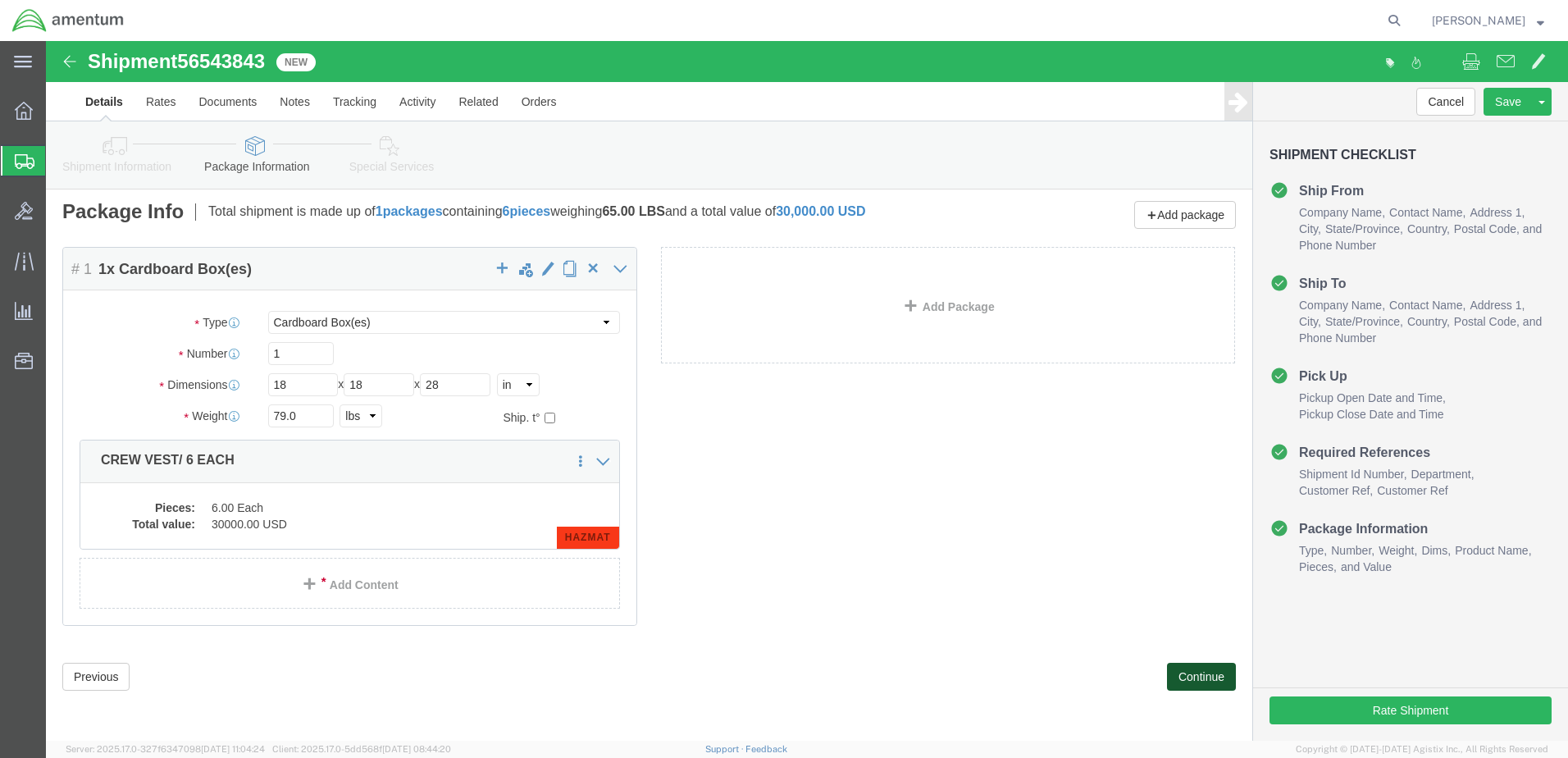
click button "Continue"
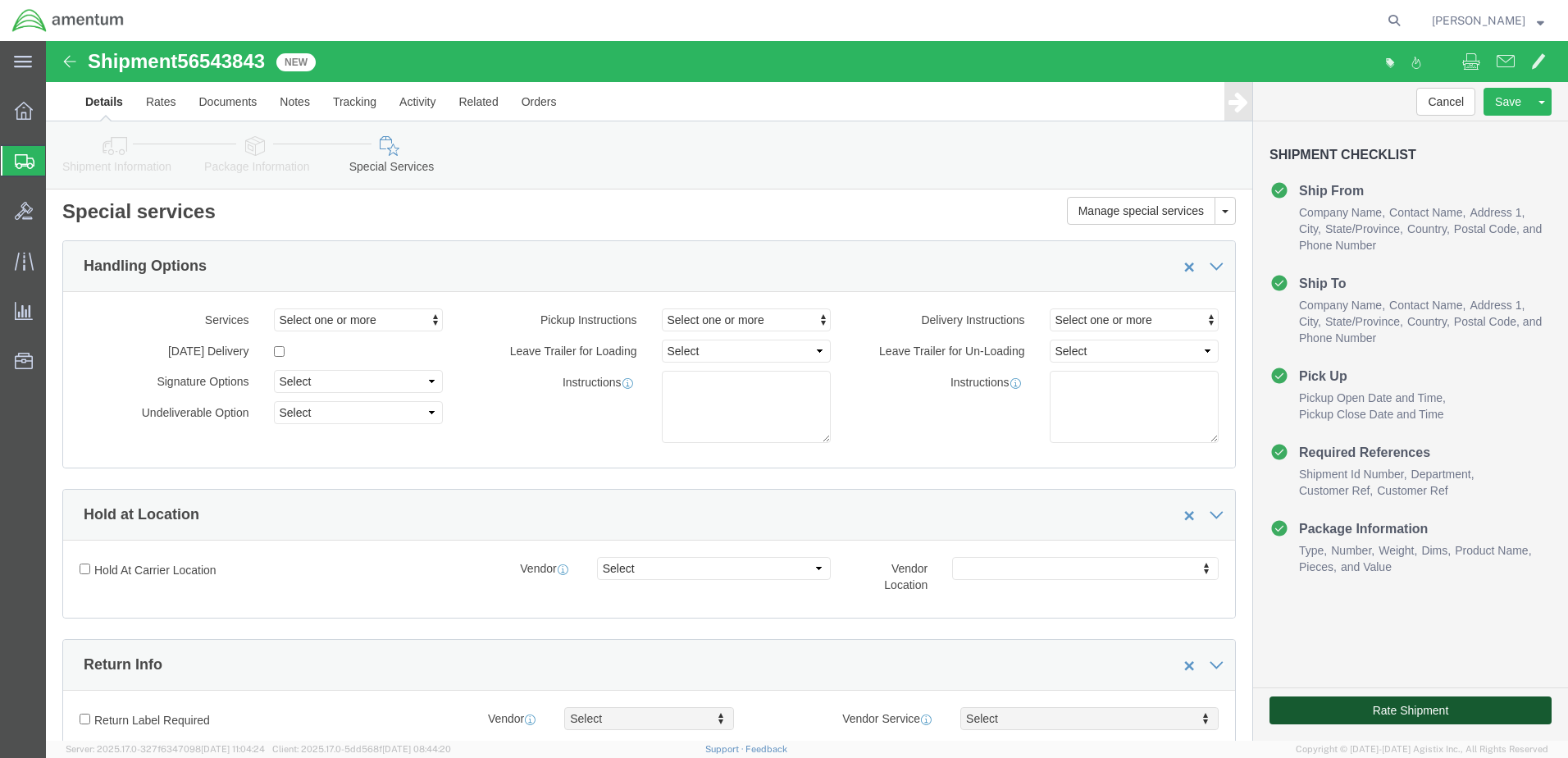
click button "Rate Shipment"
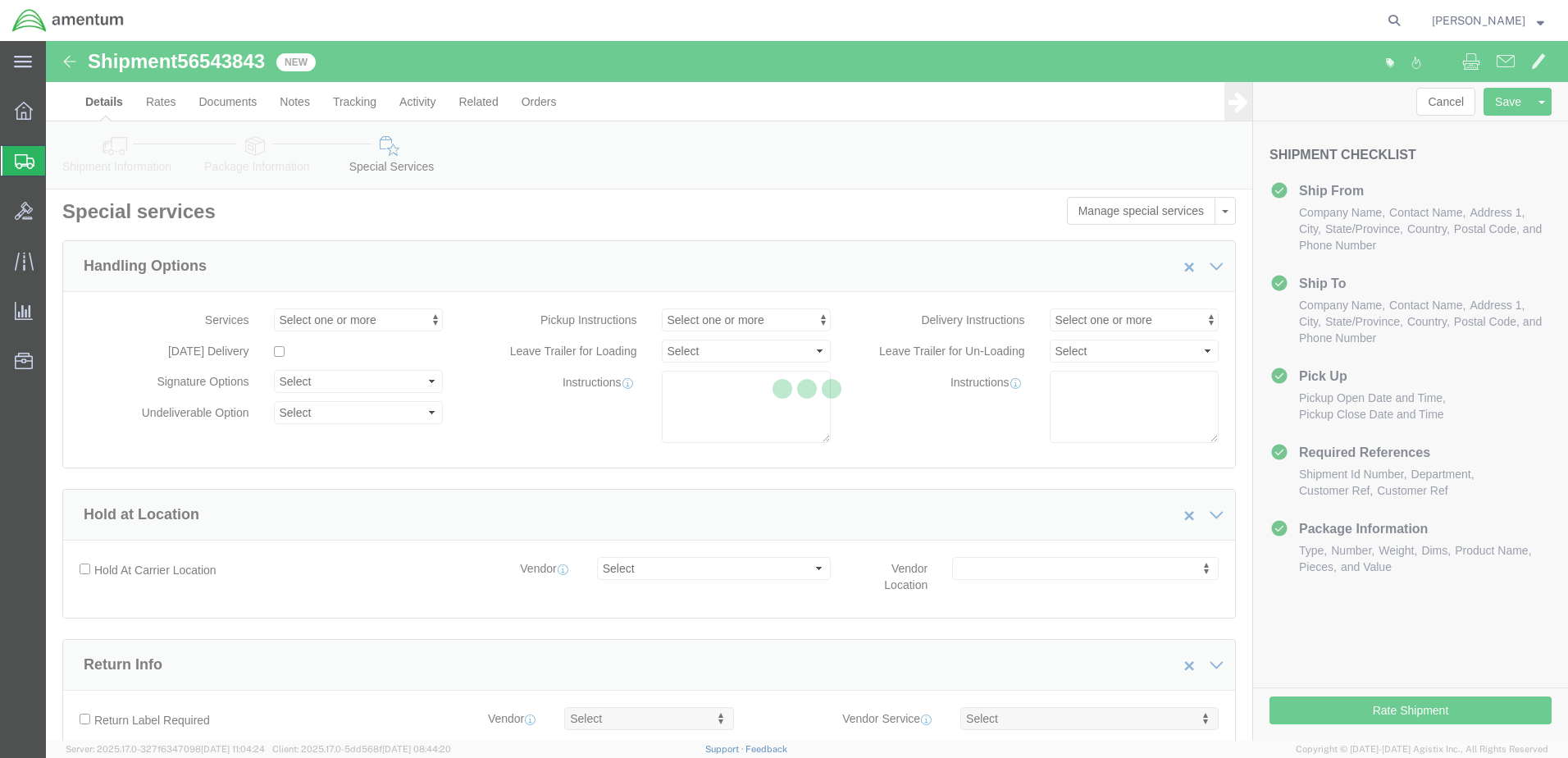
scroll to position [0, 0]
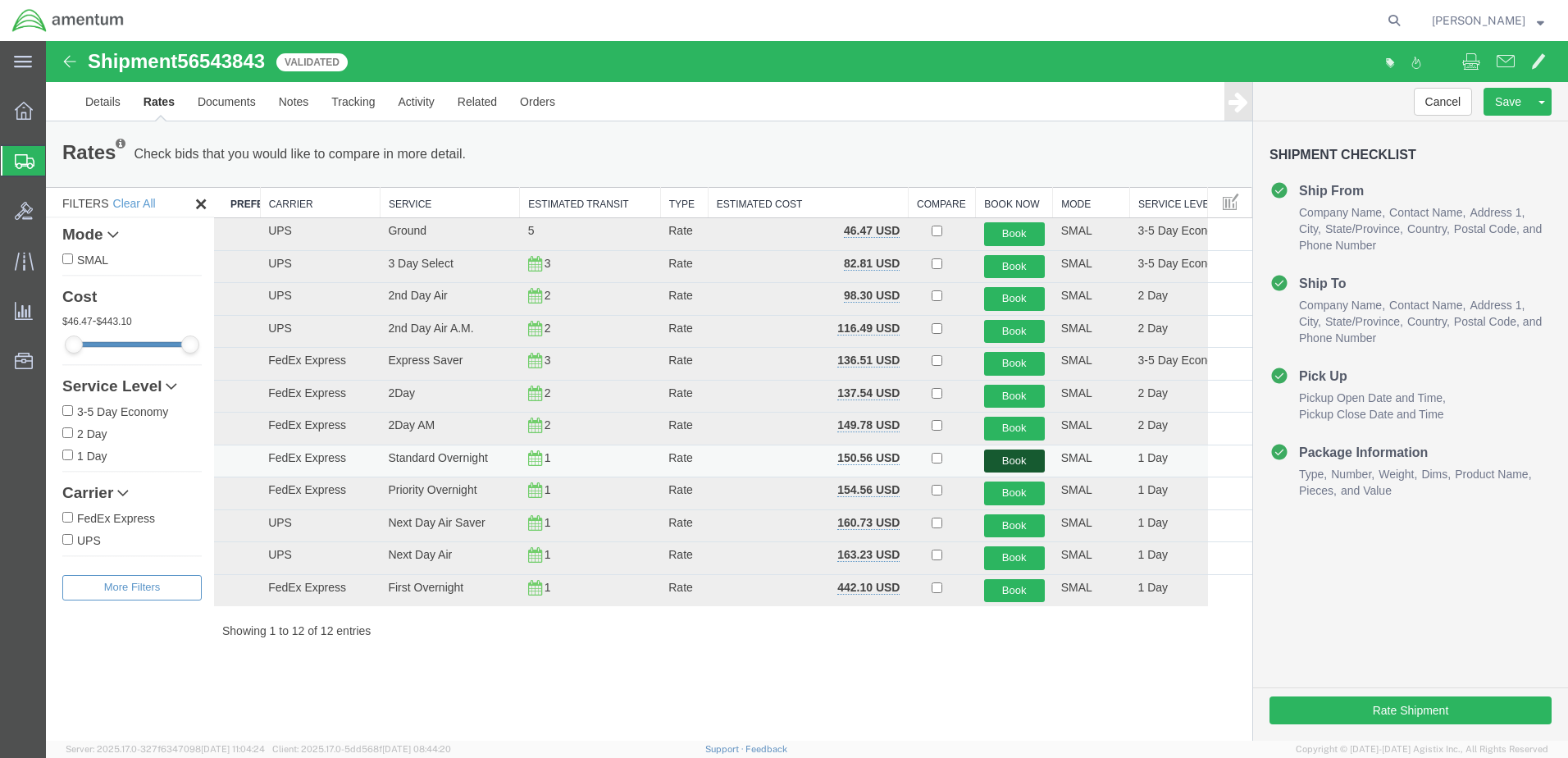
click at [1016, 463] on button "Book" at bounding box center [1014, 462] width 60 height 24
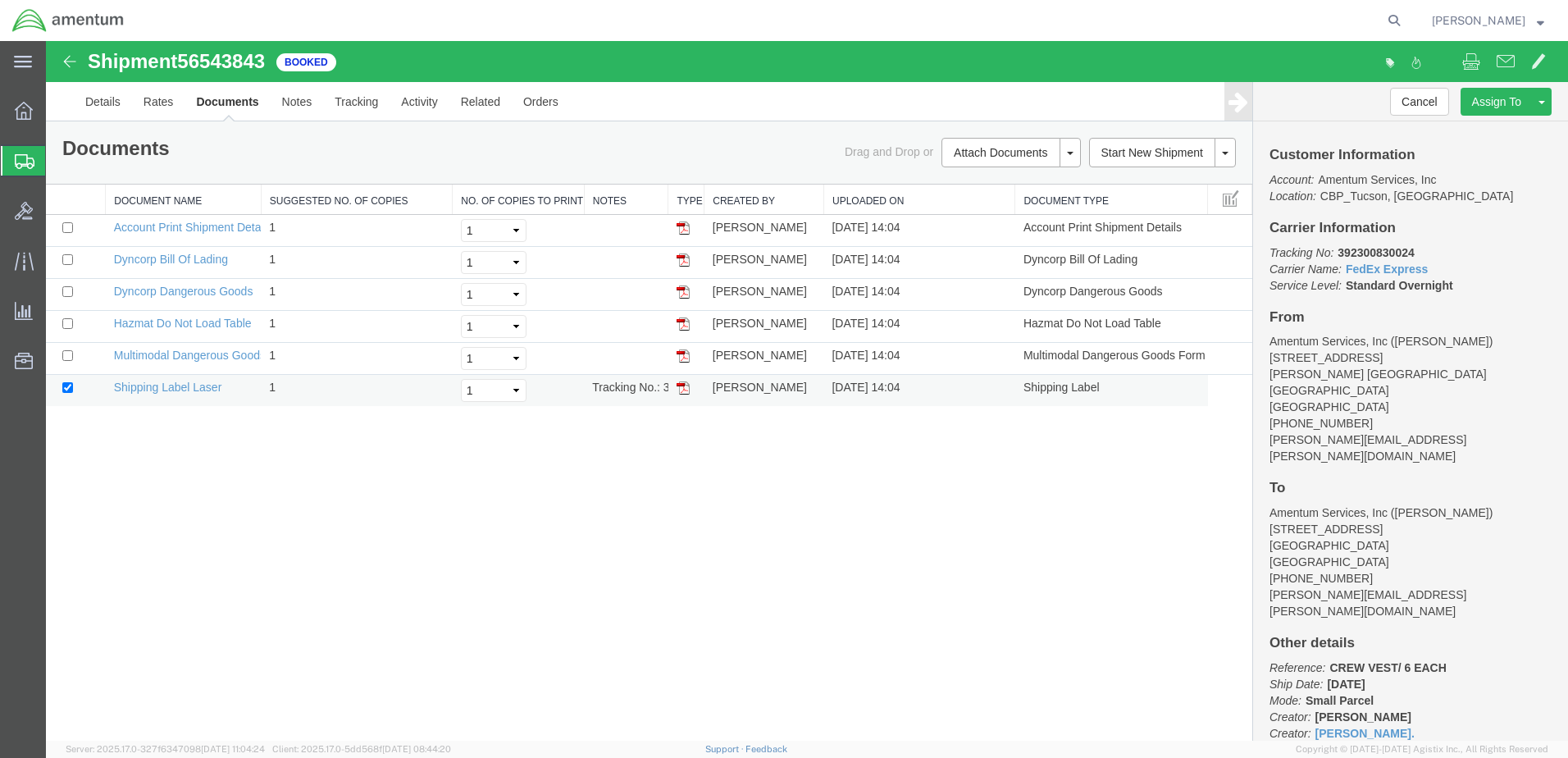
click at [681, 392] on img at bounding box center [683, 387] width 13 height 13
